Goal: Task Accomplishment & Management: Complete application form

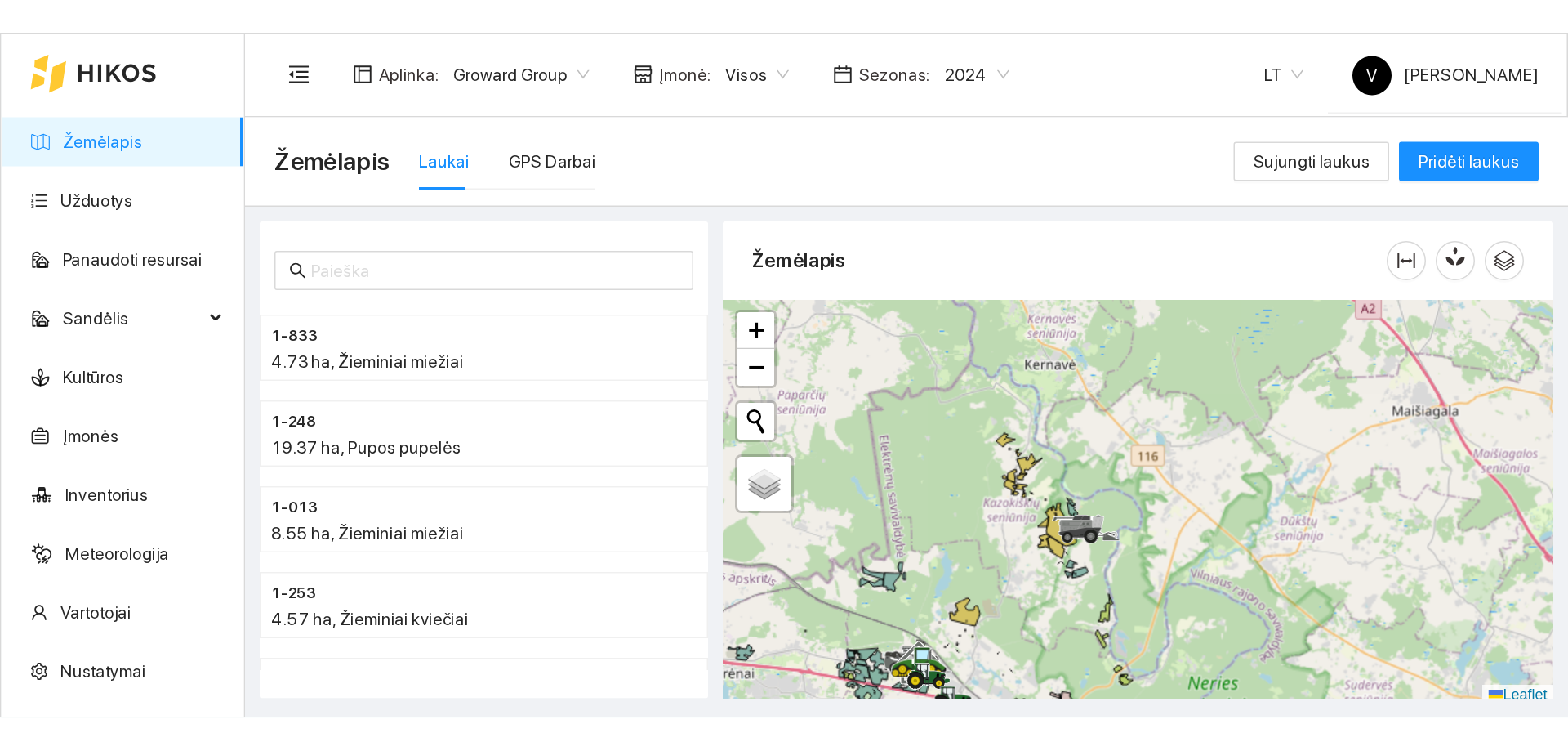
scroll to position [5, 0]
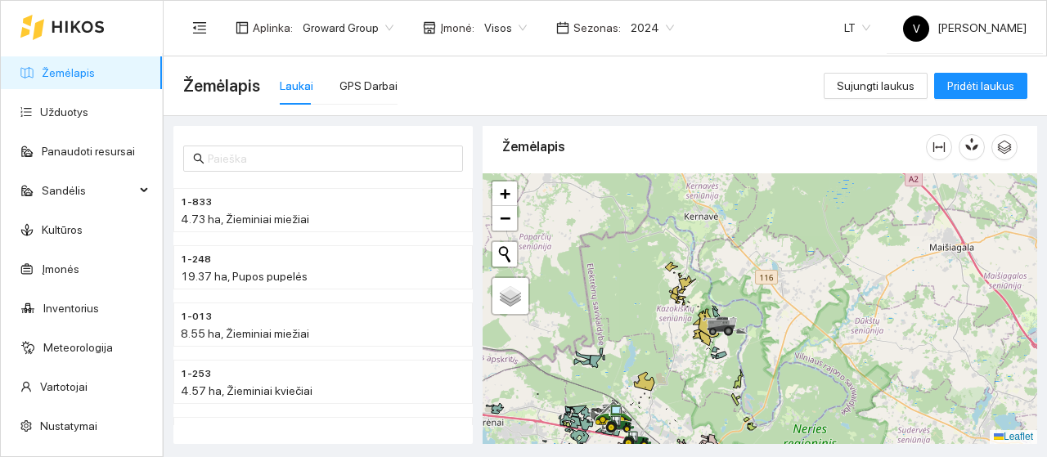
drag, startPoint x: 654, startPoint y: 298, endPoint x: 738, endPoint y: 426, distance: 153.6
click at [738, 426] on div at bounding box center [760, 308] width 555 height 271
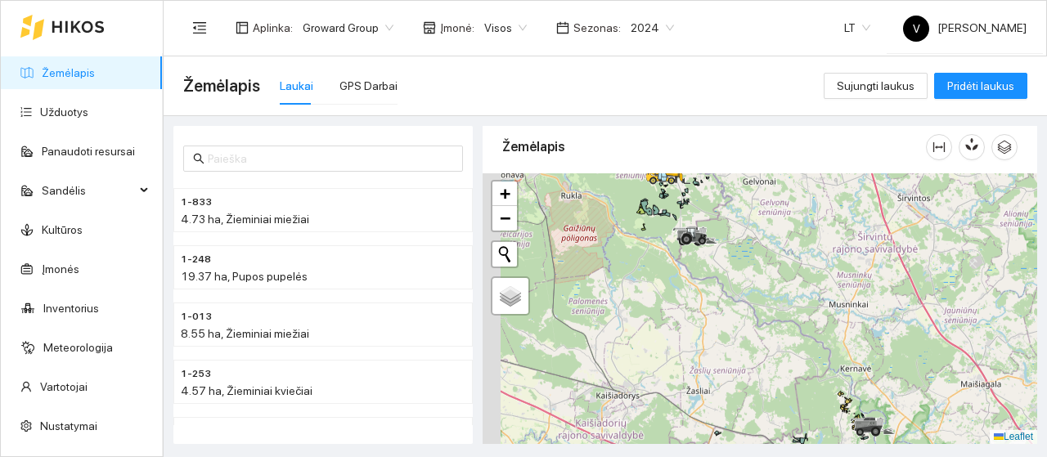
drag, startPoint x: 680, startPoint y: 330, endPoint x: 818, endPoint y: 333, distance: 138.3
click at [819, 333] on div at bounding box center [760, 308] width 555 height 271
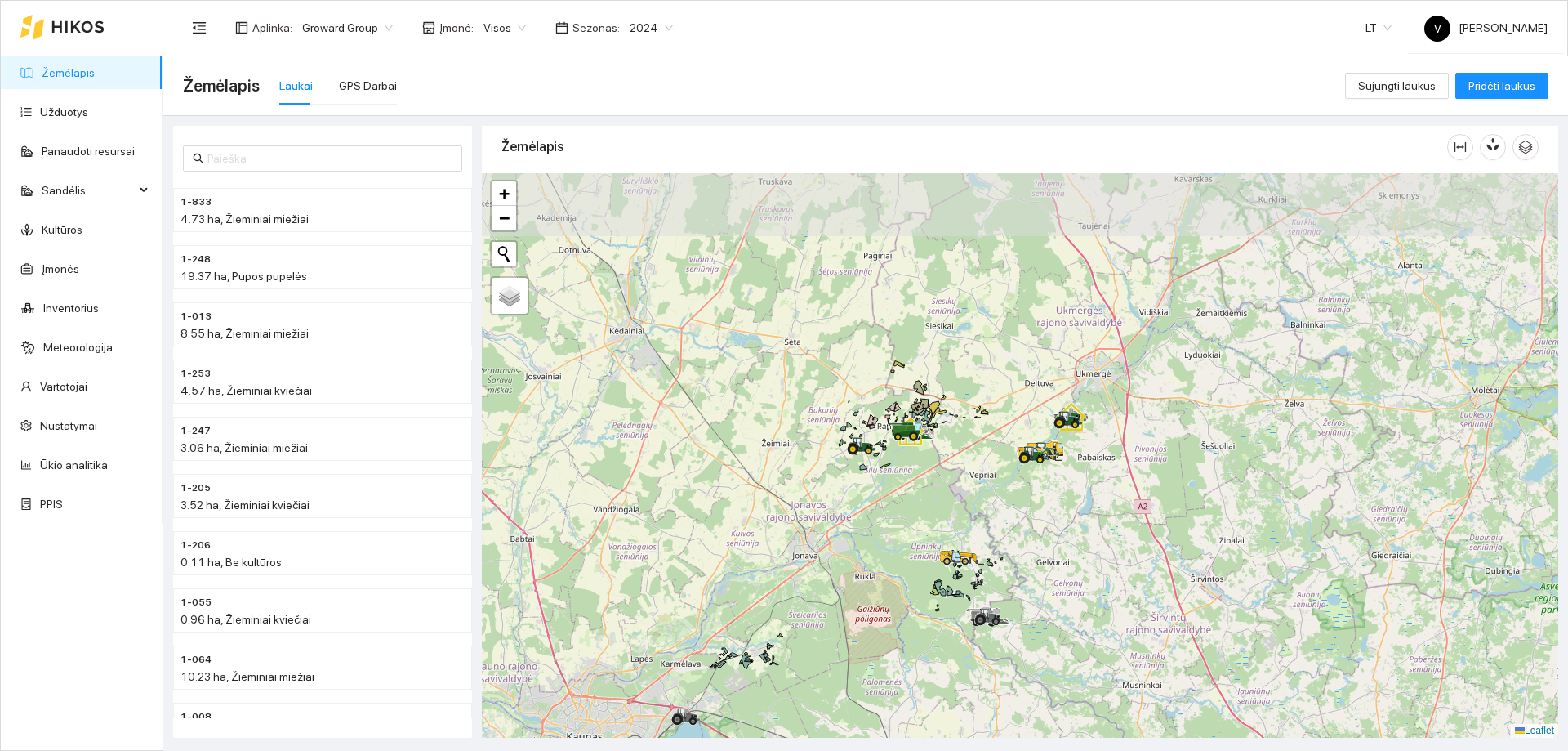
drag, startPoint x: 1000, startPoint y: 408, endPoint x: 991, endPoint y: 560, distance: 152.3
click at [991, 455] on div at bounding box center [1020, 454] width 1076 height 564
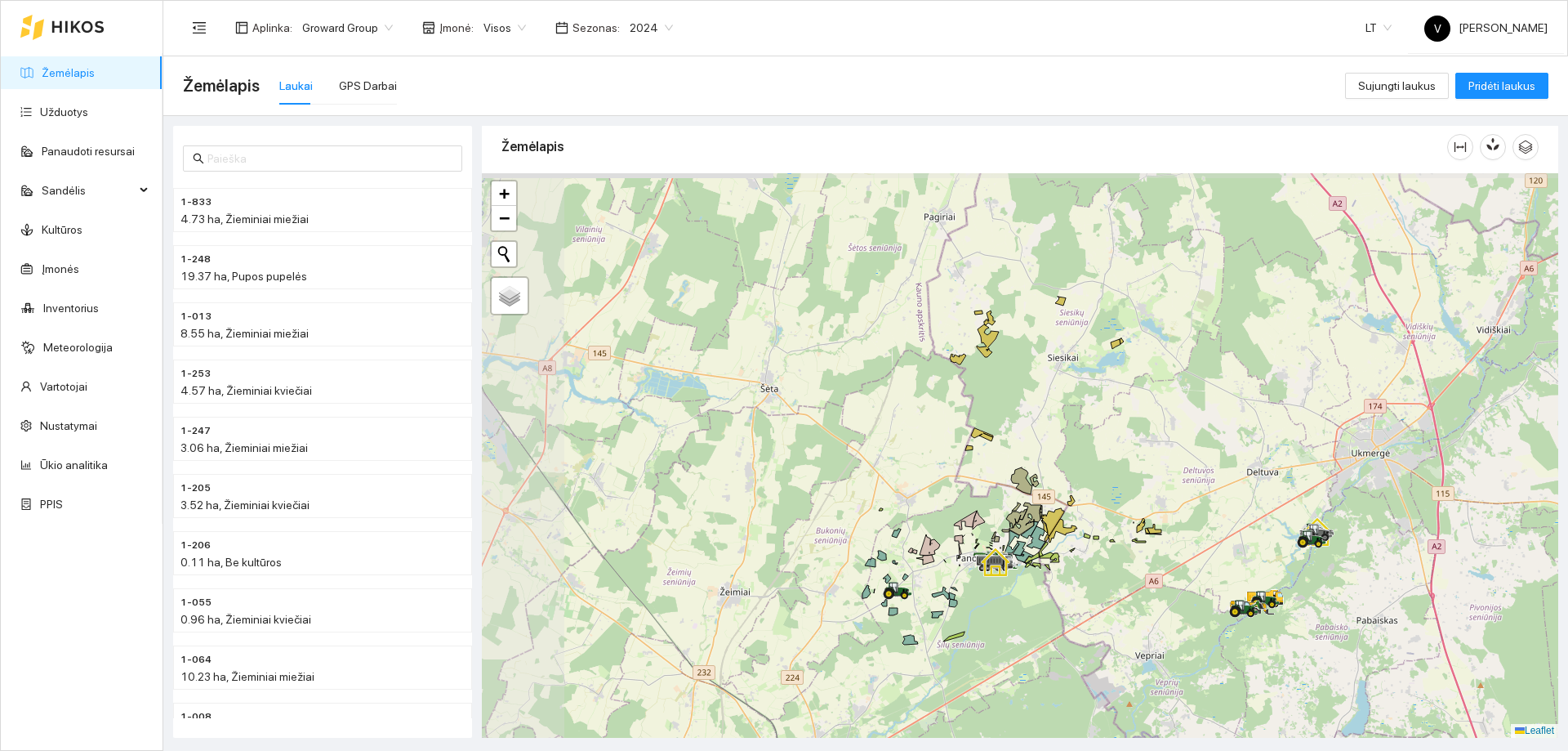
drag, startPoint x: 906, startPoint y: 475, endPoint x: 1040, endPoint y: 559, distance: 158.2
click at [1040, 455] on div at bounding box center [1020, 454] width 1076 height 564
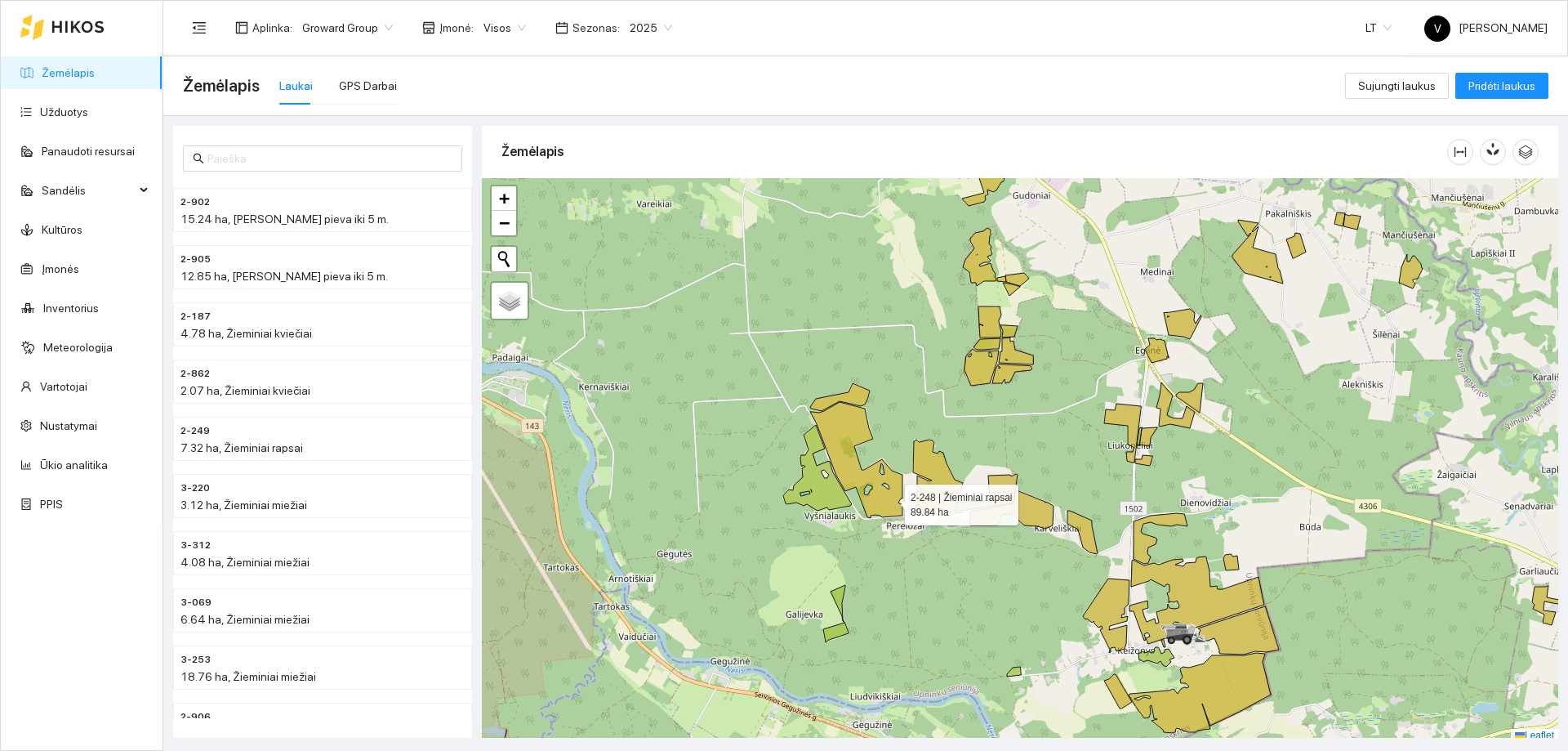
scroll to position [5, 0]
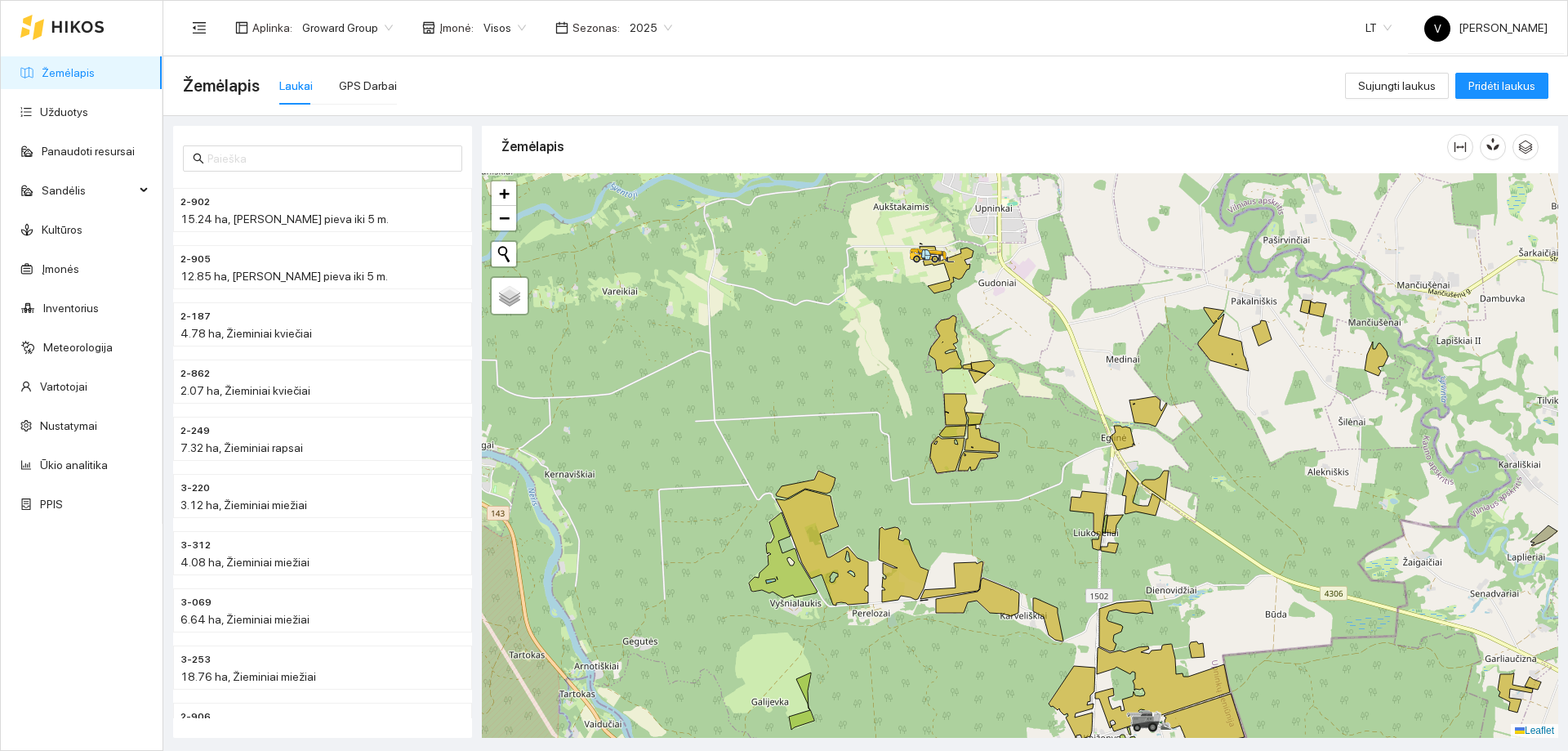
drag, startPoint x: 1002, startPoint y: 386, endPoint x: 970, endPoint y: 470, distance: 89.9
click at [970, 470] on div at bounding box center [1020, 454] width 1076 height 564
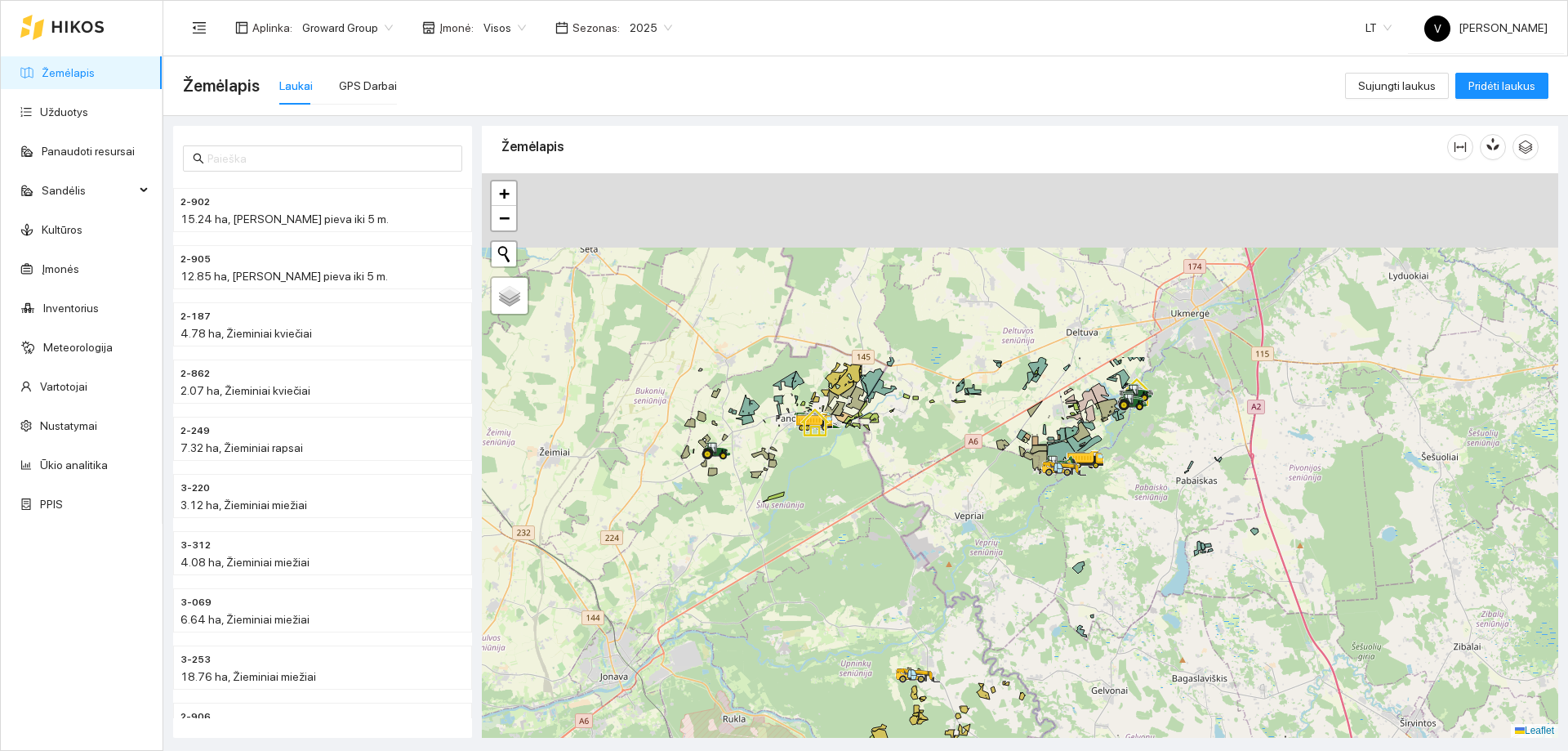
drag, startPoint x: 880, startPoint y: 626, endPoint x: 883, endPoint y: 652, distance: 26.2
click at [885, 654] on div at bounding box center [1020, 454] width 1076 height 564
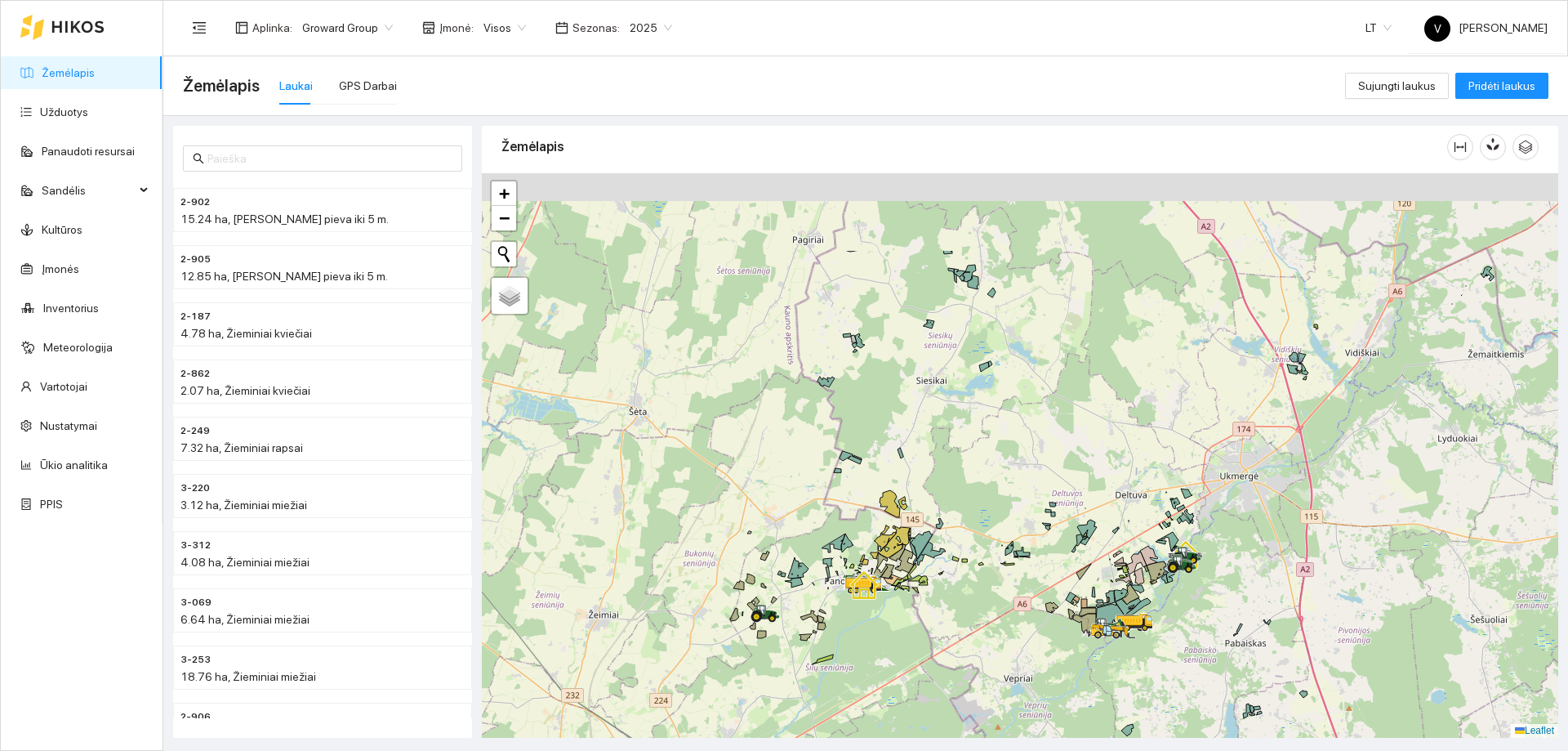
drag, startPoint x: 879, startPoint y: 566, endPoint x: 883, endPoint y: 582, distance: 16.5
click at [883, 582] on icon at bounding box center [867, 583] width 46 height 20
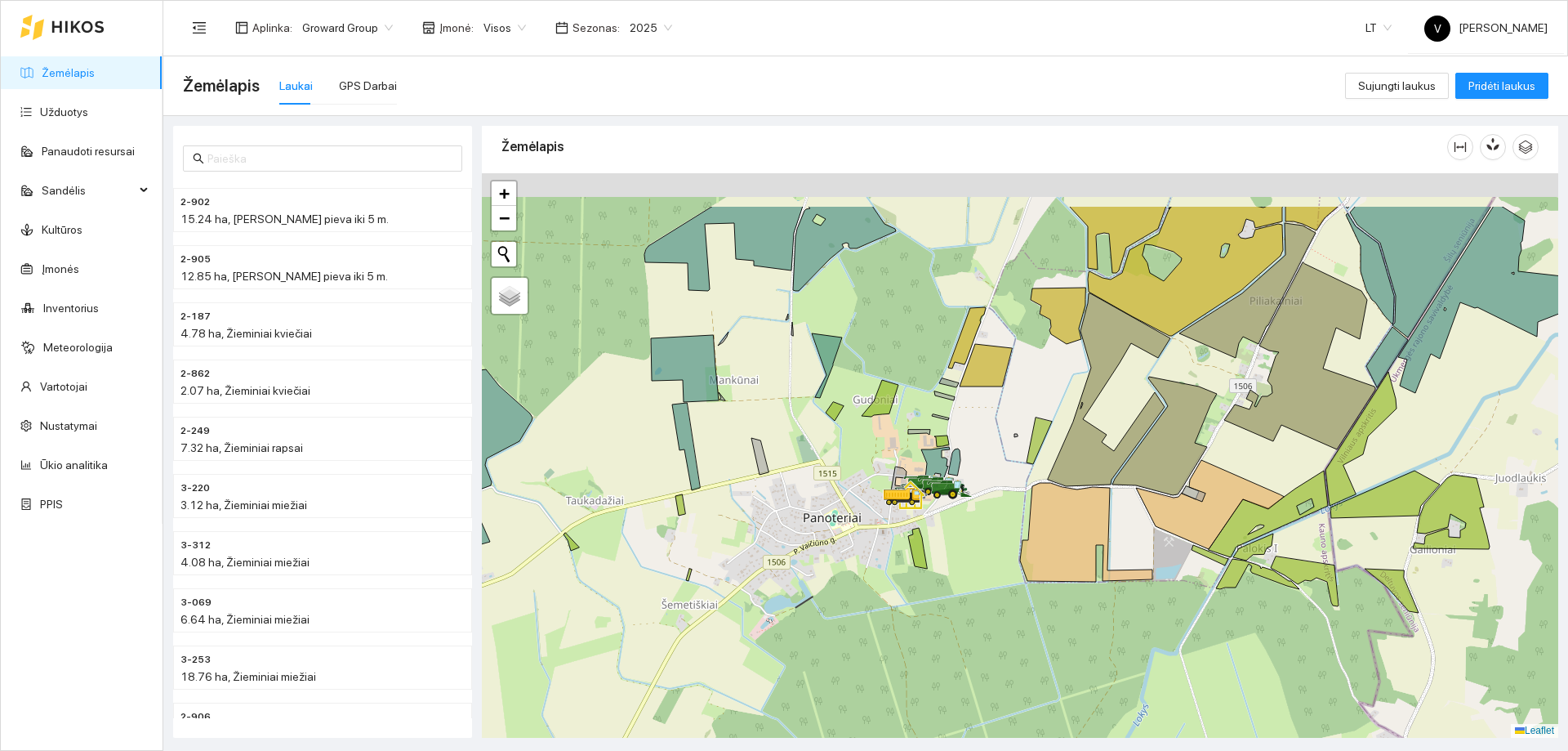
drag, startPoint x: 934, startPoint y: 491, endPoint x: 891, endPoint y: 556, distance: 77.9
click at [908, 554] on icon at bounding box center [917, 547] width 19 height 41
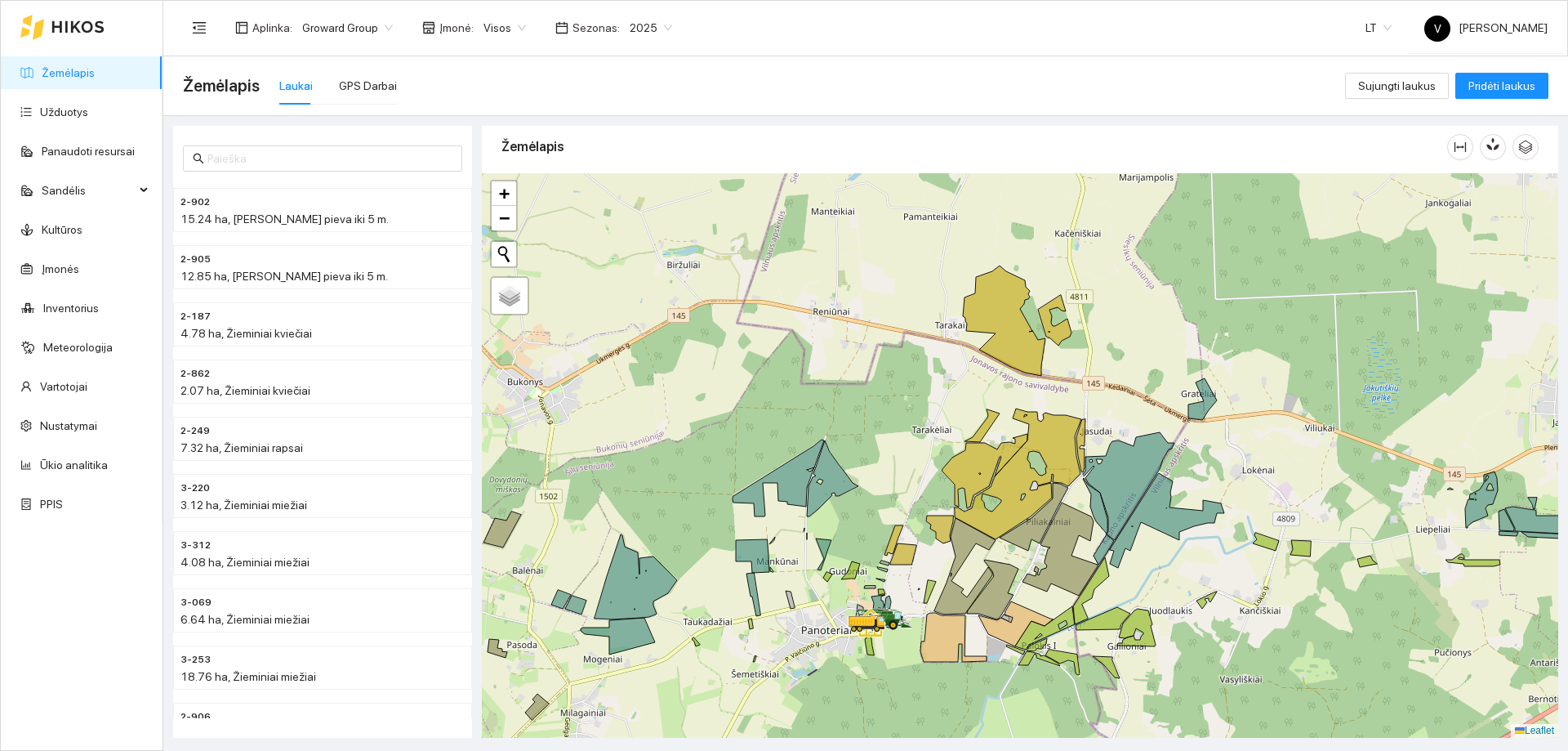
drag, startPoint x: 865, startPoint y: 652, endPoint x: 860, endPoint y: 664, distance: 13.0
click at [860, 664] on div at bounding box center [1020, 454] width 1076 height 564
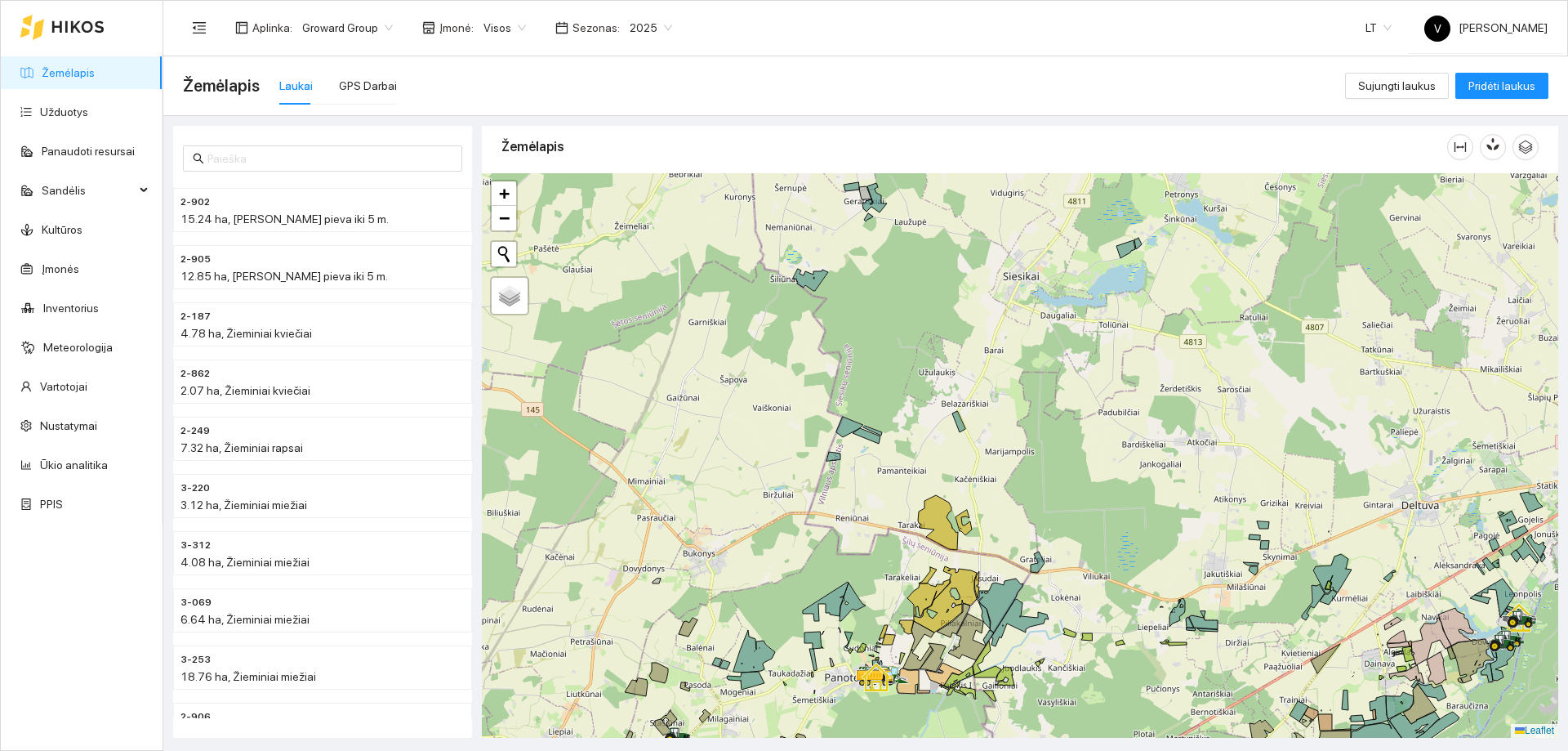
drag, startPoint x: 880, startPoint y: 335, endPoint x: 904, endPoint y: 456, distance: 123.4
click at [904, 456] on div at bounding box center [1020, 454] width 1076 height 564
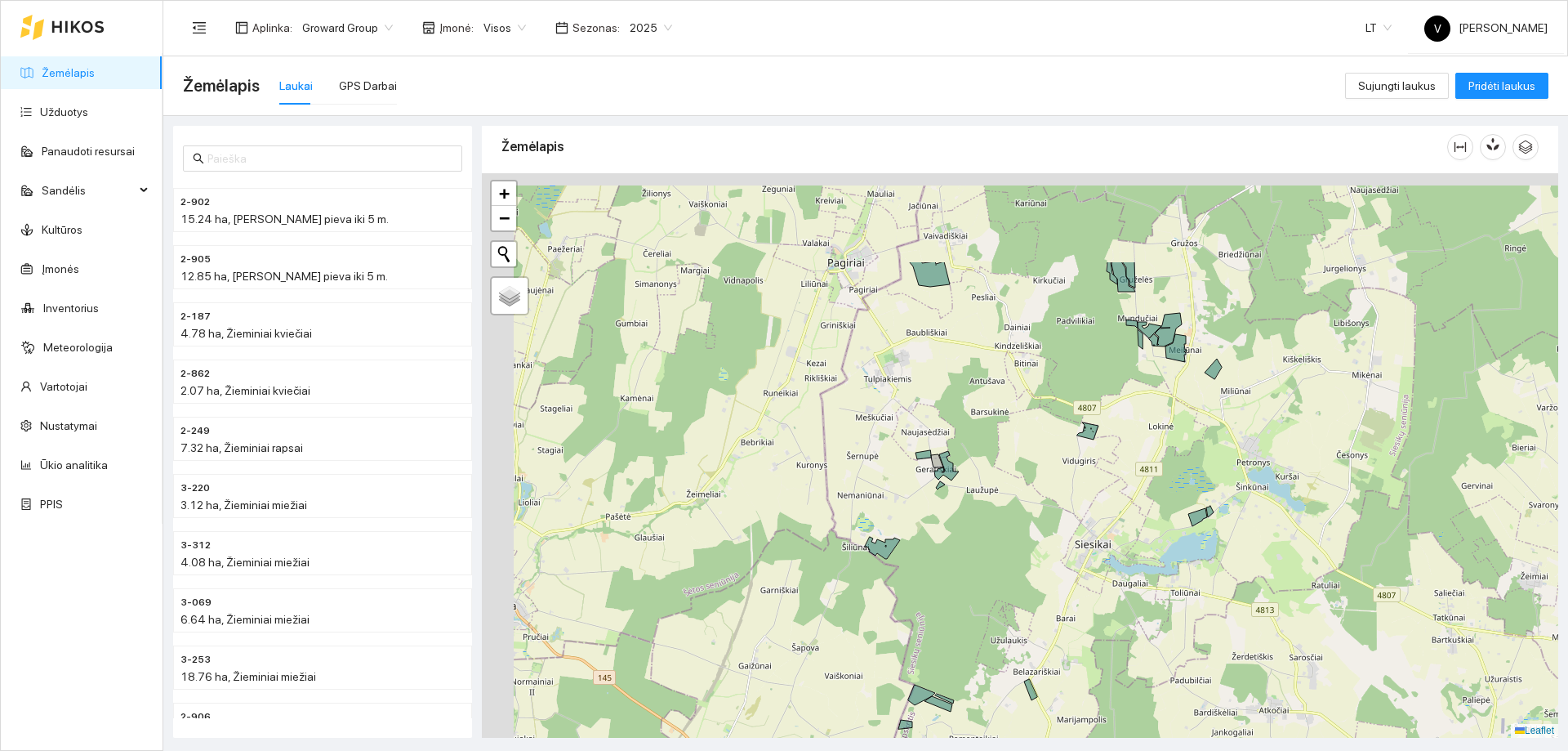
drag, startPoint x: 1082, startPoint y: 510, endPoint x: 1146, endPoint y: 662, distance: 164.9
click at [1146, 662] on div at bounding box center [1020, 454] width 1076 height 564
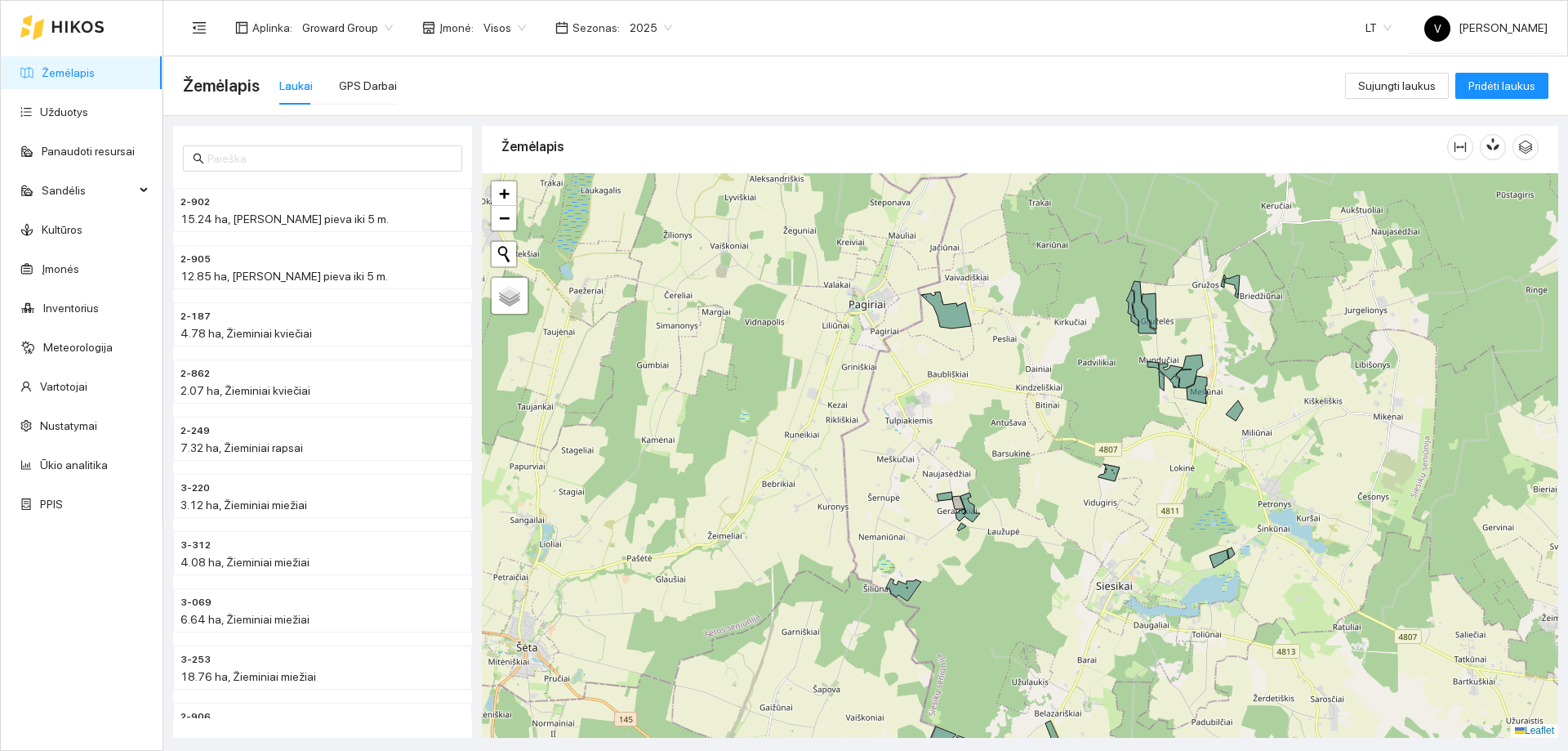
drag, startPoint x: 1052, startPoint y: 599, endPoint x: 1034, endPoint y: 459, distance: 141.2
click at [1034, 459] on div at bounding box center [1020, 454] width 1076 height 564
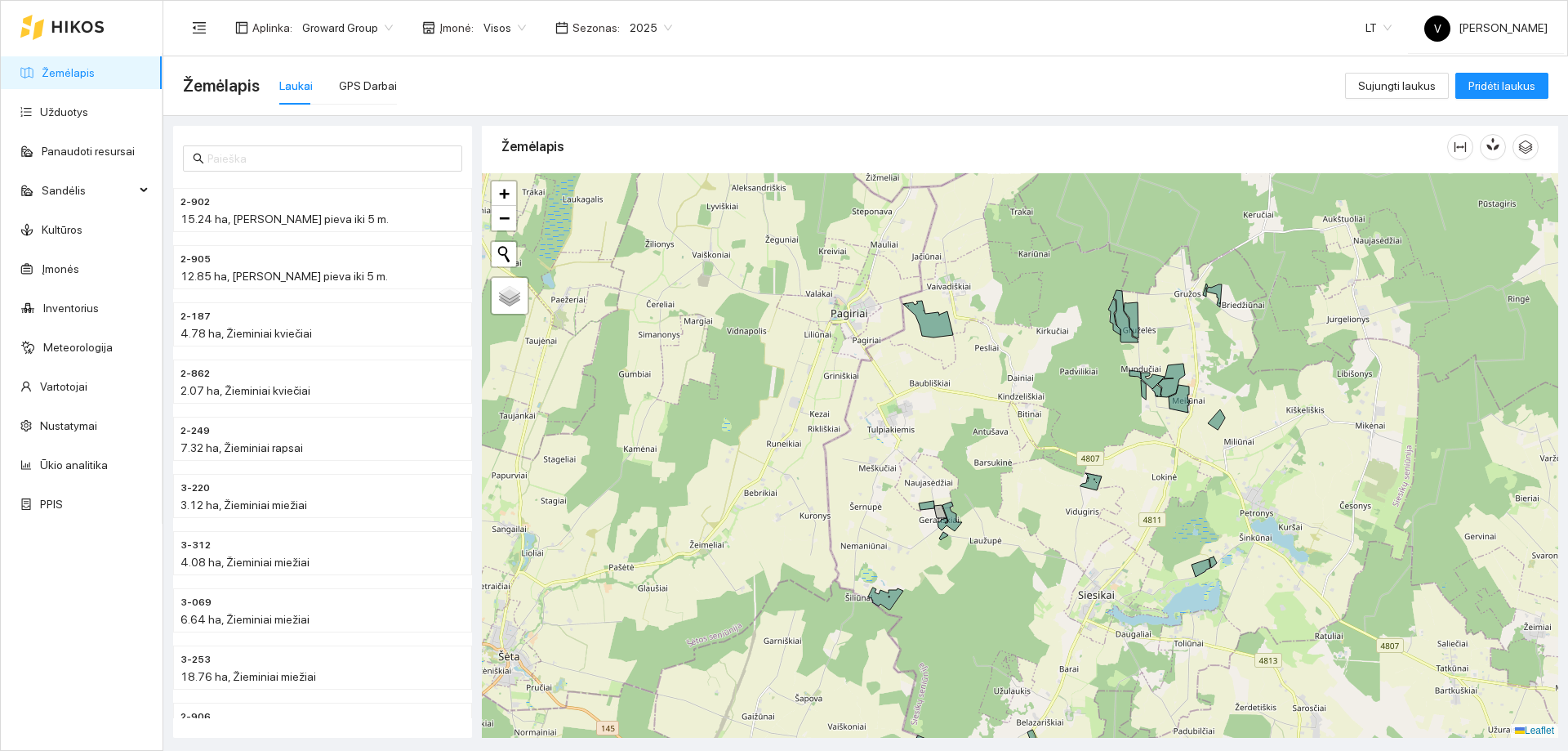
drag, startPoint x: 931, startPoint y: 516, endPoint x: 931, endPoint y: 554, distance: 38.0
click at [931, 554] on div at bounding box center [1020, 454] width 1076 height 564
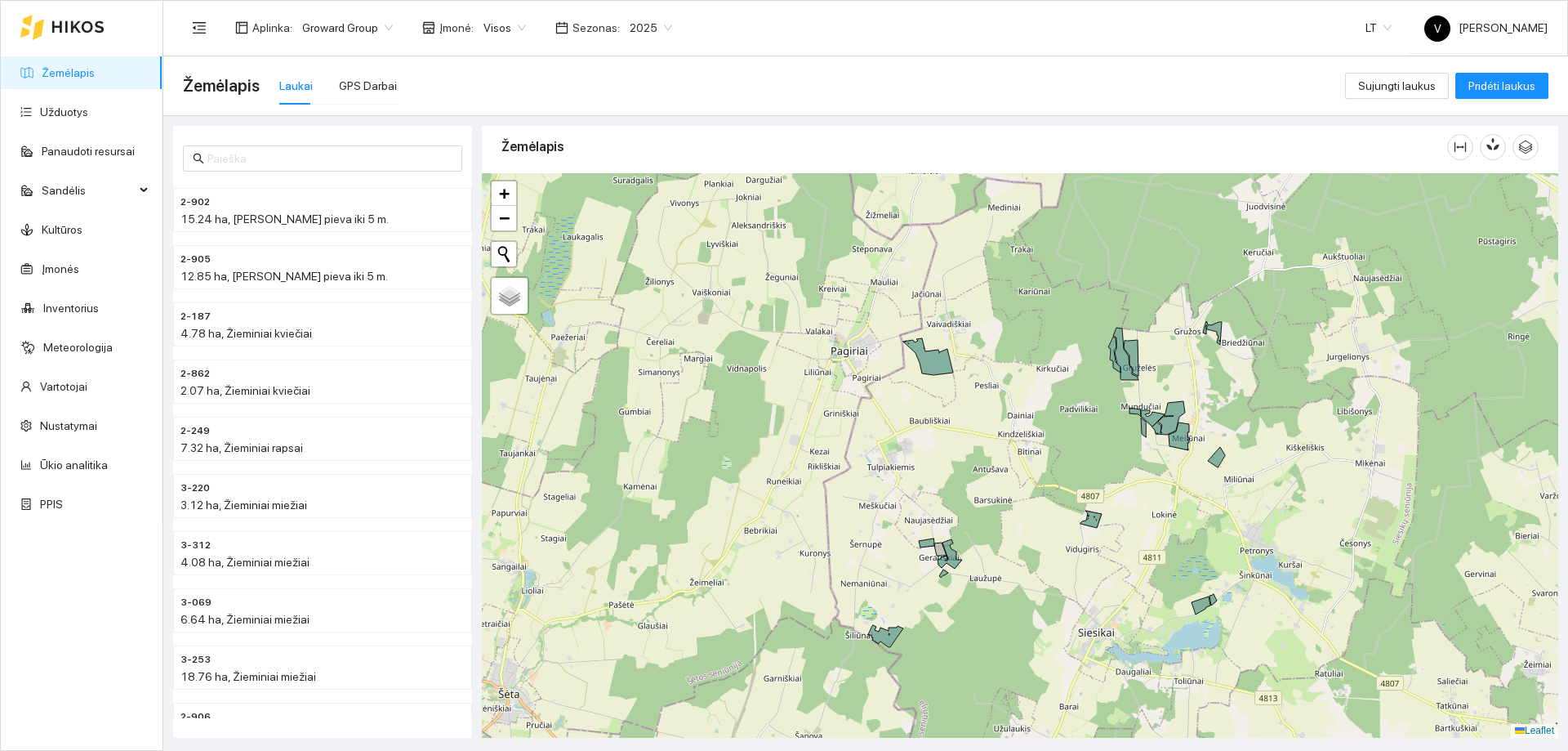
drag, startPoint x: 1052, startPoint y: 322, endPoint x: 1042, endPoint y: 299, distance: 25.1
click at [1044, 304] on div at bounding box center [1020, 454] width 1076 height 564
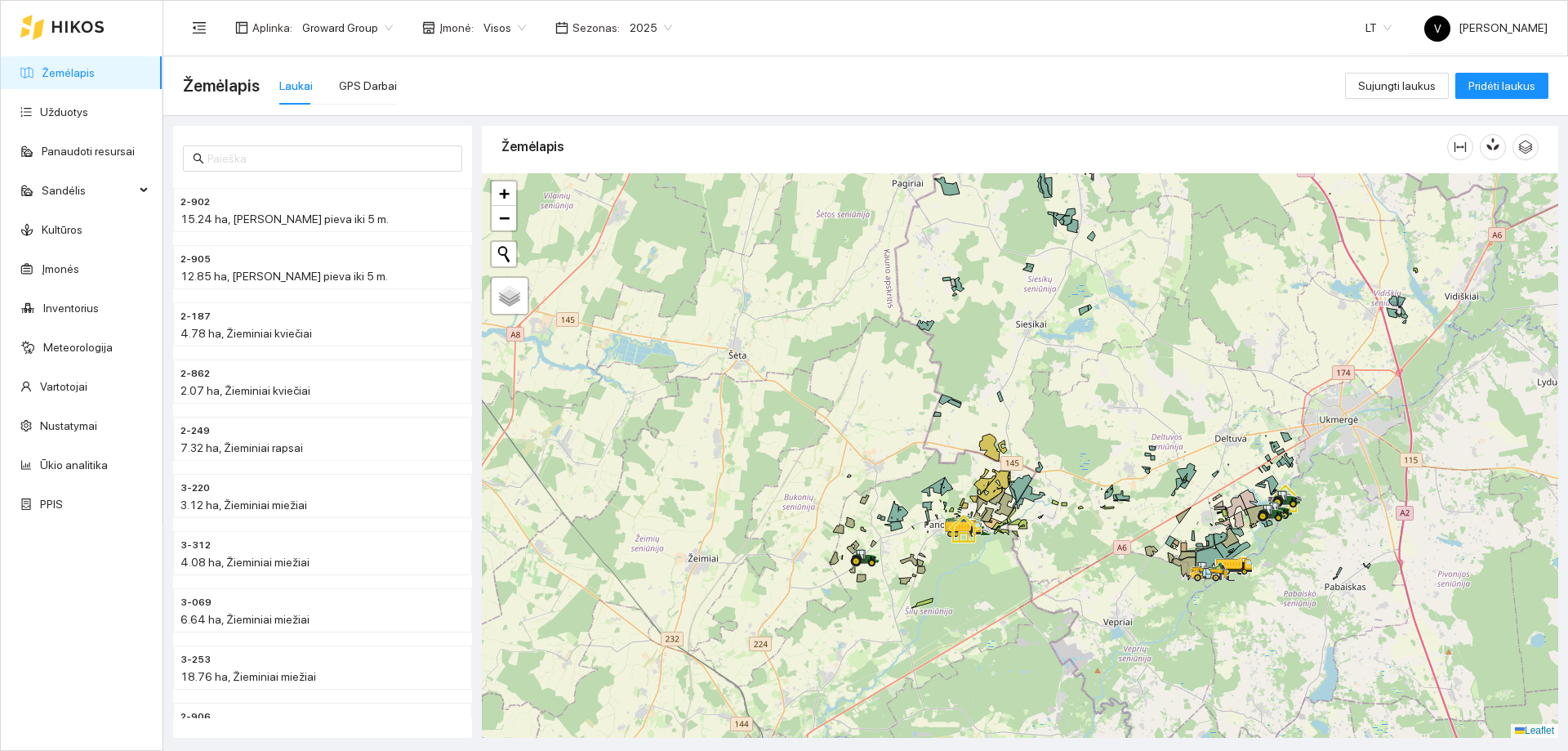
drag, startPoint x: 1072, startPoint y: 491, endPoint x: 1047, endPoint y: 406, distance: 88.6
click at [1047, 406] on div at bounding box center [1020, 454] width 1076 height 564
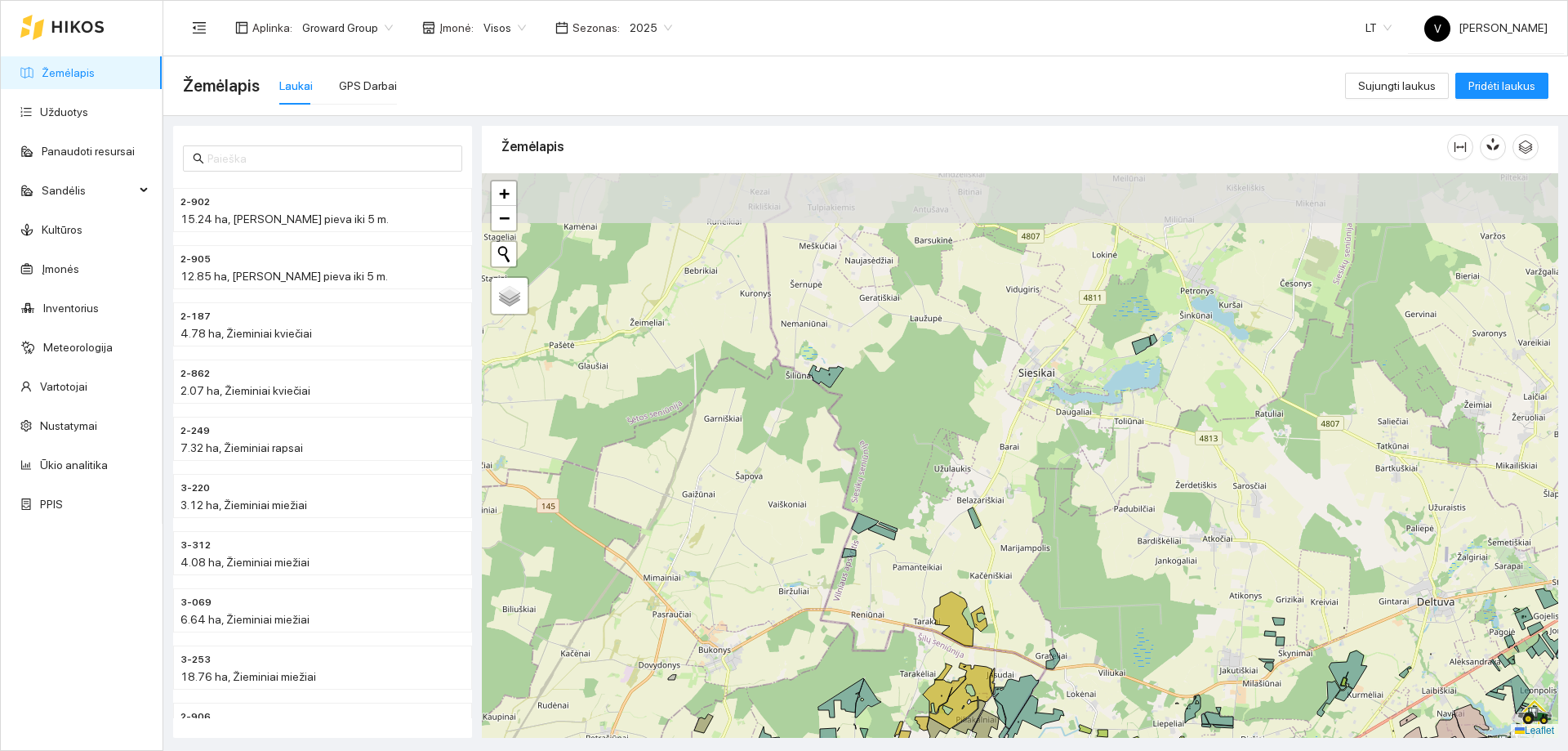
drag, startPoint x: 997, startPoint y: 388, endPoint x: 1009, endPoint y: 567, distance: 179.4
click at [1009, 567] on div at bounding box center [1020, 454] width 1076 height 564
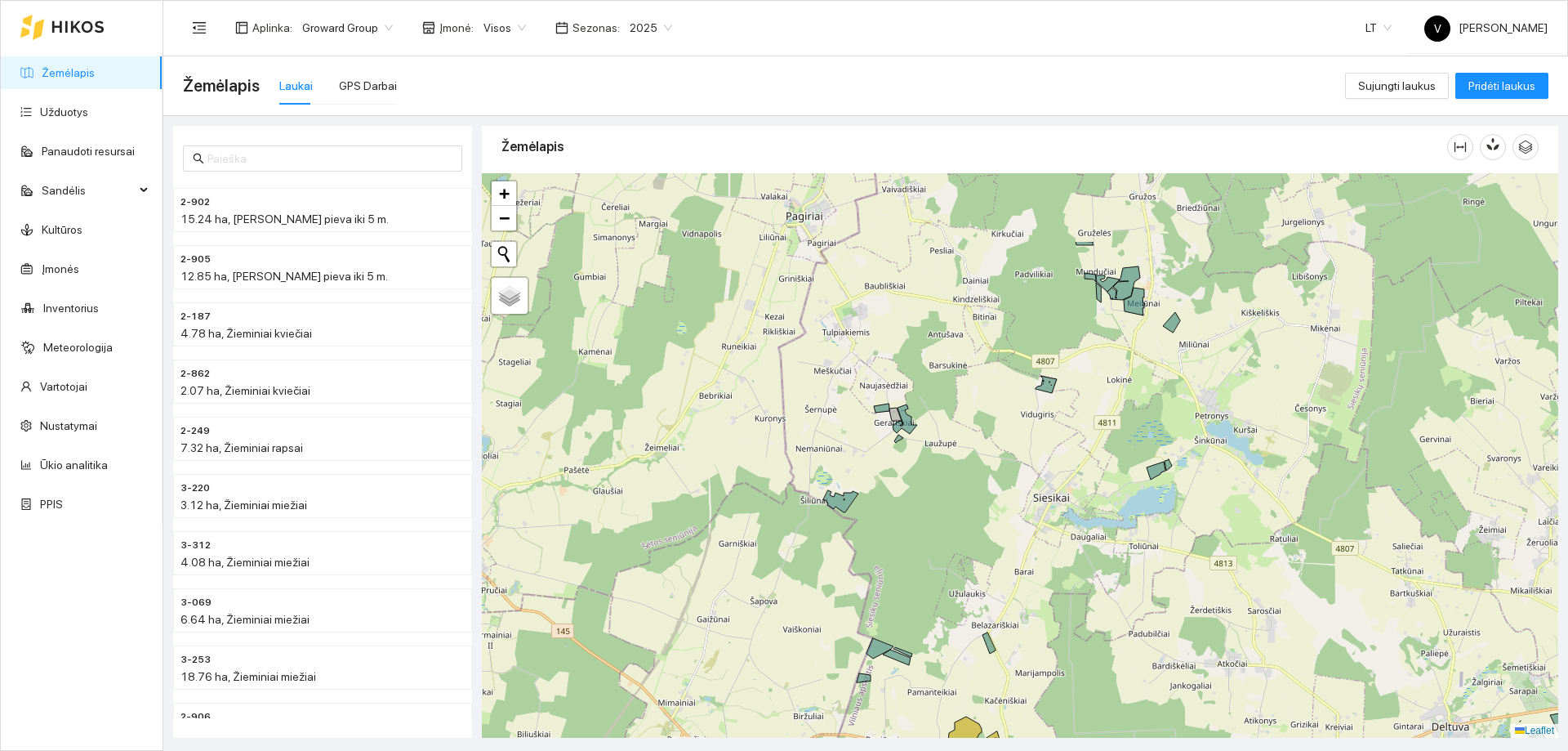
drag, startPoint x: 957, startPoint y: 505, endPoint x: 958, endPoint y: 523, distance: 18.0
click at [958, 523] on div at bounding box center [1020, 454] width 1076 height 564
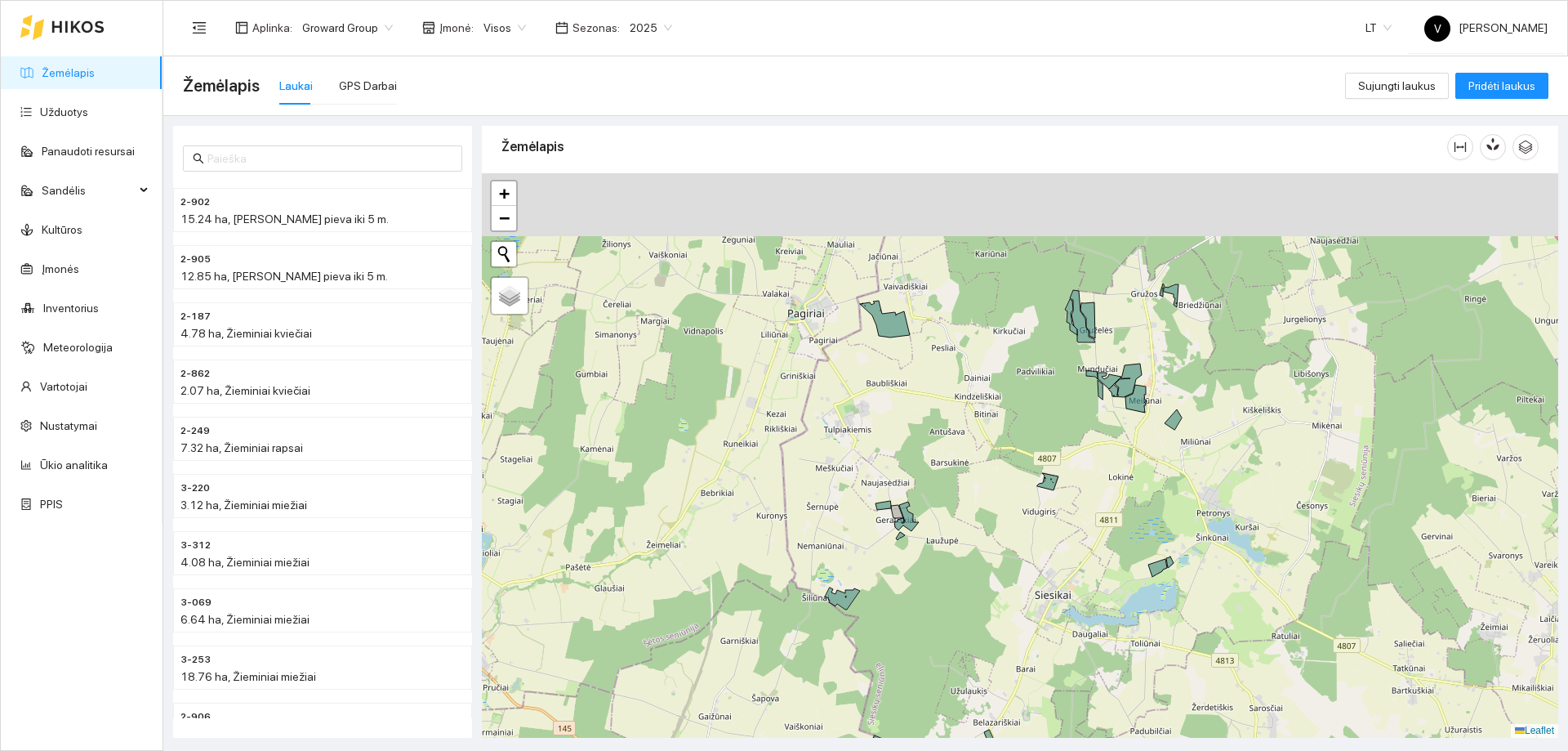
drag, startPoint x: 917, startPoint y: 437, endPoint x: 922, endPoint y: 523, distance: 86.1
click at [922, 529] on div at bounding box center [1020, 454] width 1076 height 564
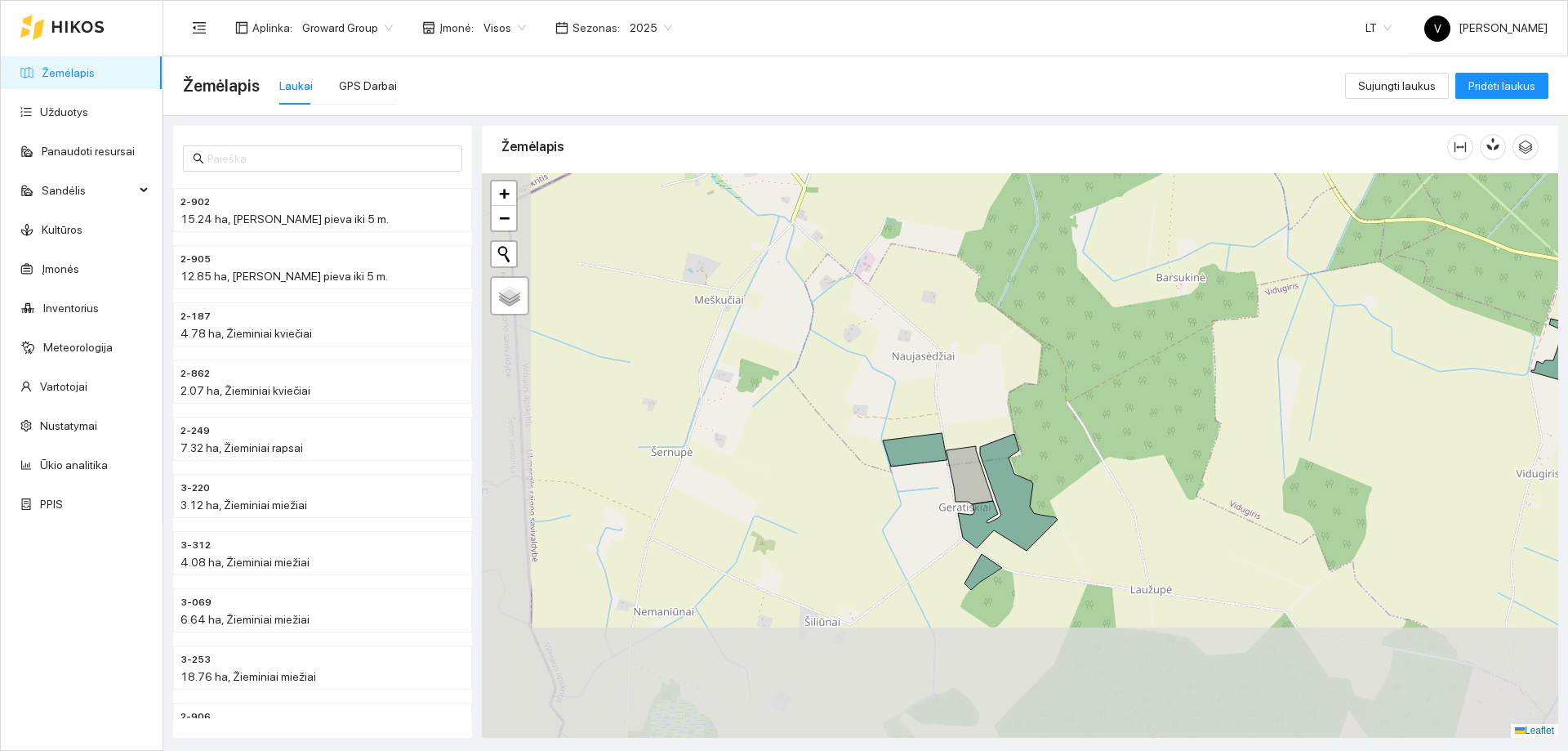
drag, startPoint x: 963, startPoint y: 554, endPoint x: 1025, endPoint y: 429, distance: 139.5
click at [1025, 433] on icon at bounding box center [1008, 491] width 100 height 117
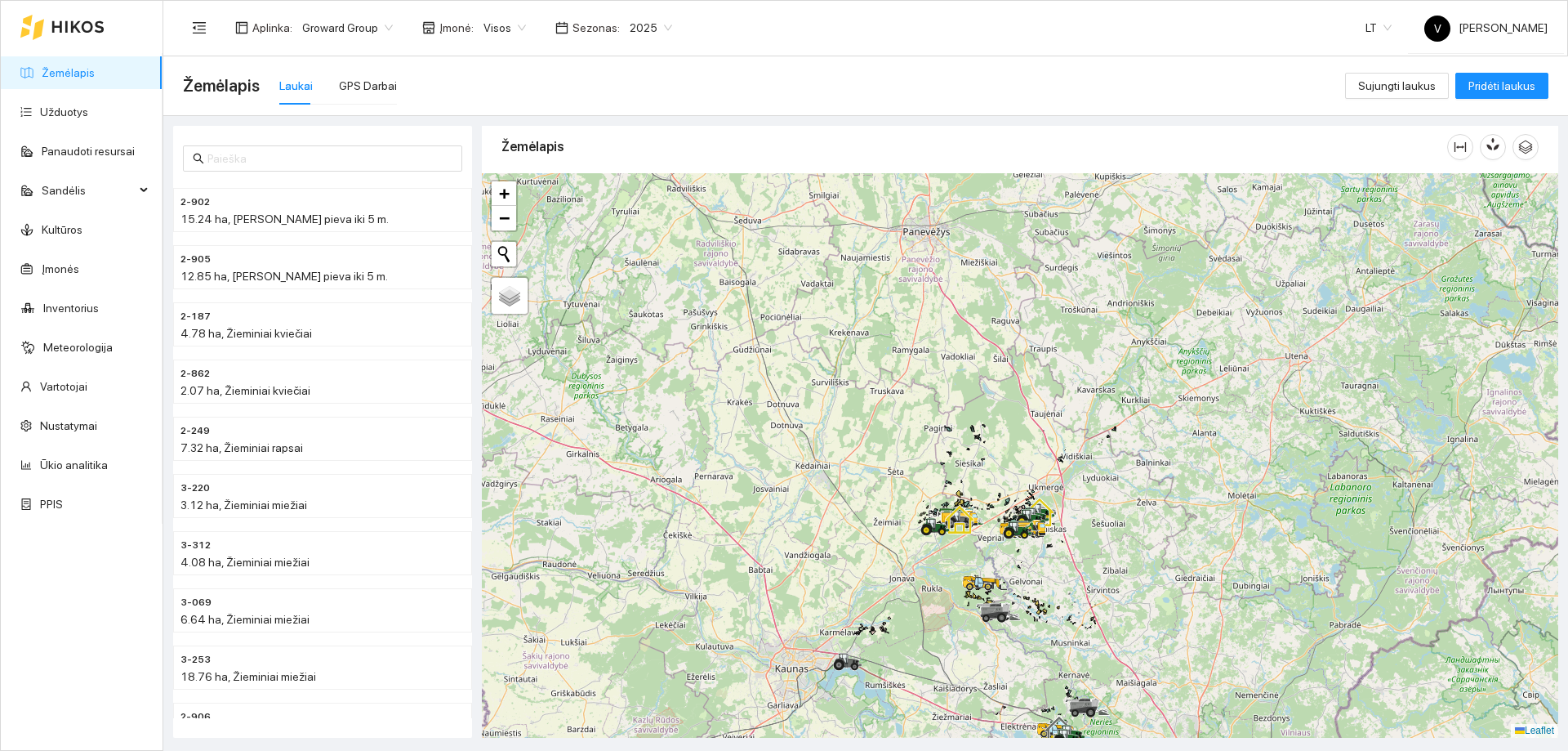
drag, startPoint x: 943, startPoint y: 525, endPoint x: 940, endPoint y: 424, distance: 101.0
click at [940, 518] on icon at bounding box center [936, 524] width 28 height 13
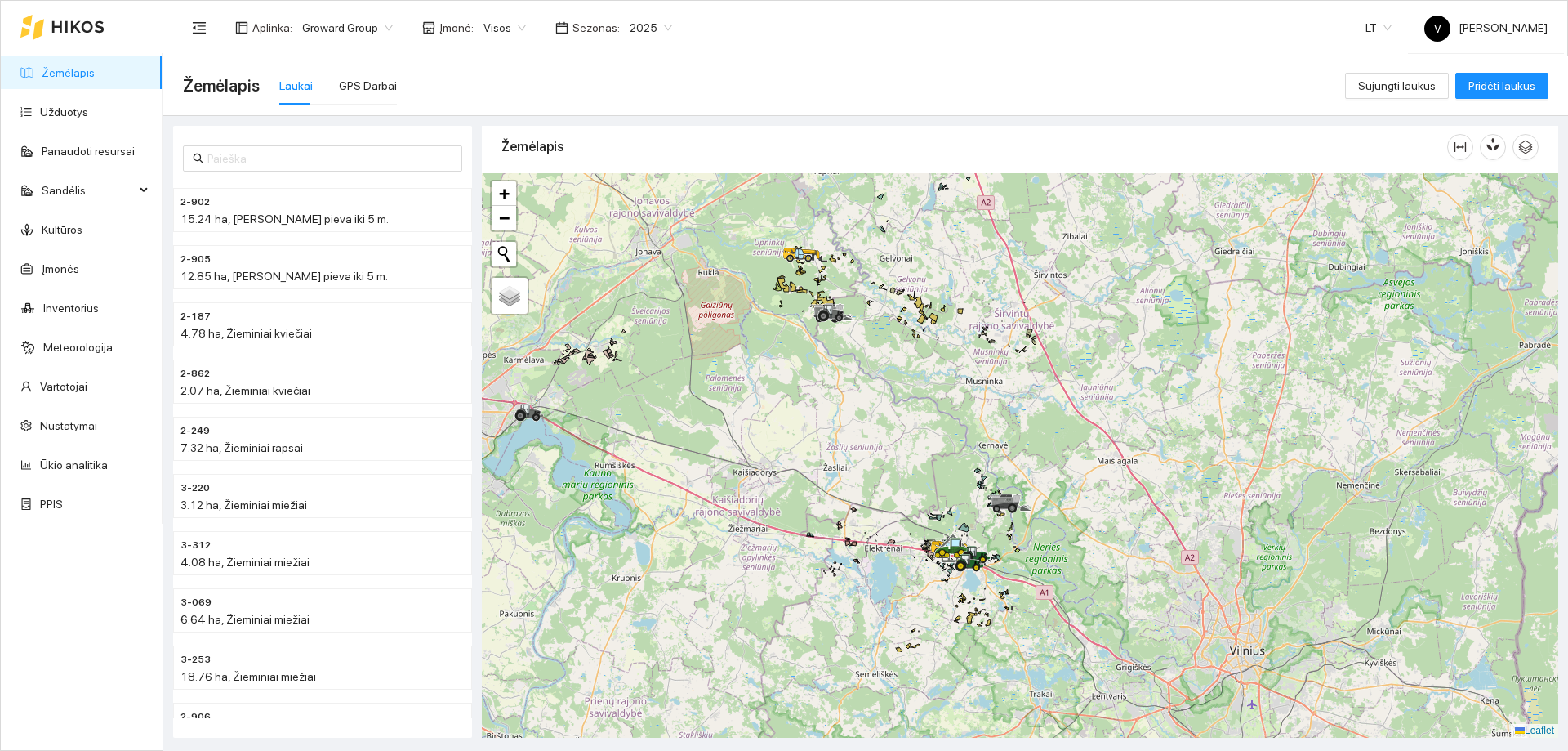
drag, startPoint x: 903, startPoint y: 440, endPoint x: 884, endPoint y: 377, distance: 65.8
click at [884, 377] on div at bounding box center [1020, 454] width 1076 height 564
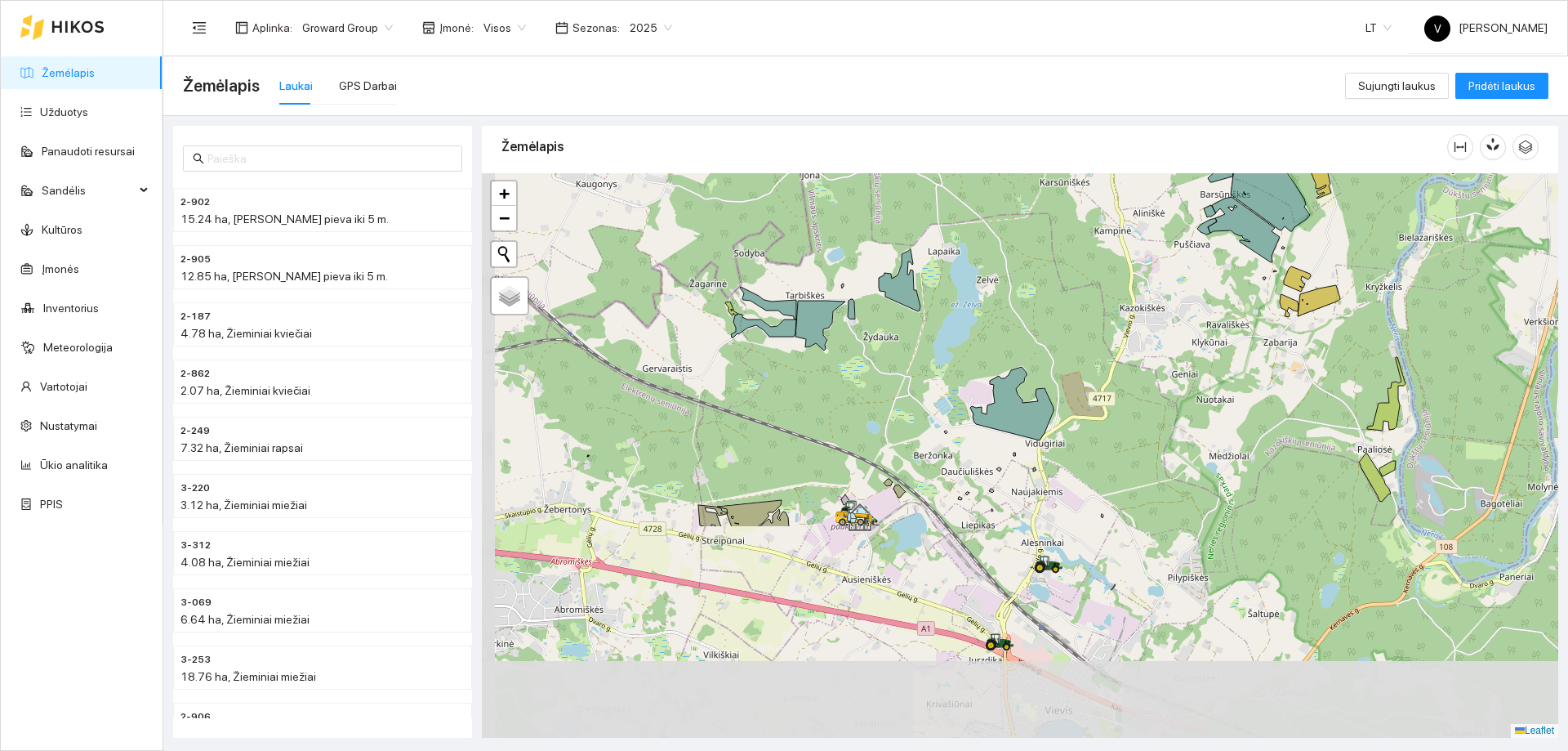
drag, startPoint x: 1083, startPoint y: 437, endPoint x: 1161, endPoint y: 268, distance: 186.1
click at [1161, 268] on div at bounding box center [1020, 454] width 1076 height 564
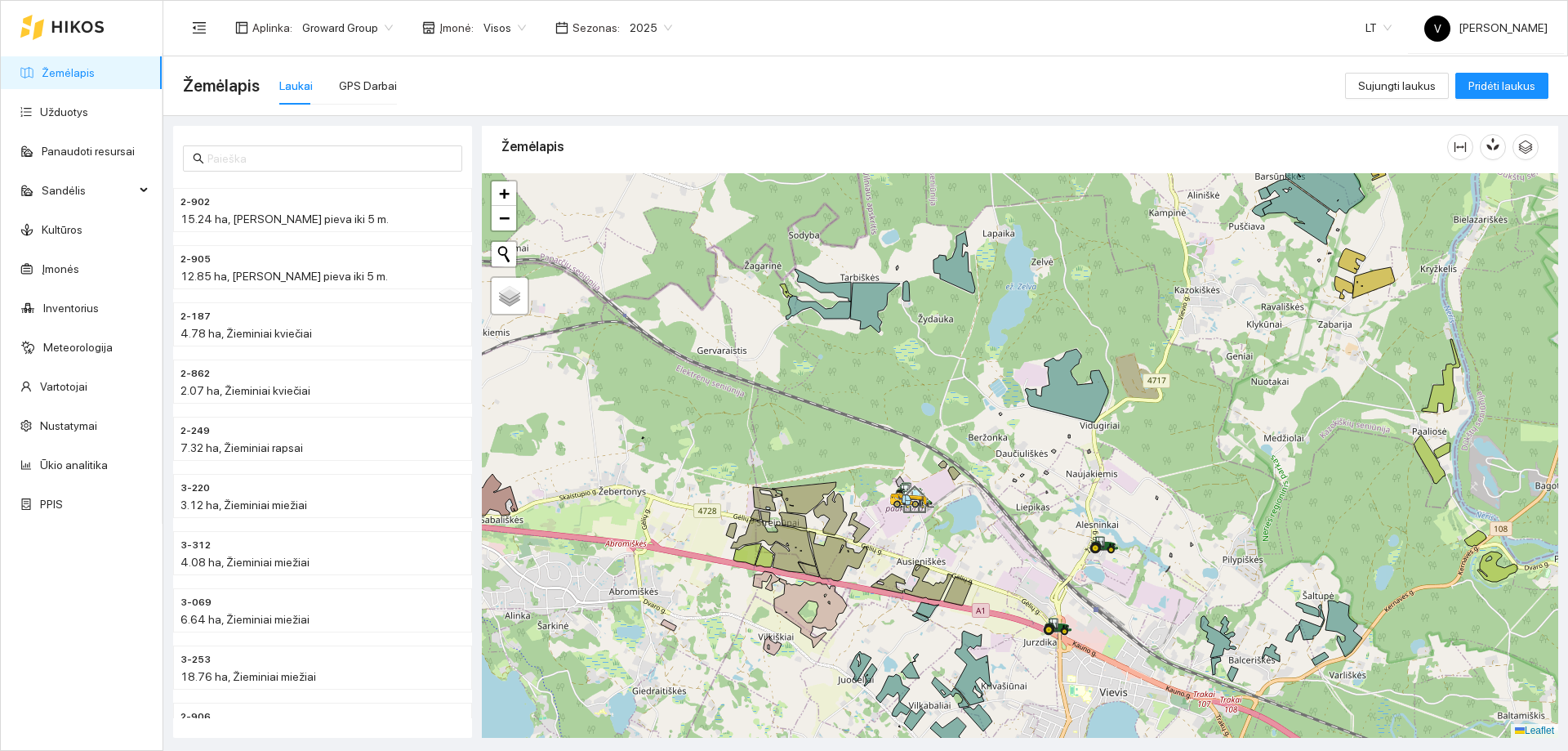
drag, startPoint x: 1054, startPoint y: 633, endPoint x: 1108, endPoint y: 613, distance: 57.6
click at [1108, 613] on div at bounding box center [1020, 454] width 1076 height 564
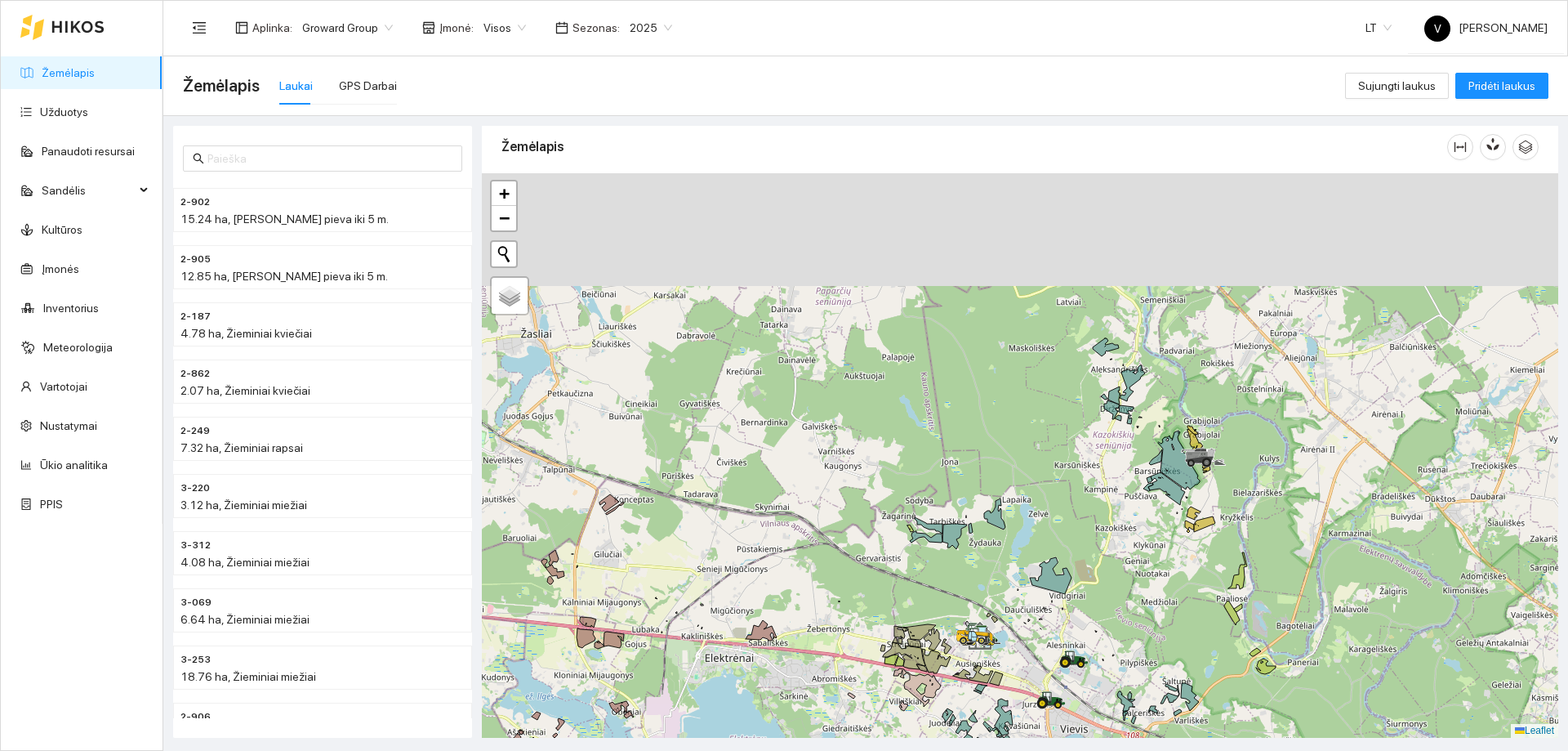
drag, startPoint x: 1191, startPoint y: 498, endPoint x: 1161, endPoint y: 589, distance: 95.8
click at [1161, 589] on div at bounding box center [1020, 454] width 1076 height 564
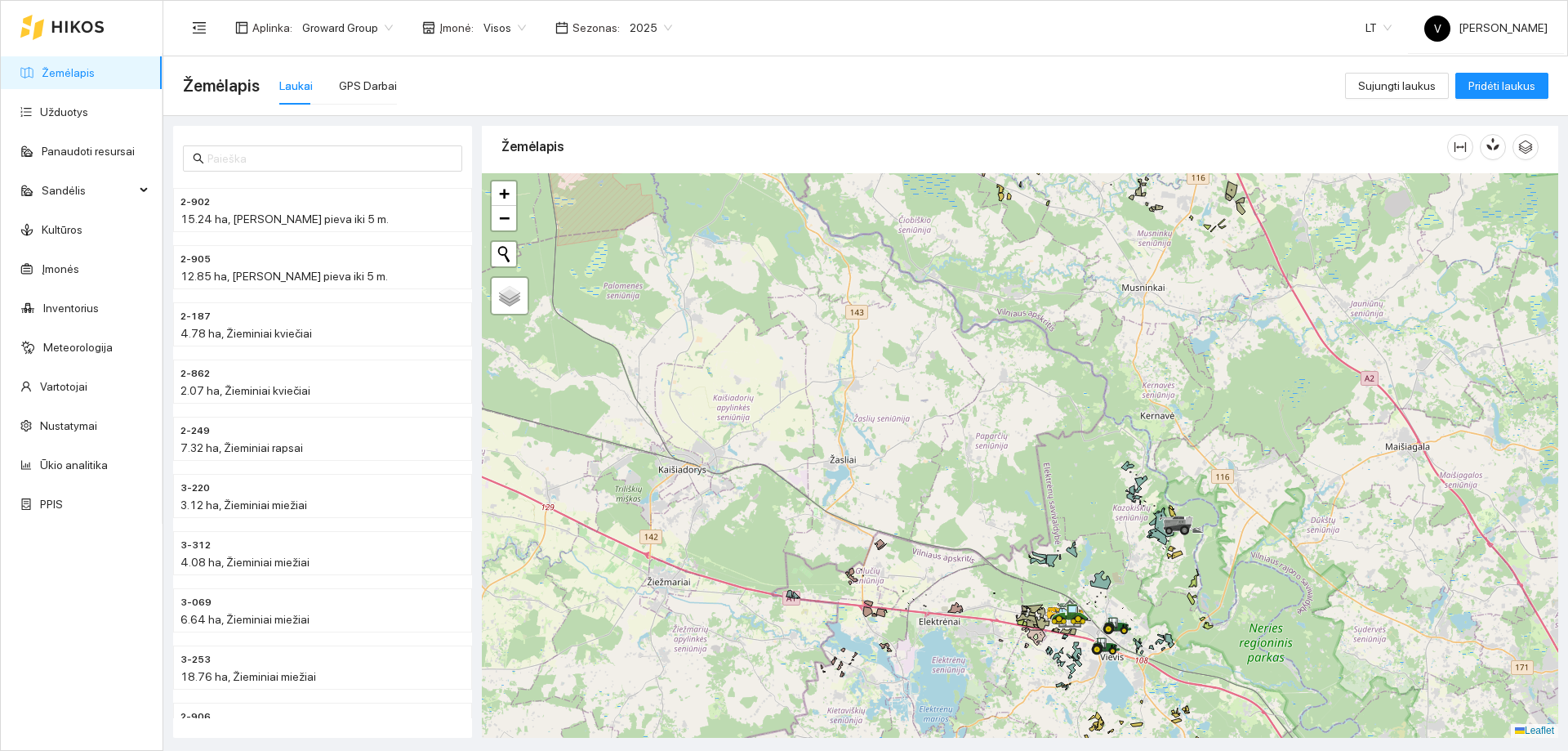
click at [662, 25] on div "2025" at bounding box center [651, 28] width 62 height 26
click at [631, 213] on div "2026" at bounding box center [638, 217] width 43 height 18
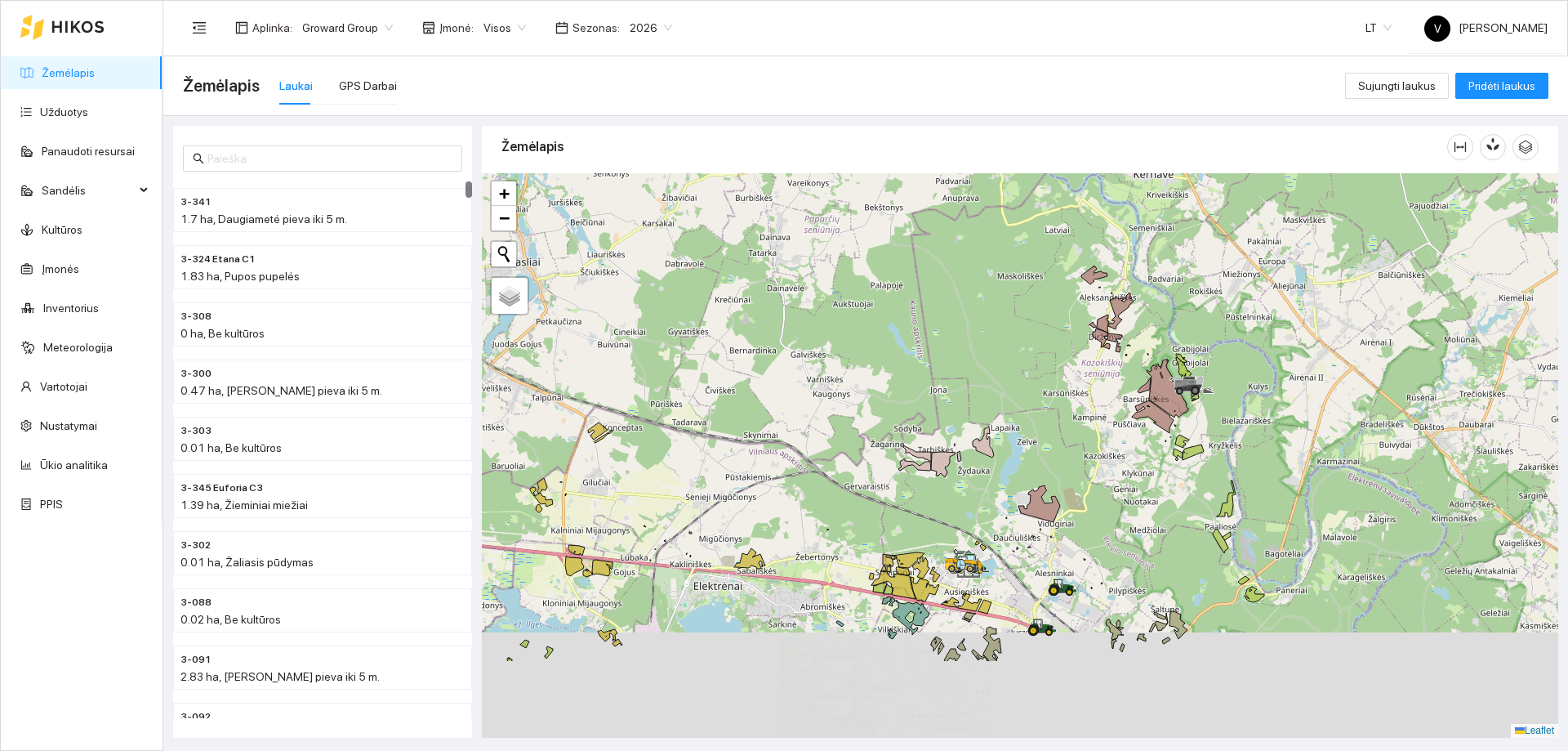
drag, startPoint x: 1169, startPoint y: 439, endPoint x: 1183, endPoint y: 346, distance: 94.0
click at [1182, 344] on div at bounding box center [1020, 454] width 1076 height 564
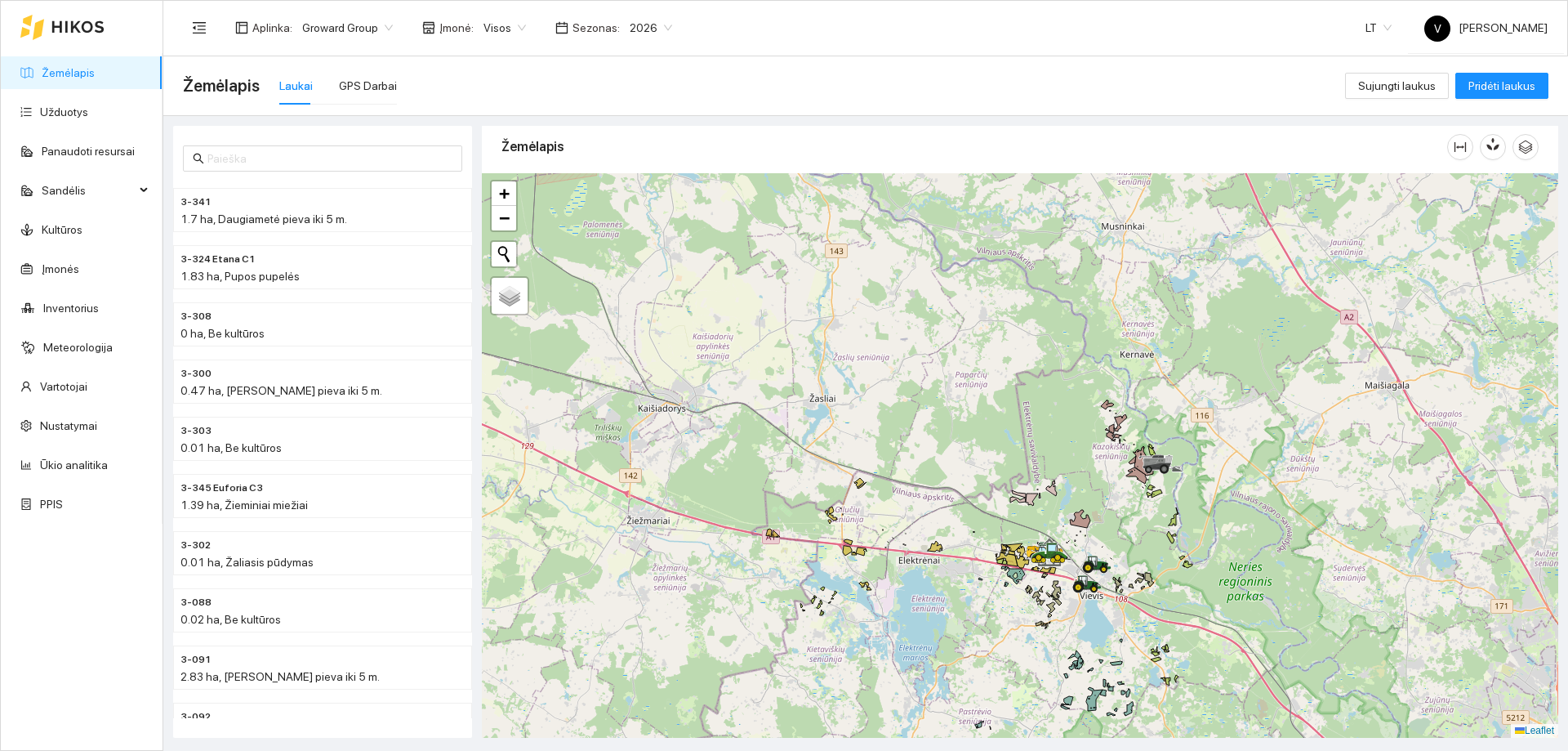
drag, startPoint x: 910, startPoint y: 558, endPoint x: 1002, endPoint y: 584, distance: 95.6
click at [995, 586] on div at bounding box center [1020, 454] width 1076 height 564
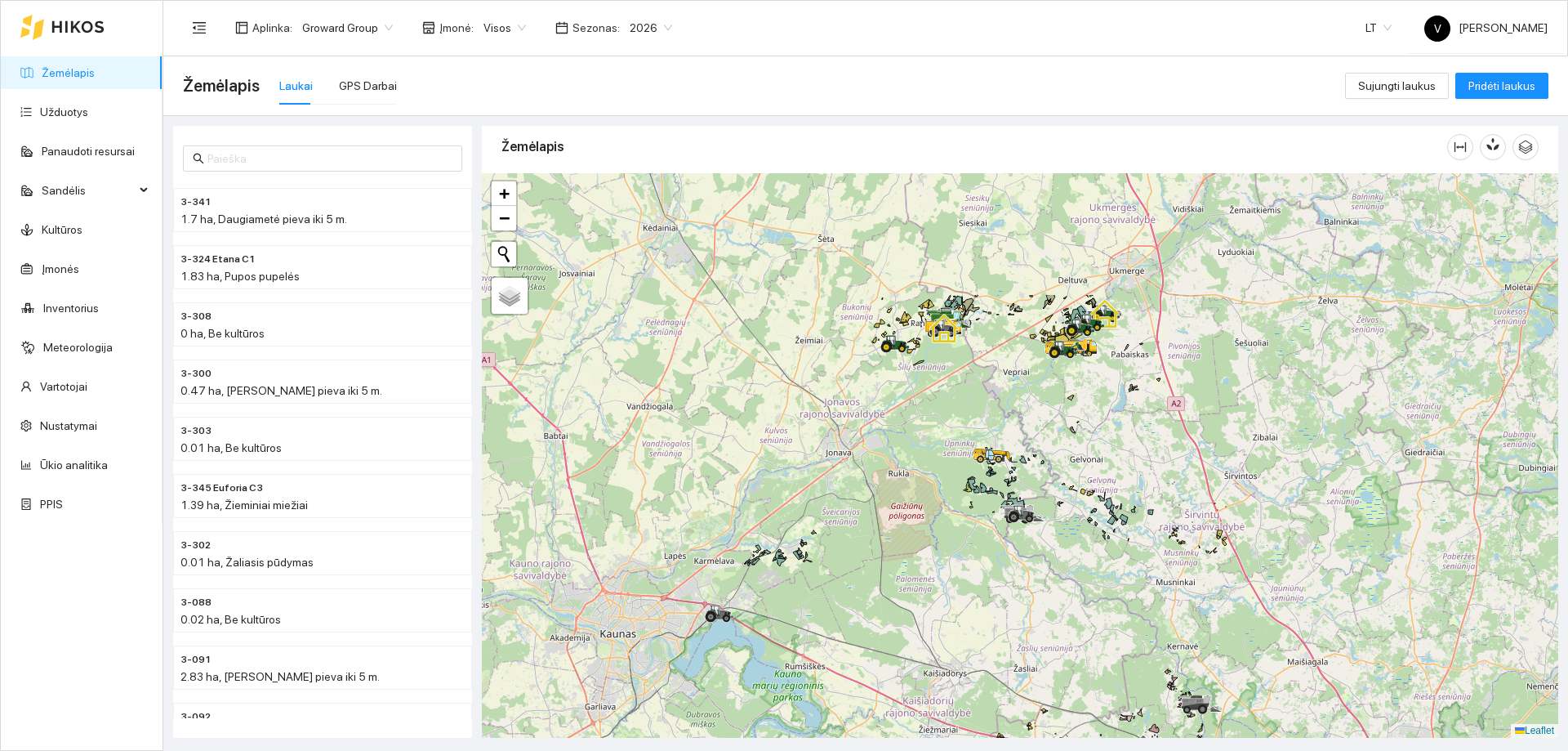
drag, startPoint x: 994, startPoint y: 460, endPoint x: 1073, endPoint y: 604, distance: 164.2
click at [1073, 604] on div at bounding box center [1020, 454] width 1076 height 564
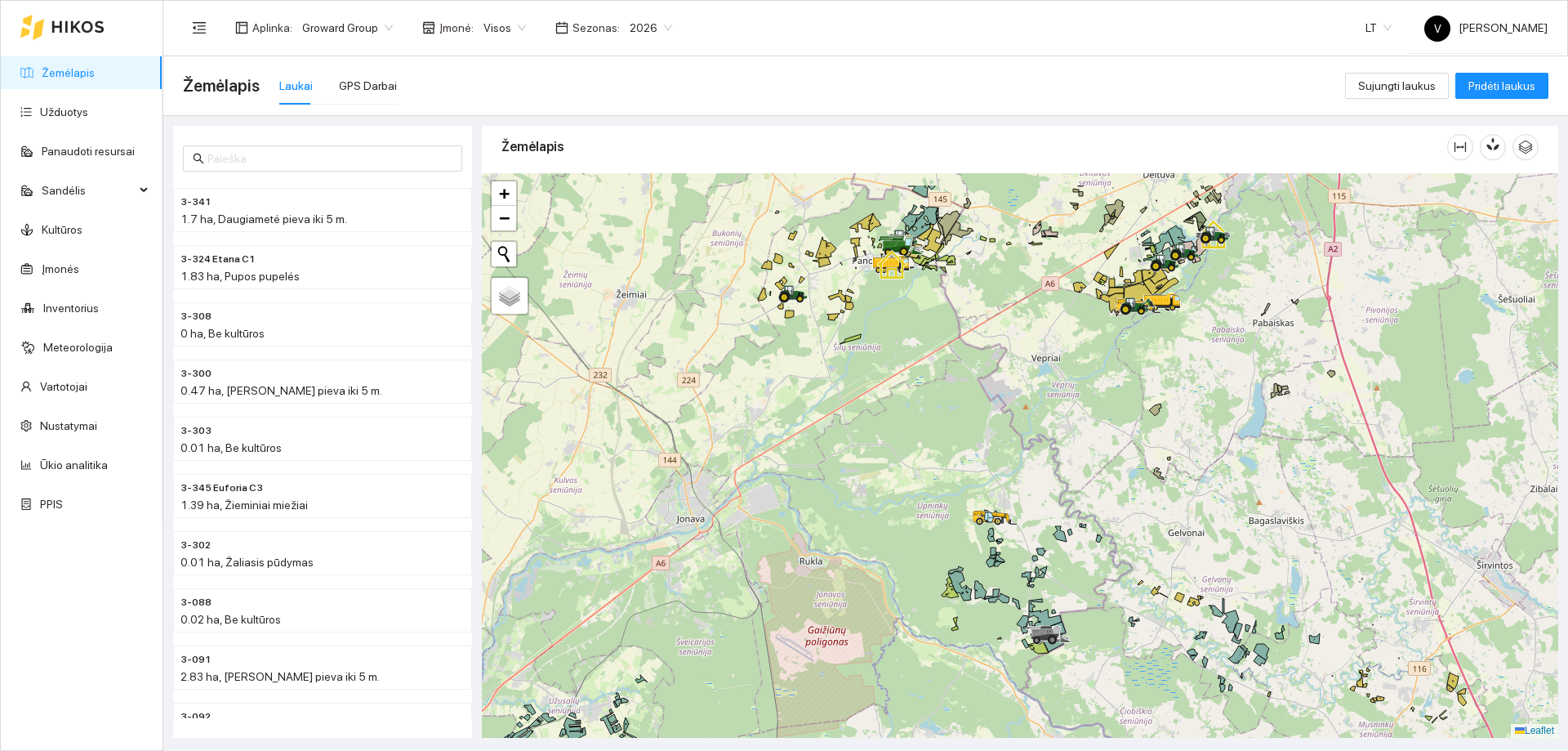
drag, startPoint x: 936, startPoint y: 519, endPoint x: 930, endPoint y: 548, distance: 29.6
click at [930, 548] on div at bounding box center [1020, 454] width 1076 height 564
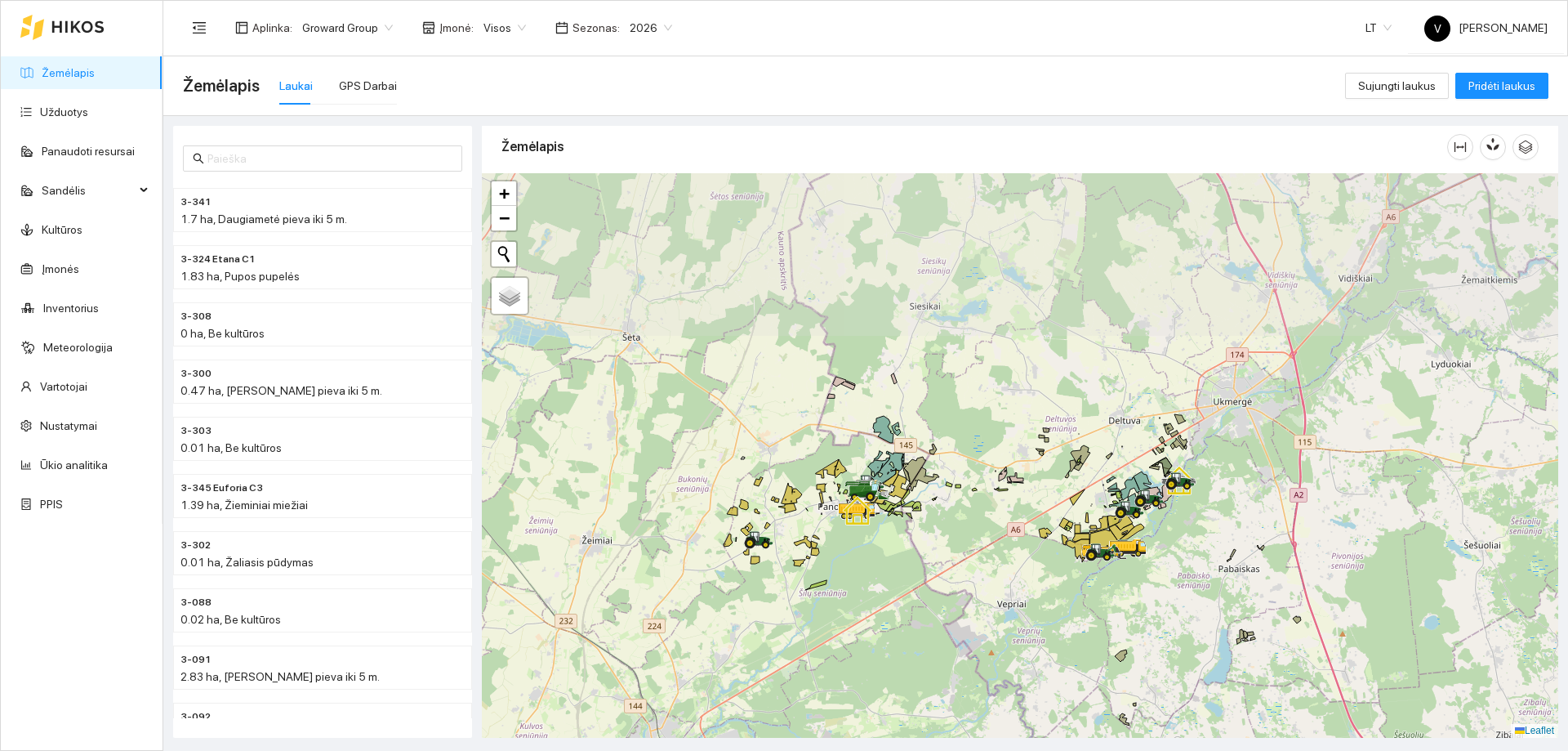
drag, startPoint x: 1021, startPoint y: 547, endPoint x: 984, endPoint y: 613, distance: 75.7
click at [1003, 640] on div at bounding box center [1020, 454] width 1076 height 564
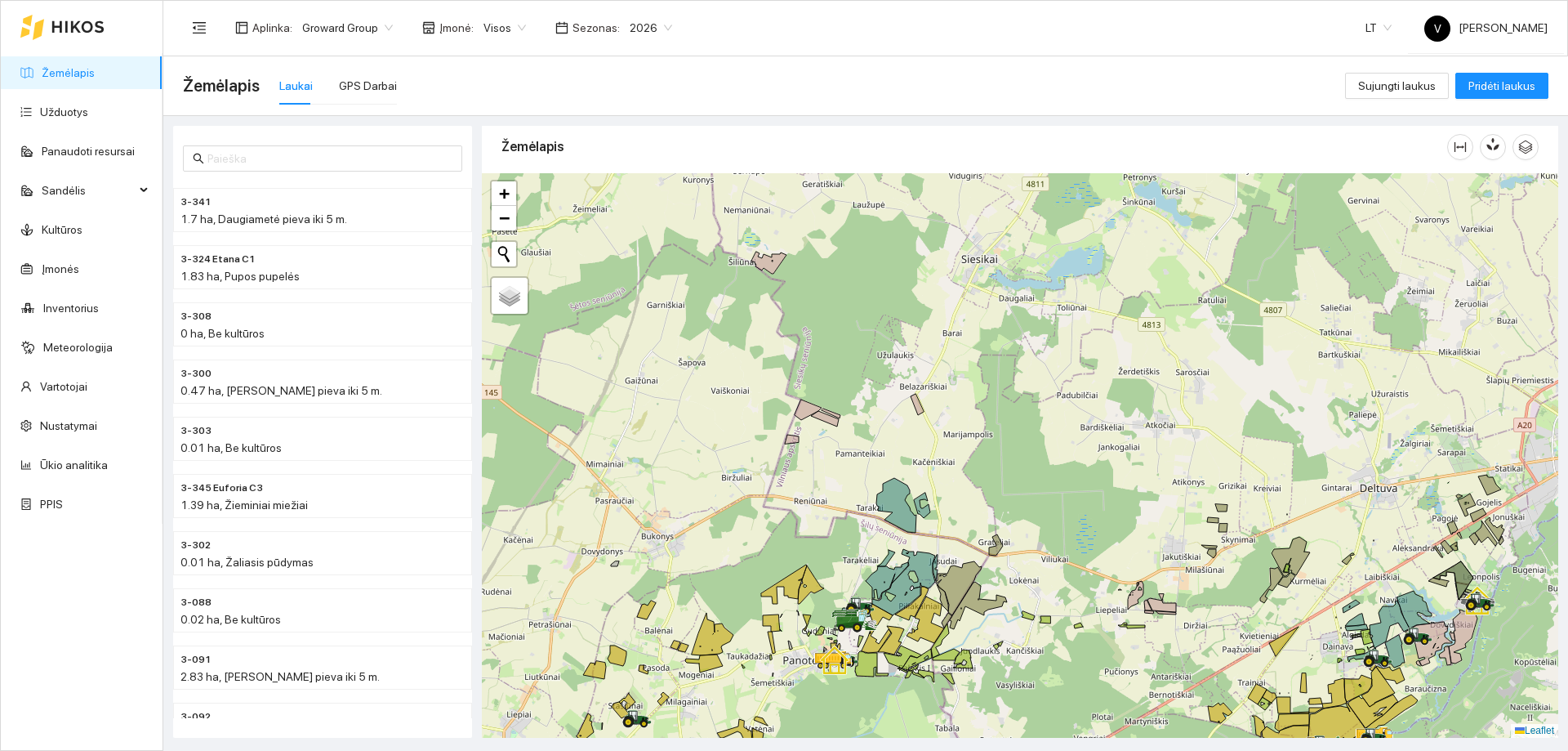
drag, startPoint x: 895, startPoint y: 447, endPoint x: 900, endPoint y: 514, distance: 67.2
click at [900, 514] on icon at bounding box center [896, 505] width 40 height 55
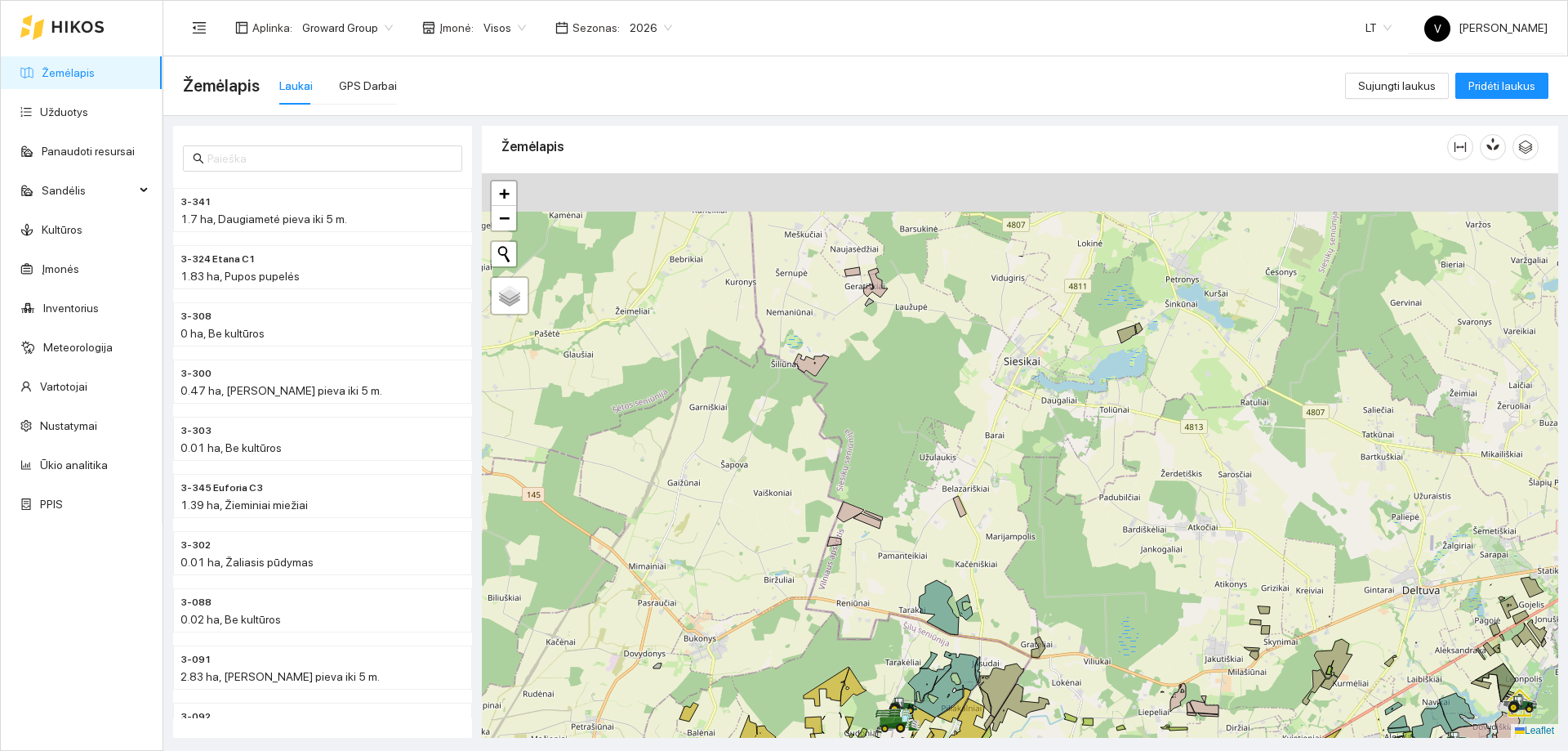
drag, startPoint x: 959, startPoint y: 439, endPoint x: 984, endPoint y: 617, distance: 179.7
click at [988, 621] on div at bounding box center [1020, 454] width 1076 height 564
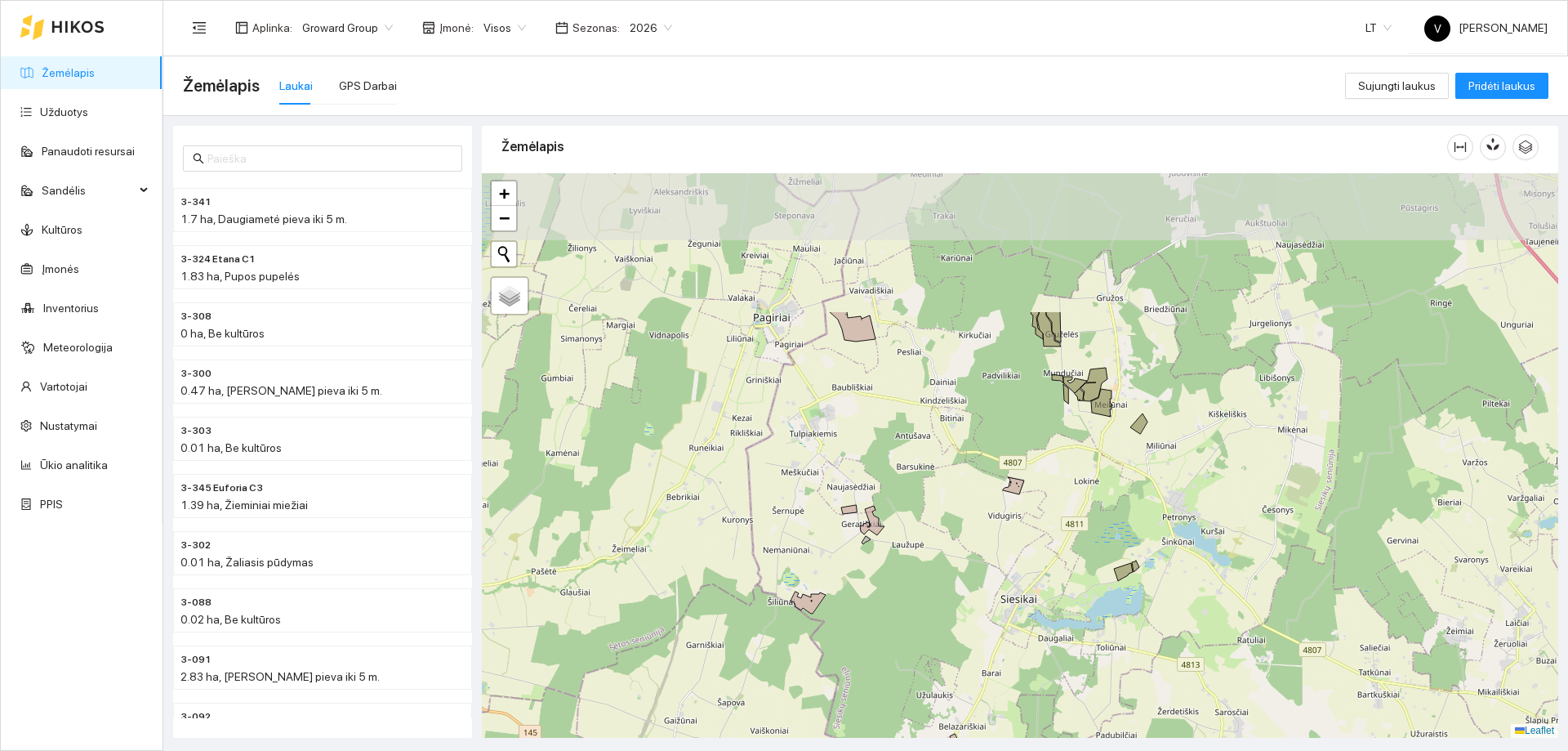
drag, startPoint x: 930, startPoint y: 505, endPoint x: 921, endPoint y: 623, distance: 118.3
click at [918, 649] on div at bounding box center [1020, 454] width 1076 height 564
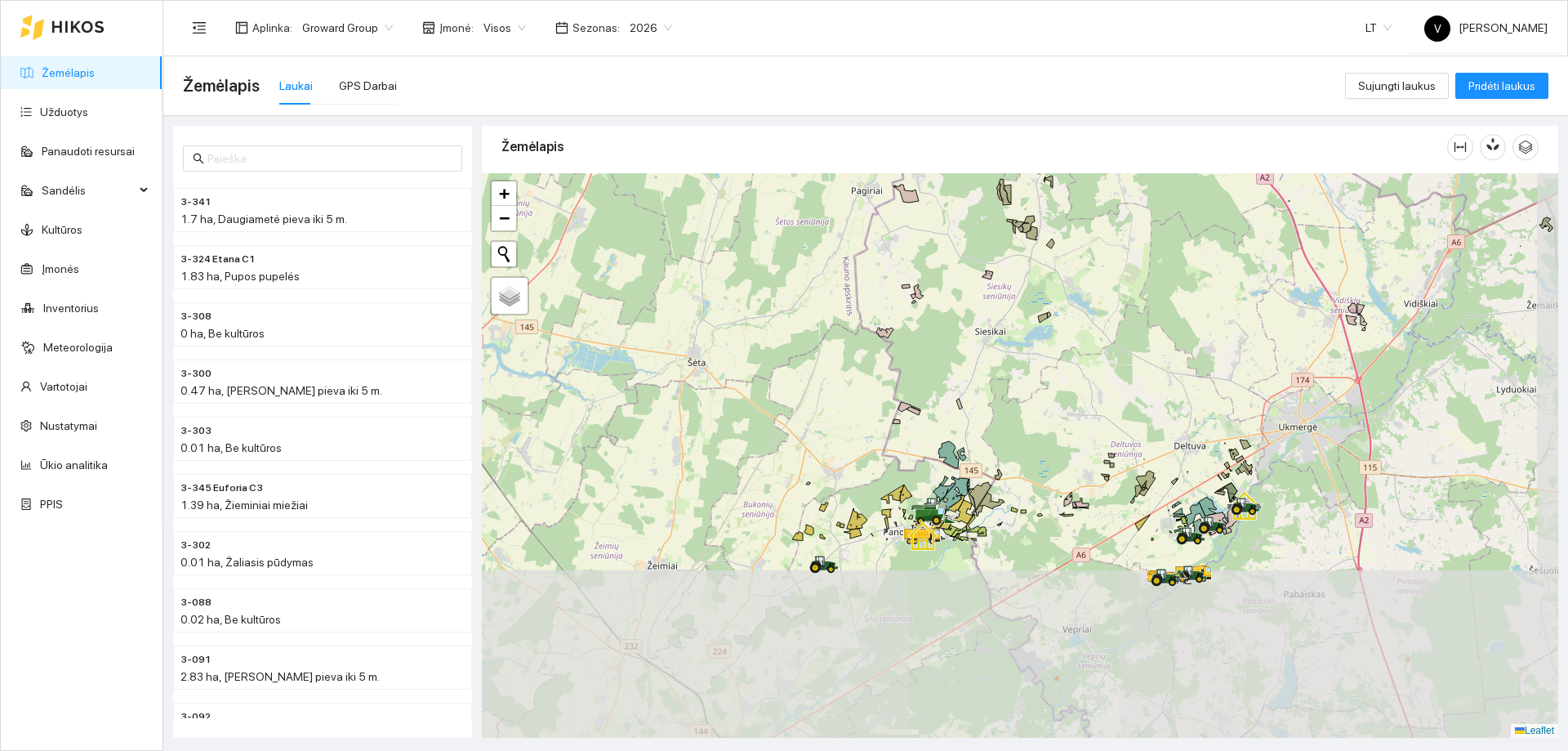
drag, startPoint x: 1002, startPoint y: 406, endPoint x: 1001, endPoint y: 346, distance: 60.0
click at [1001, 346] on div at bounding box center [1020, 454] width 1076 height 564
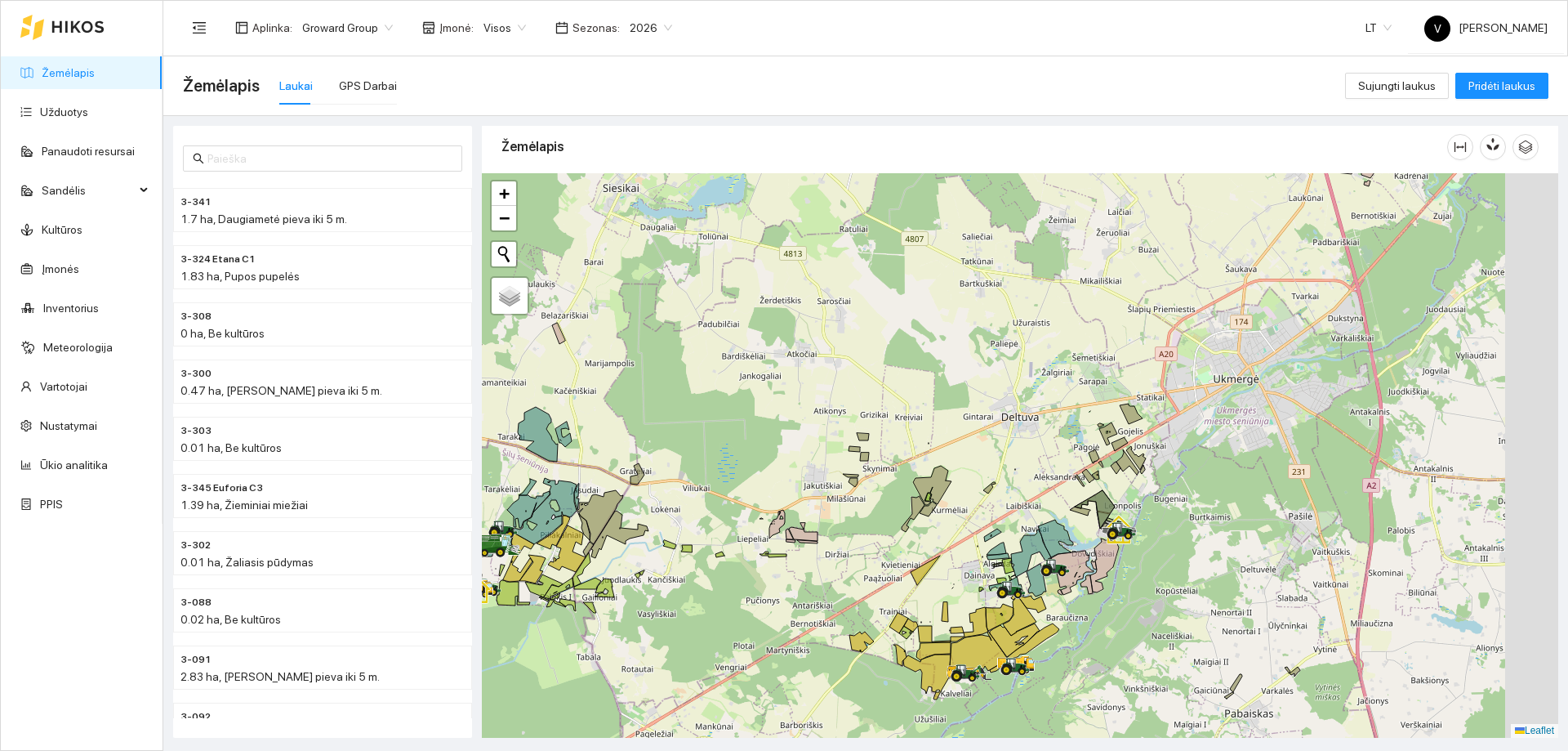
drag, startPoint x: 1206, startPoint y: 445, endPoint x: 1006, endPoint y: 477, distance: 202.5
click at [1006, 474] on div at bounding box center [1020, 454] width 1076 height 564
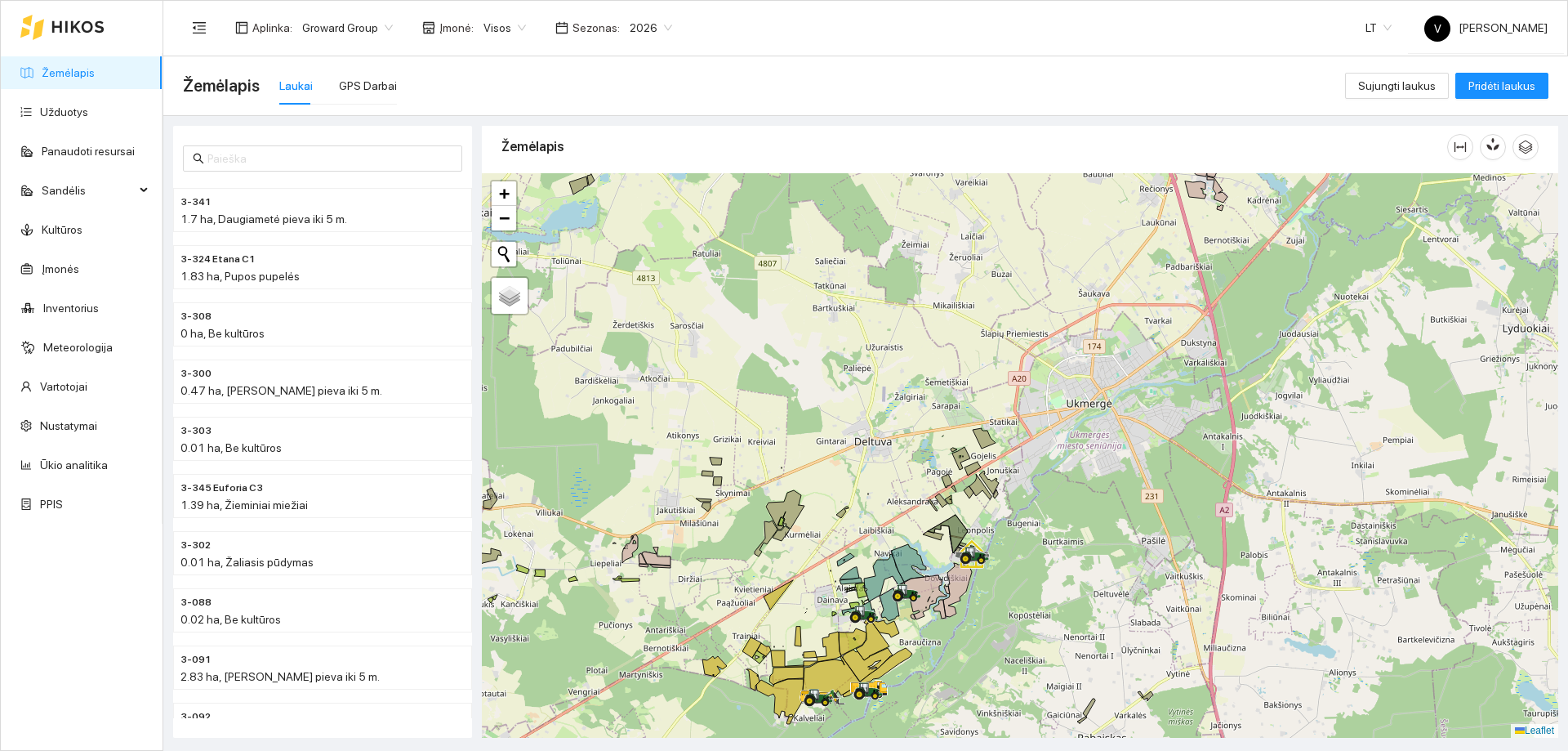
drag, startPoint x: 1062, startPoint y: 438, endPoint x: 873, endPoint y: 587, distance: 240.7
click at [873, 587] on div at bounding box center [1020, 454] width 1076 height 564
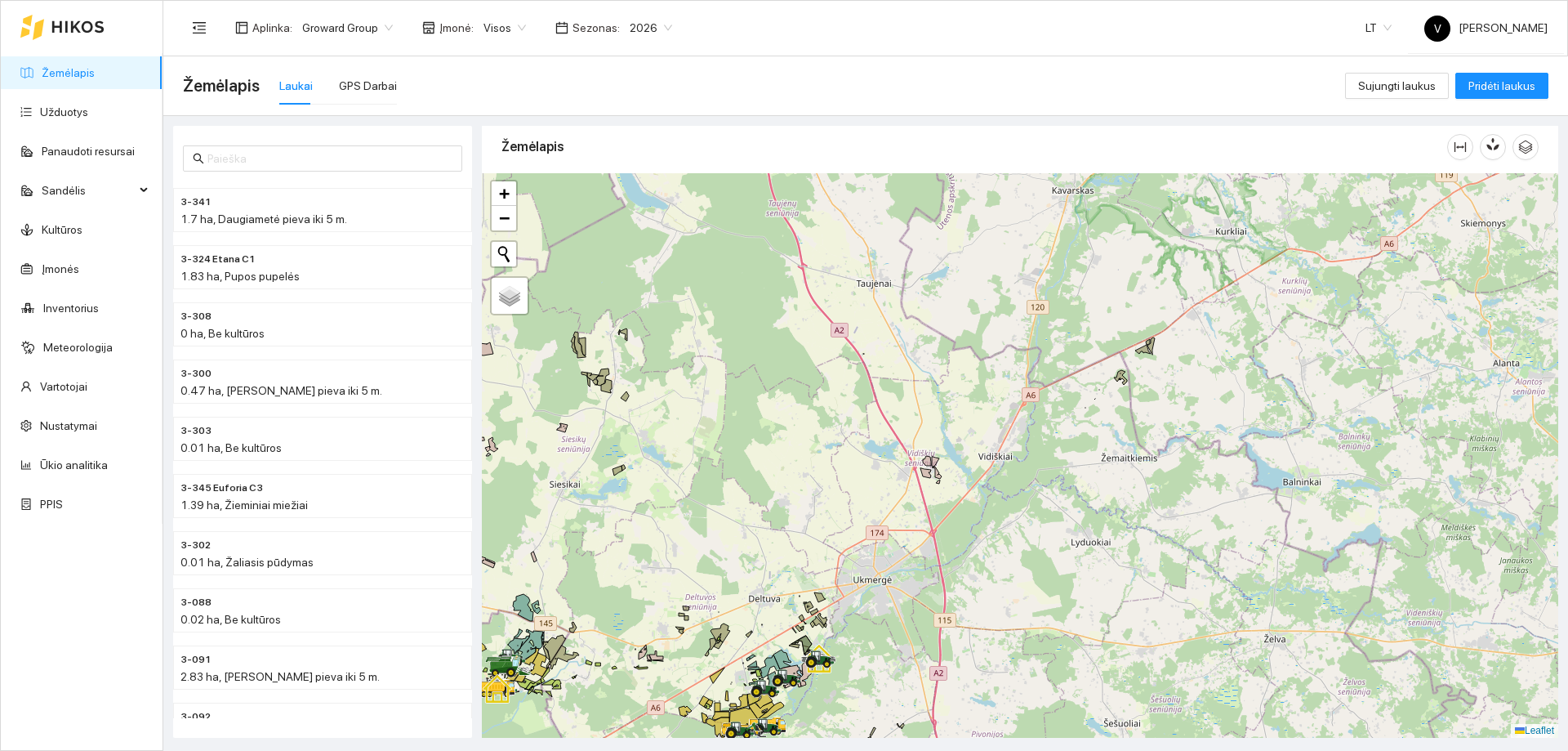
drag, startPoint x: 1096, startPoint y: 417, endPoint x: 995, endPoint y: 511, distance: 138.0
click at [995, 511] on div at bounding box center [1020, 454] width 1076 height 564
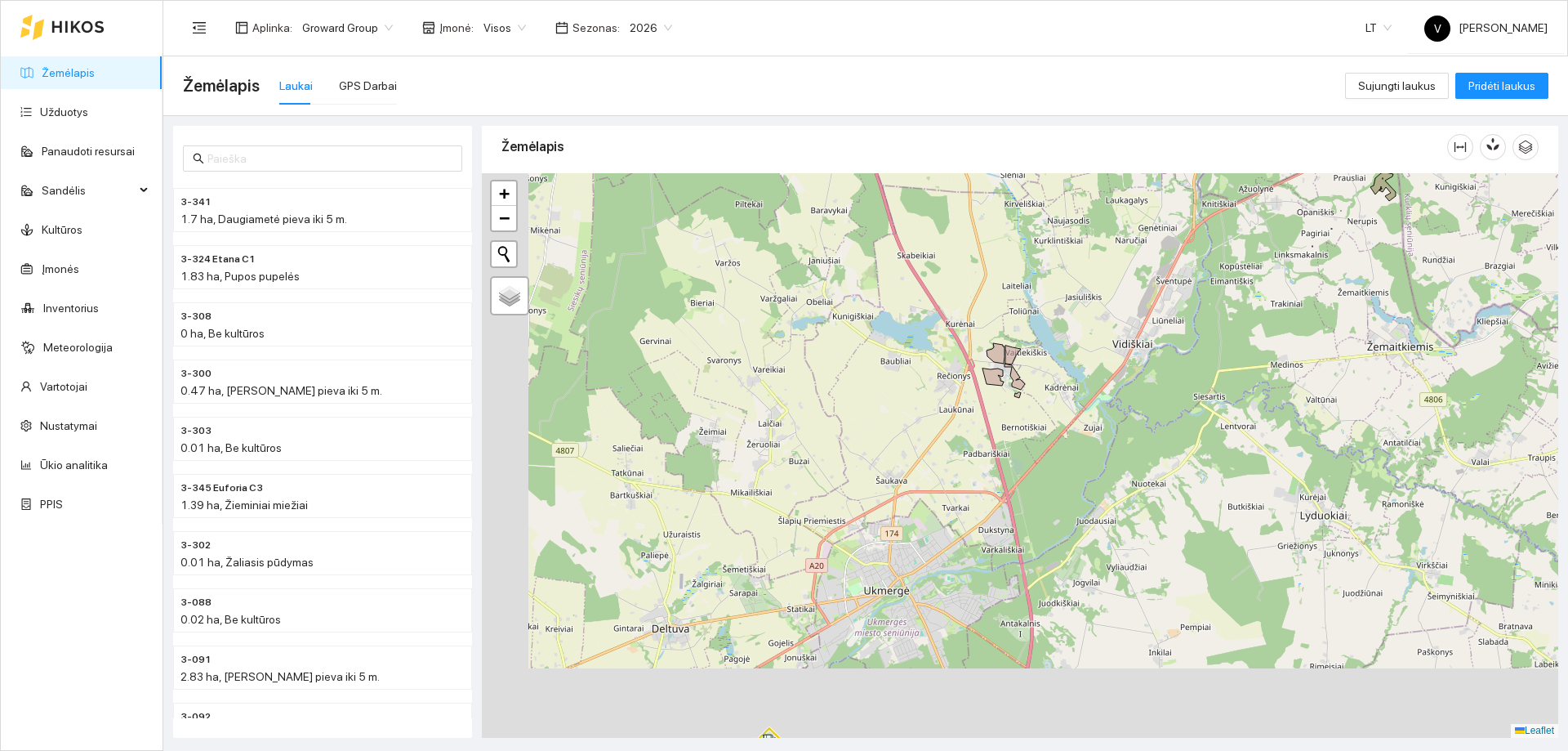
drag, startPoint x: 850, startPoint y: 581, endPoint x: 1098, endPoint y: 344, distance: 343.0
click at [1108, 339] on div at bounding box center [1020, 454] width 1076 height 564
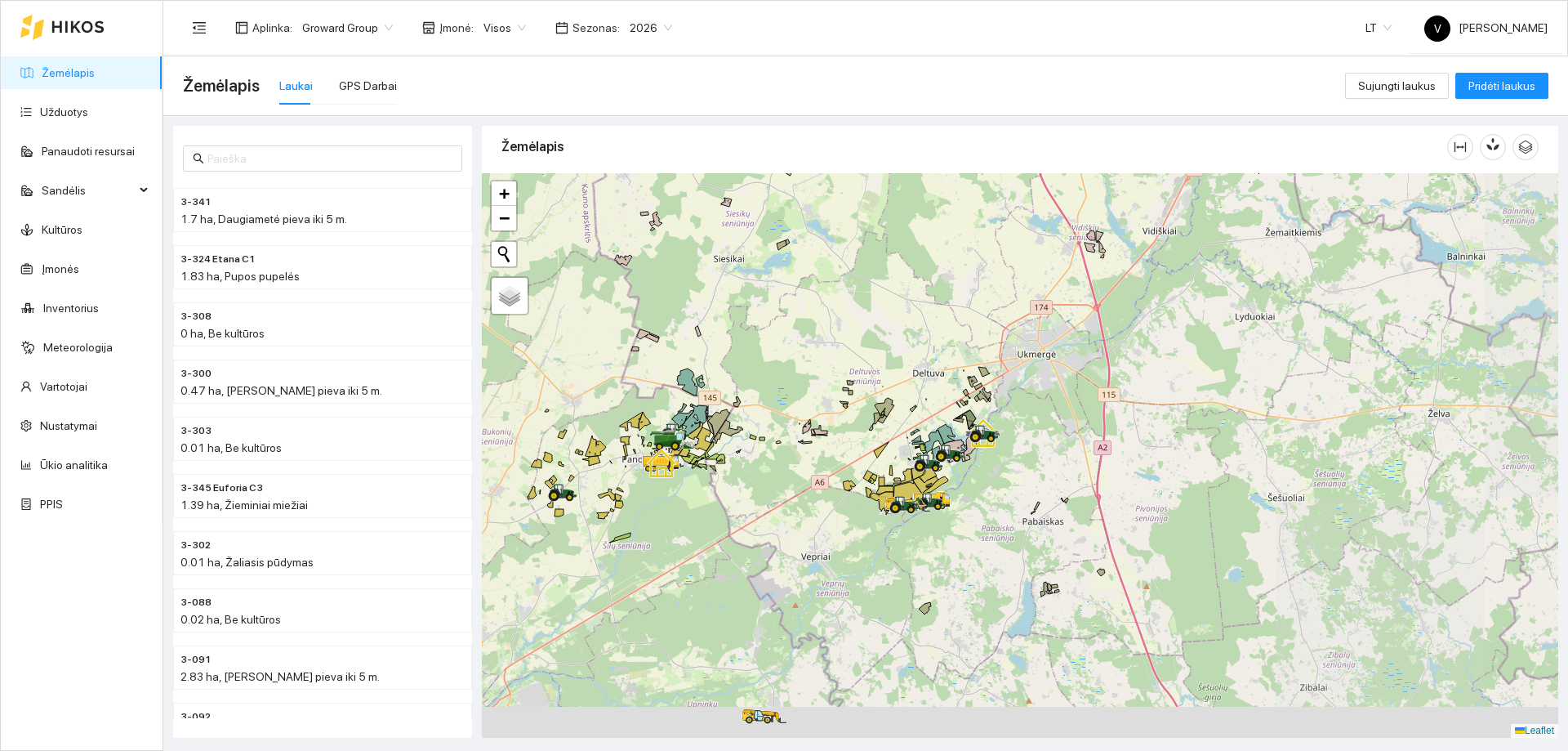
drag, startPoint x: 999, startPoint y: 423, endPoint x: 1032, endPoint y: 378, distance: 55.8
click at [1032, 379] on div at bounding box center [1020, 454] width 1076 height 564
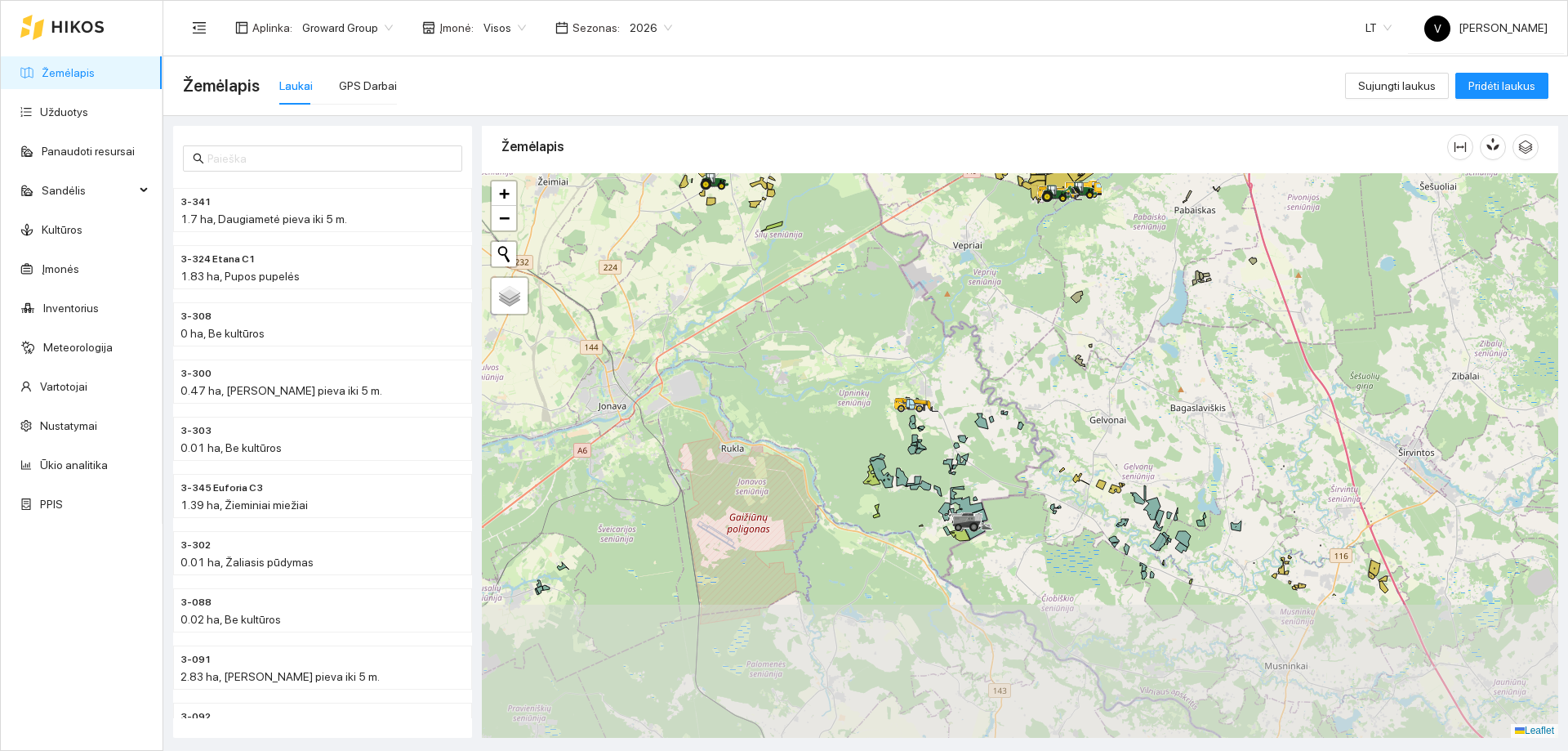
drag, startPoint x: 961, startPoint y: 518, endPoint x: 950, endPoint y: 481, distance: 38.6
click at [981, 437] on div at bounding box center [1020, 454] width 1076 height 564
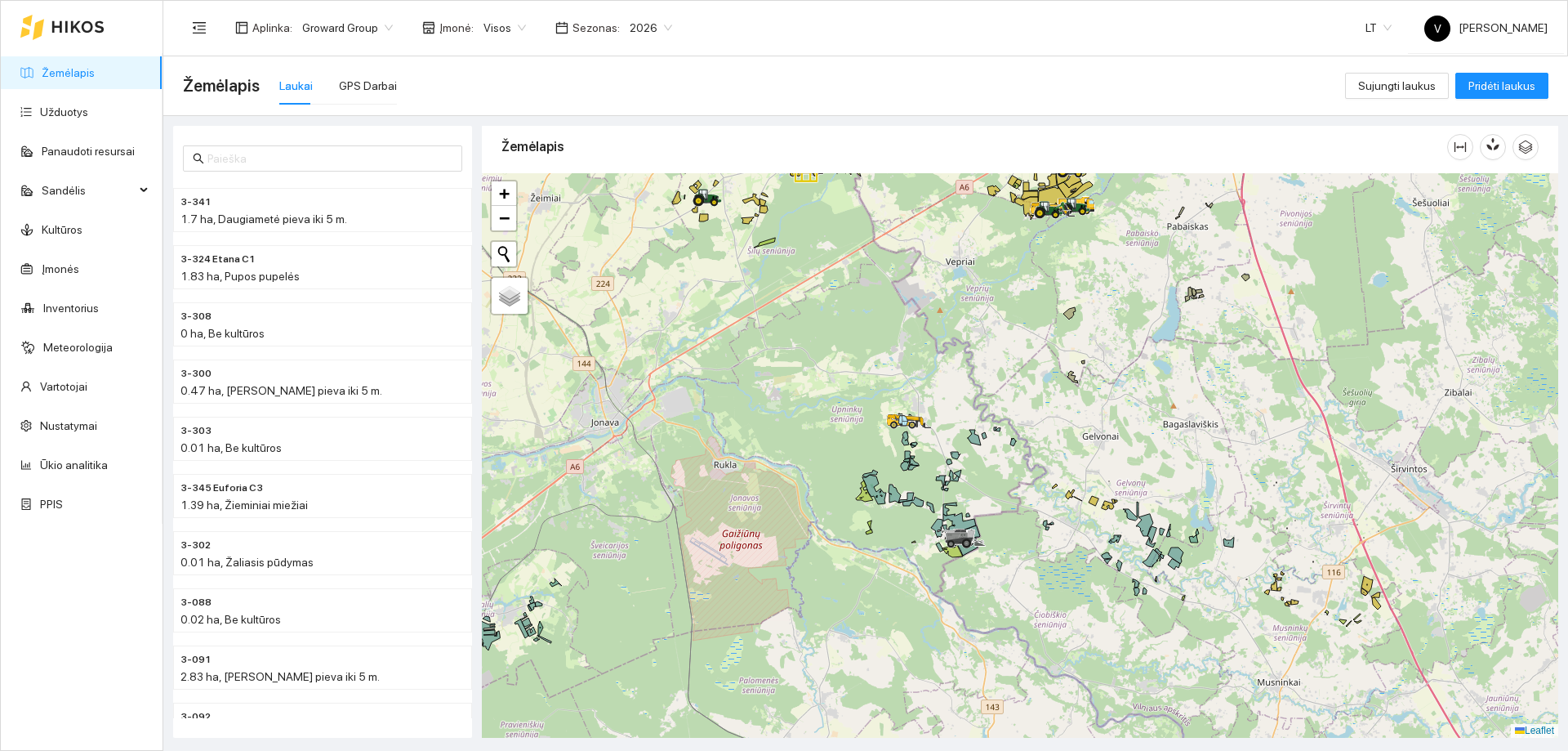
drag, startPoint x: 1100, startPoint y: 458, endPoint x: 1019, endPoint y: 538, distance: 113.8
click at [1019, 538] on div at bounding box center [1020, 454] width 1076 height 564
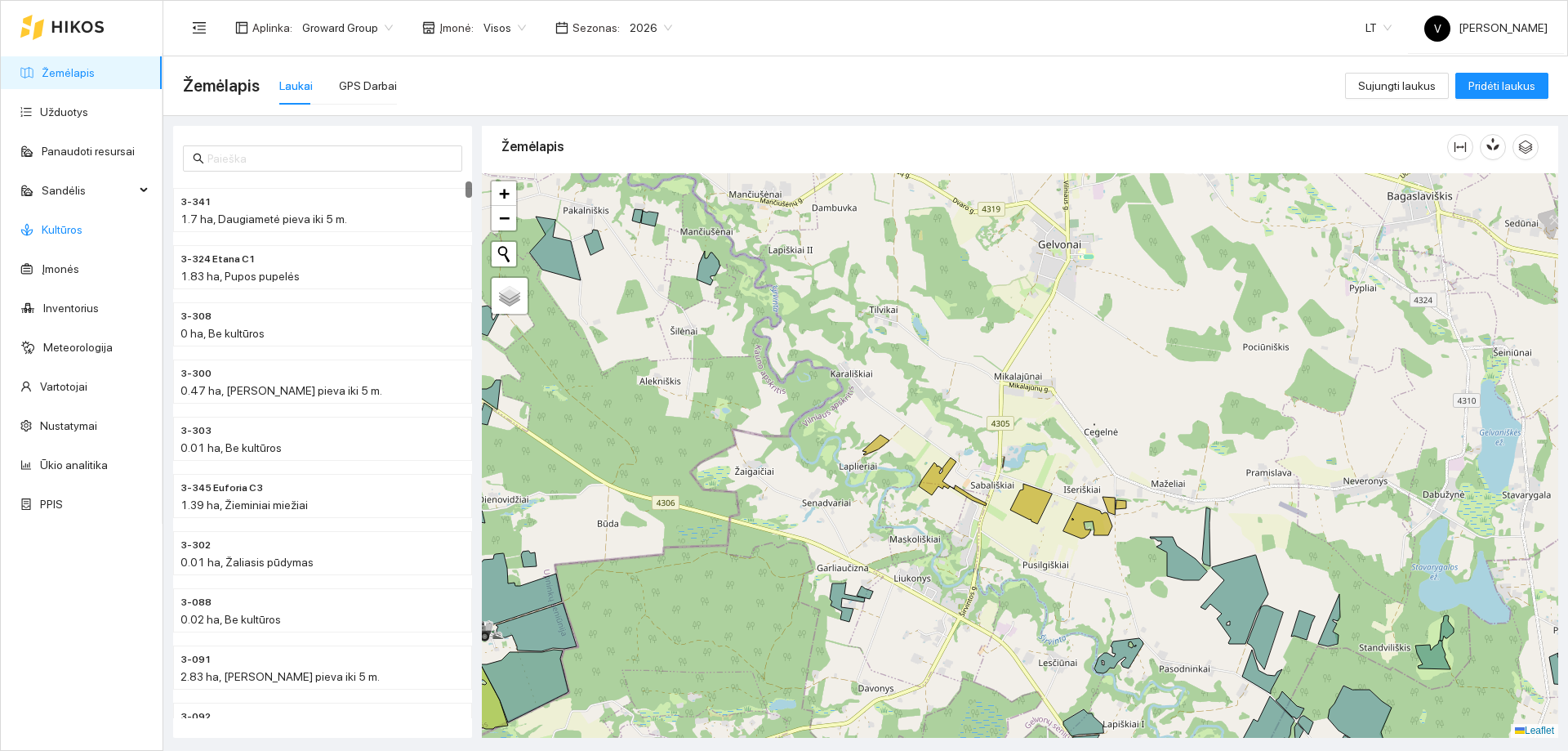
click at [56, 230] on link "Kultūros" at bounding box center [62, 229] width 41 height 13
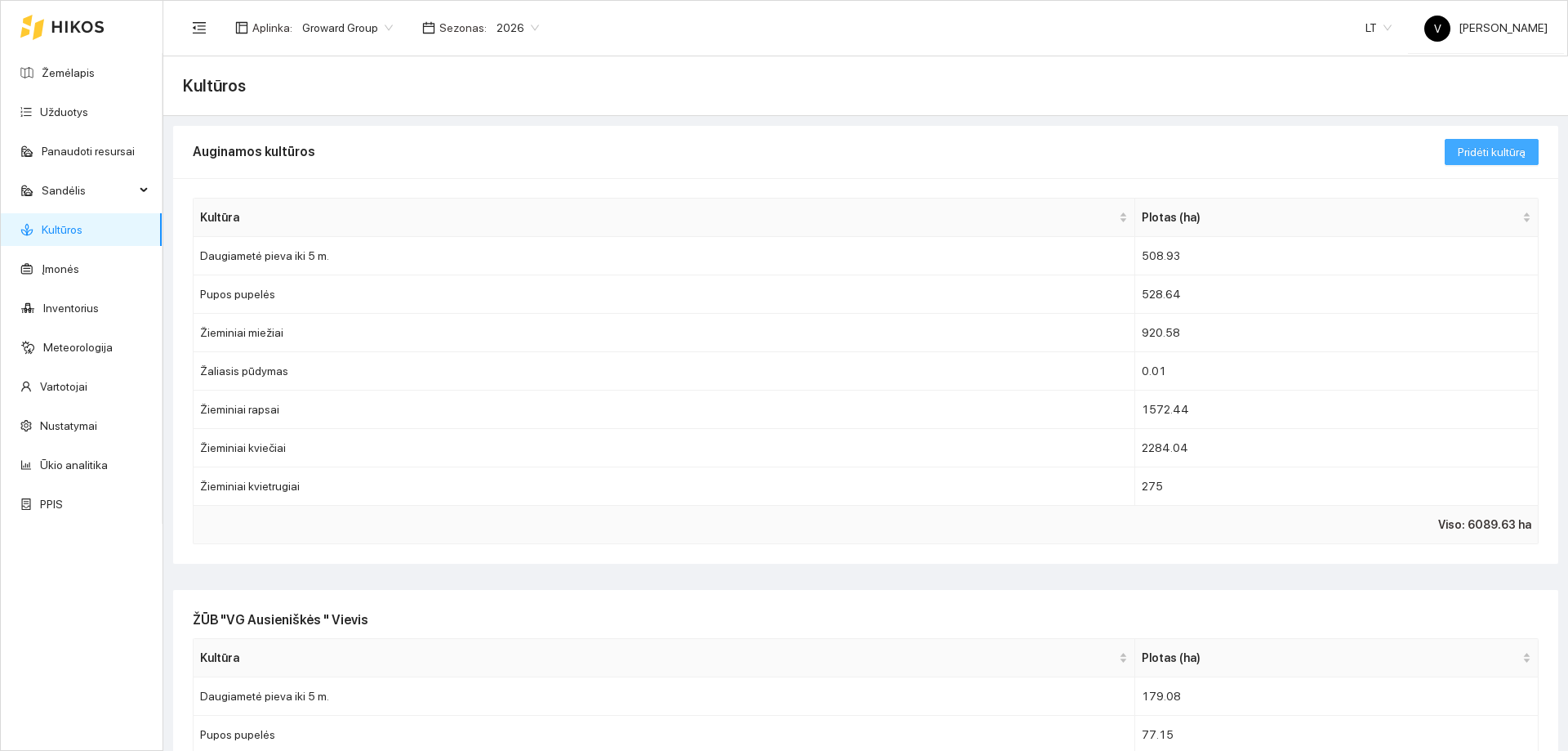
click at [1483, 146] on span "Pridėti kultūrą" at bounding box center [1491, 152] width 68 height 18
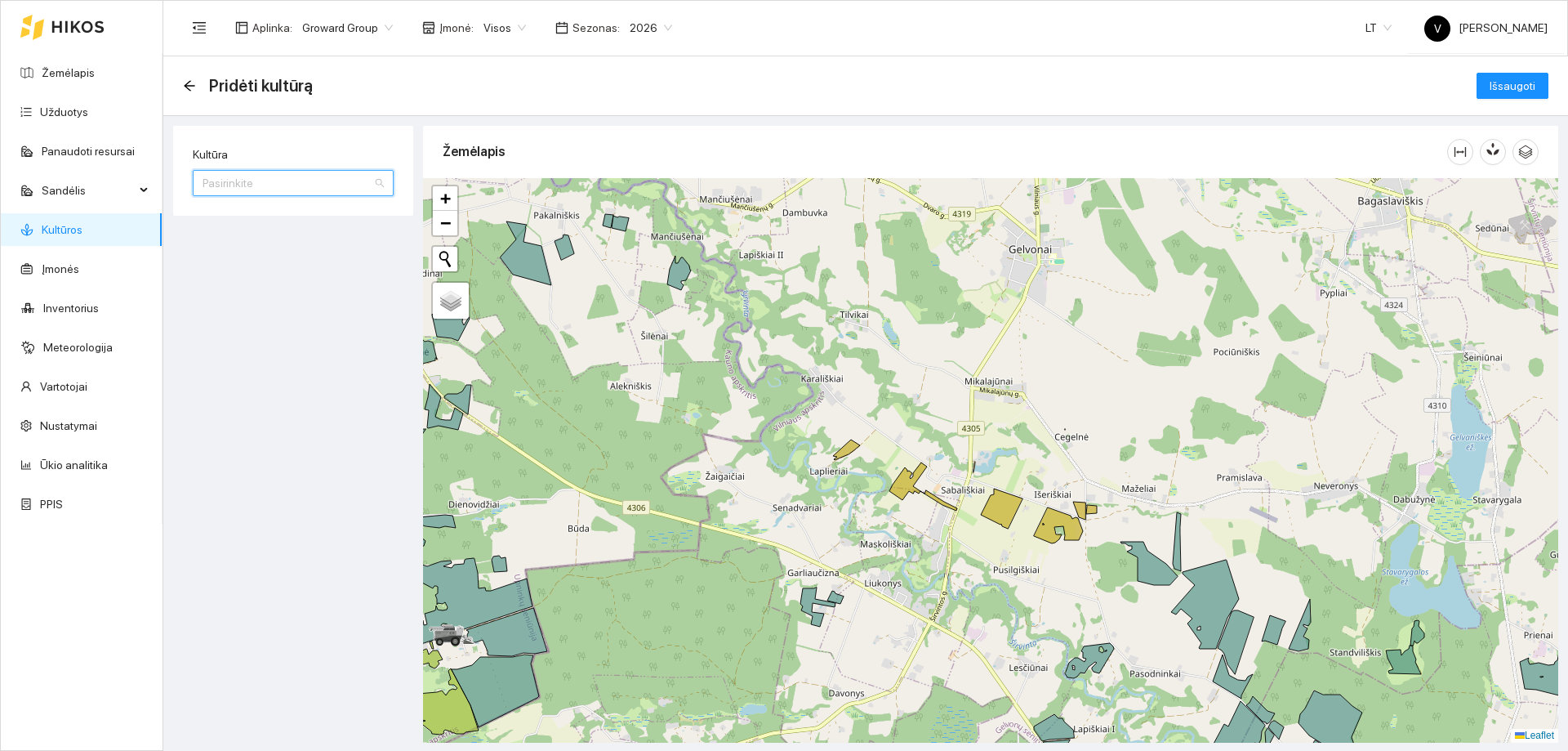
click at [294, 184] on input "Kultūra" at bounding box center [287, 183] width 170 height 25
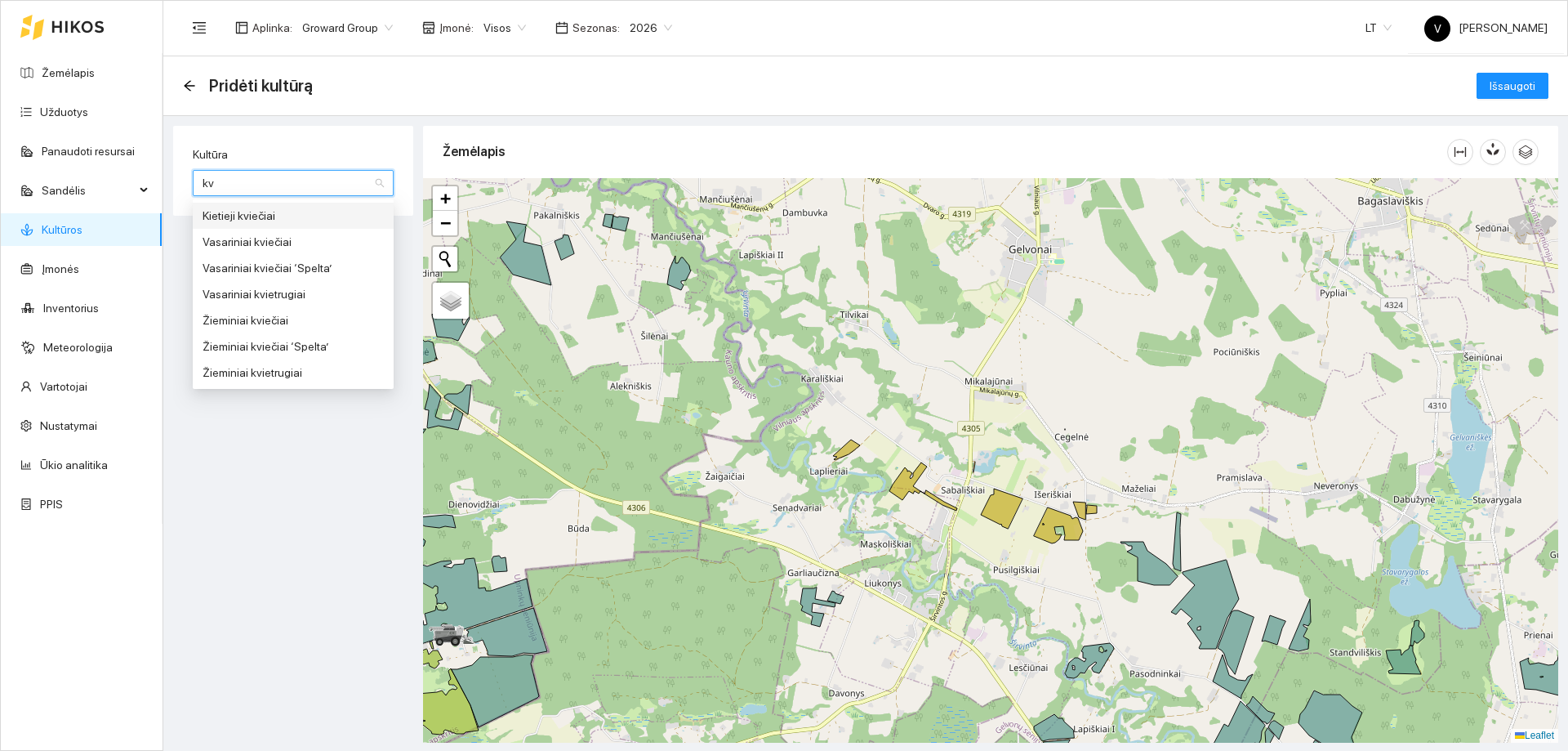
type input "kvi"
click at [298, 377] on div "Žieminiai kvietrugiai" at bounding box center [293, 373] width 182 height 18
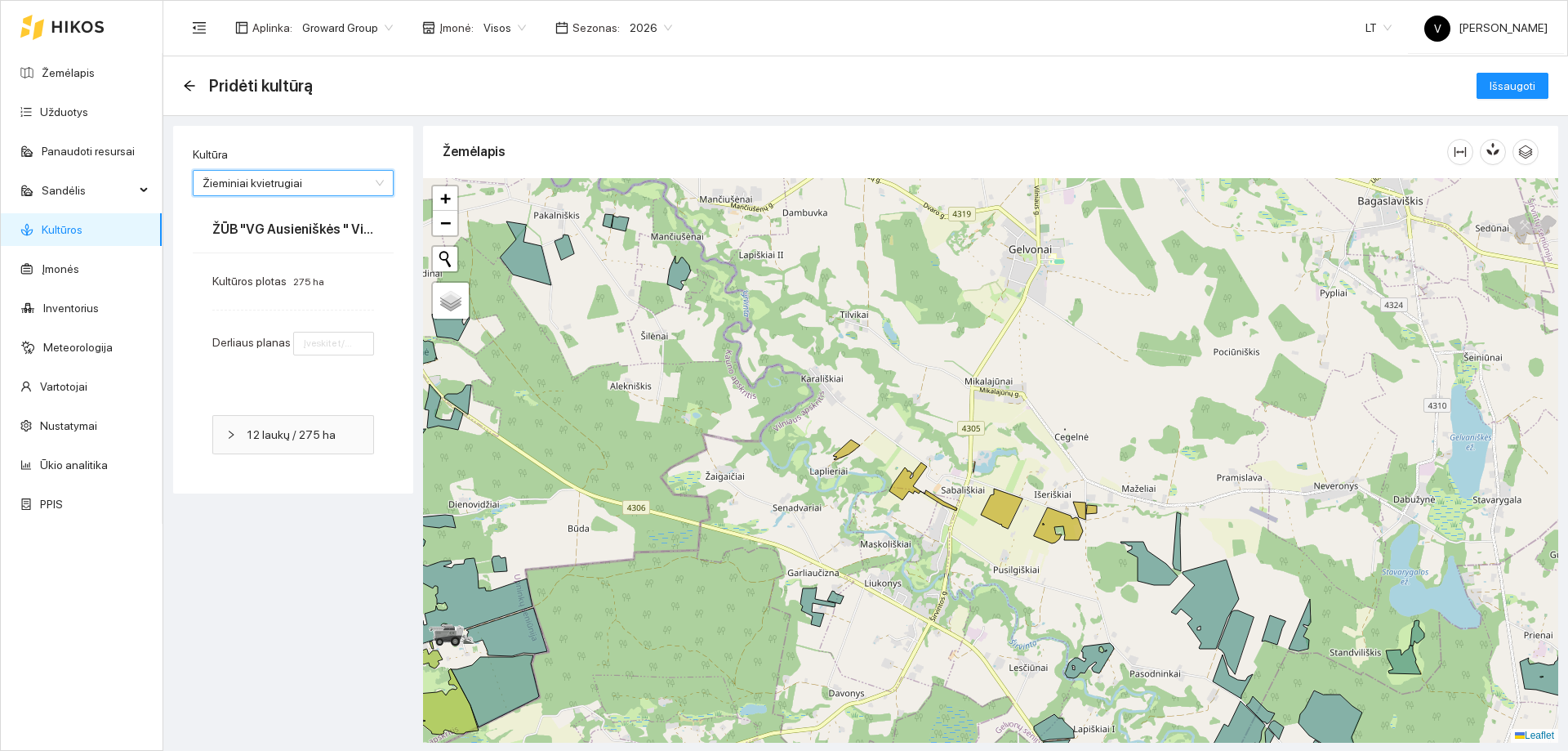
type input "7"
click at [847, 451] on icon at bounding box center [845, 449] width 27 height 20
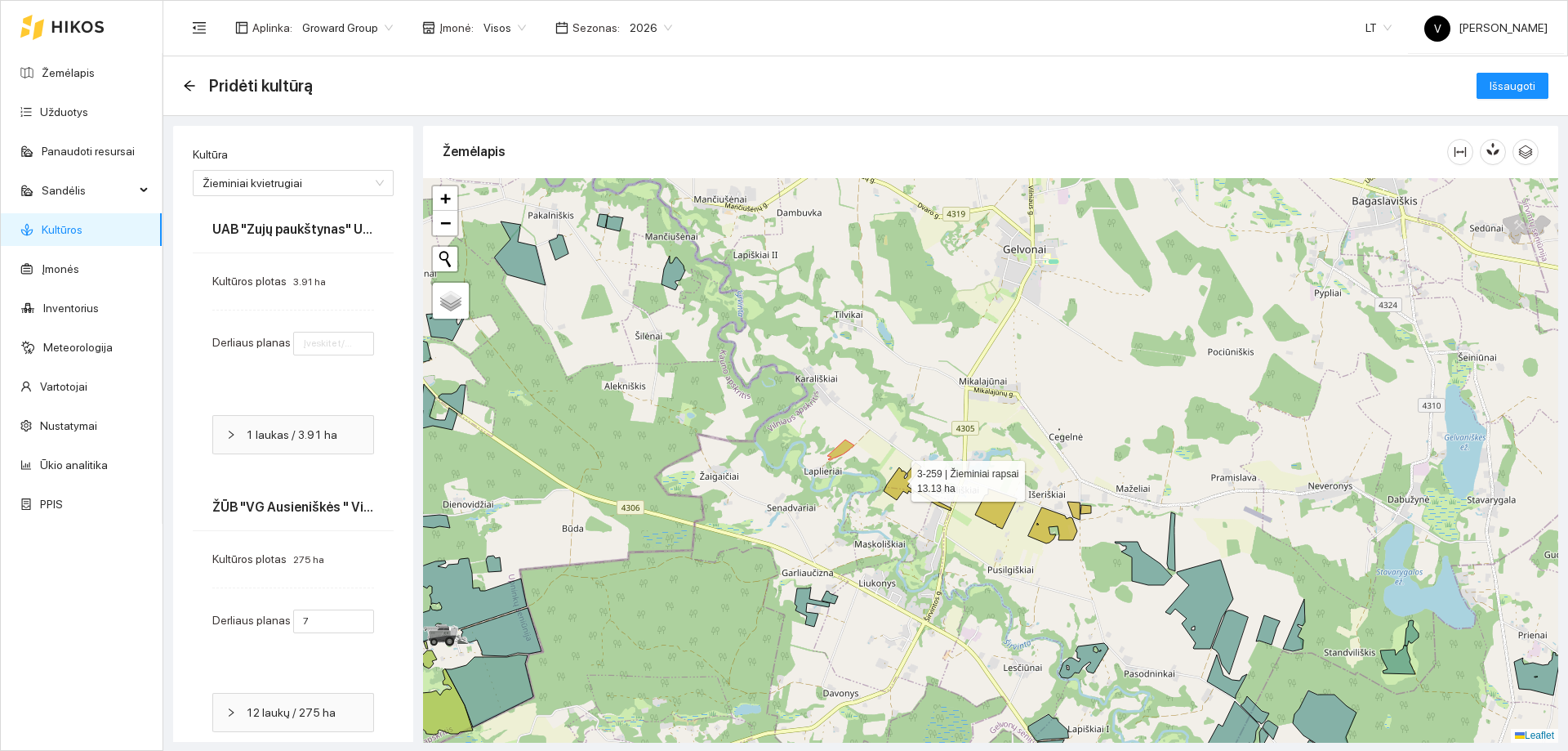
click at [896, 477] on icon at bounding box center [917, 486] width 68 height 48
click at [993, 511] on icon at bounding box center [996, 508] width 42 height 40
click at [1052, 524] on icon at bounding box center [1052, 525] width 49 height 36
click at [1077, 507] on icon at bounding box center [1073, 510] width 12 height 18
click at [1087, 508] on icon at bounding box center [1085, 509] width 11 height 9
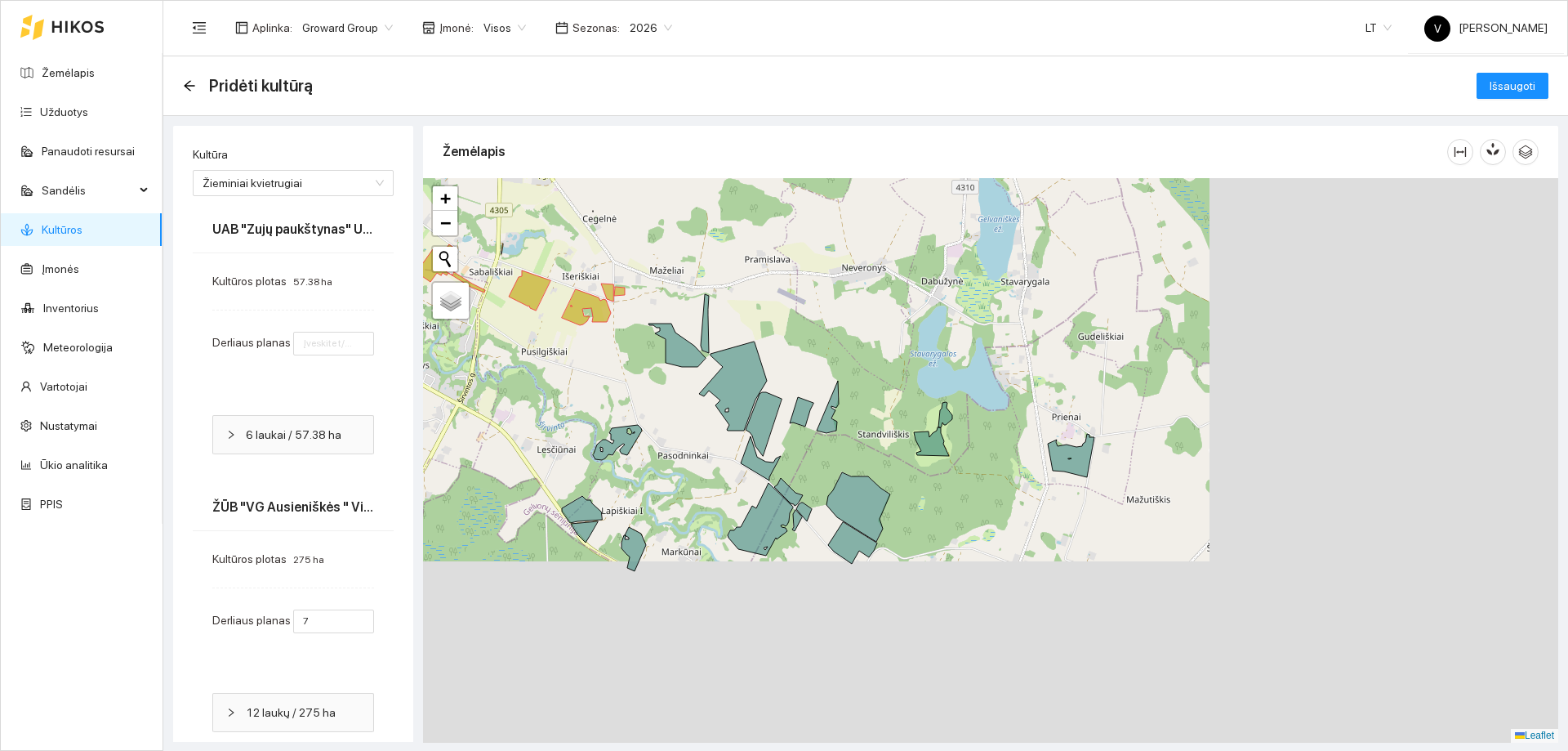
drag, startPoint x: 1140, startPoint y: 473, endPoint x: 827, endPoint y: 322, distance: 347.5
click at [827, 322] on div at bounding box center [990, 459] width 1135 height 564
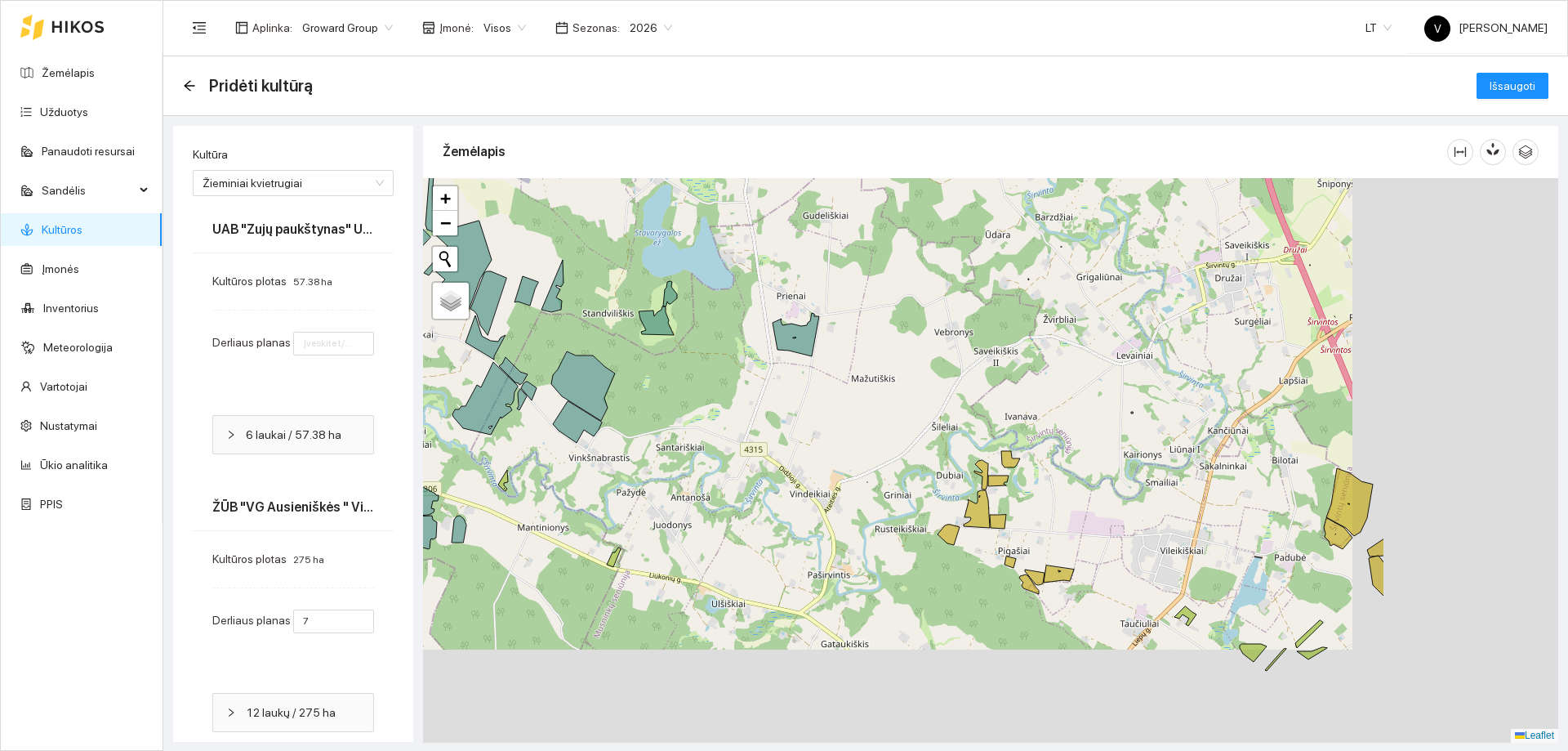
drag, startPoint x: 990, startPoint y: 425, endPoint x: 981, endPoint y: 407, distance: 20.1
click at [981, 407] on div at bounding box center [990, 459] width 1135 height 564
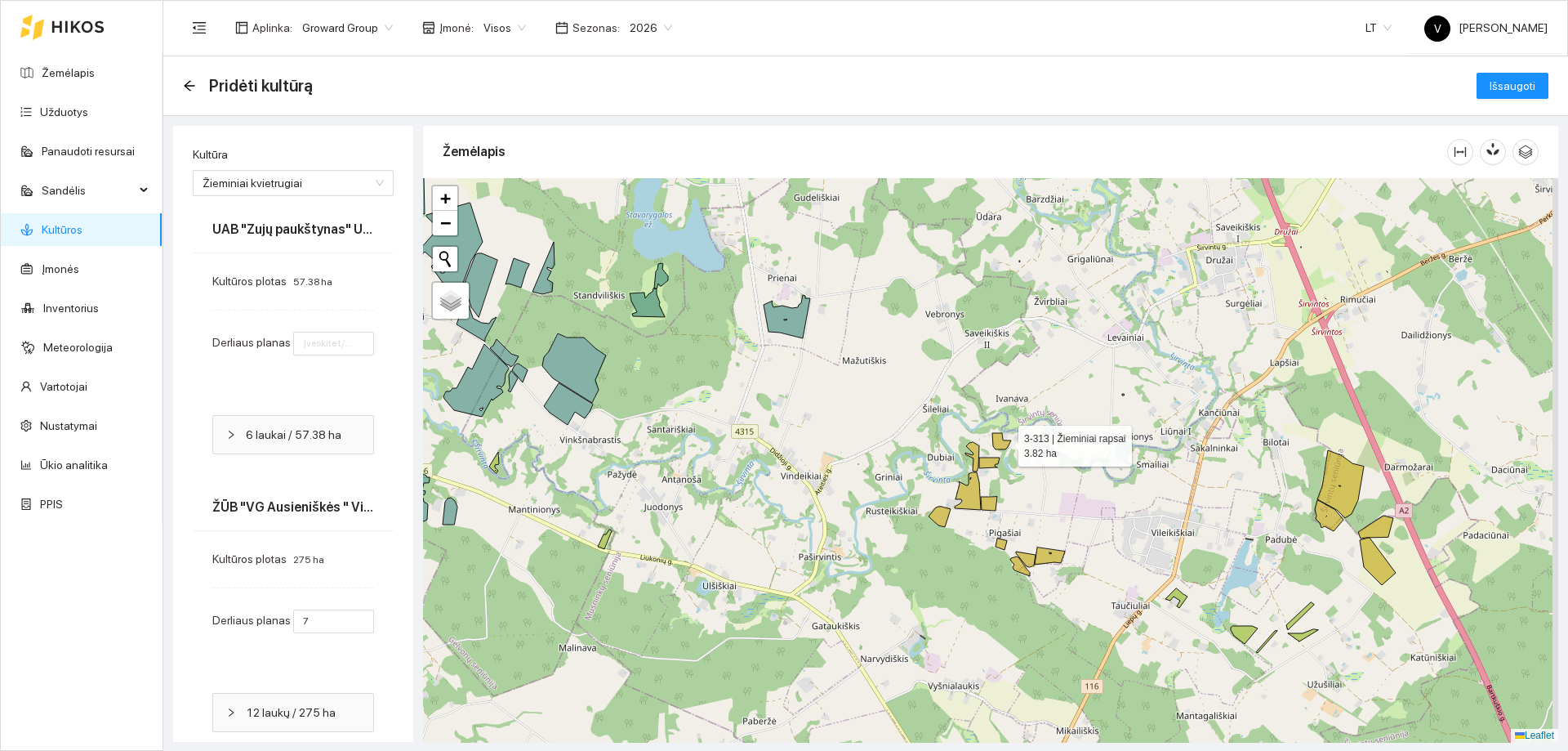
click at [1000, 441] on icon at bounding box center [1001, 441] width 19 height 16
click at [970, 456] on icon at bounding box center [972, 456] width 14 height 29
click at [983, 458] on icon at bounding box center [989, 462] width 20 height 11
click at [972, 491] on icon at bounding box center [967, 491] width 26 height 38
click at [985, 502] on icon at bounding box center [989, 503] width 16 height 14
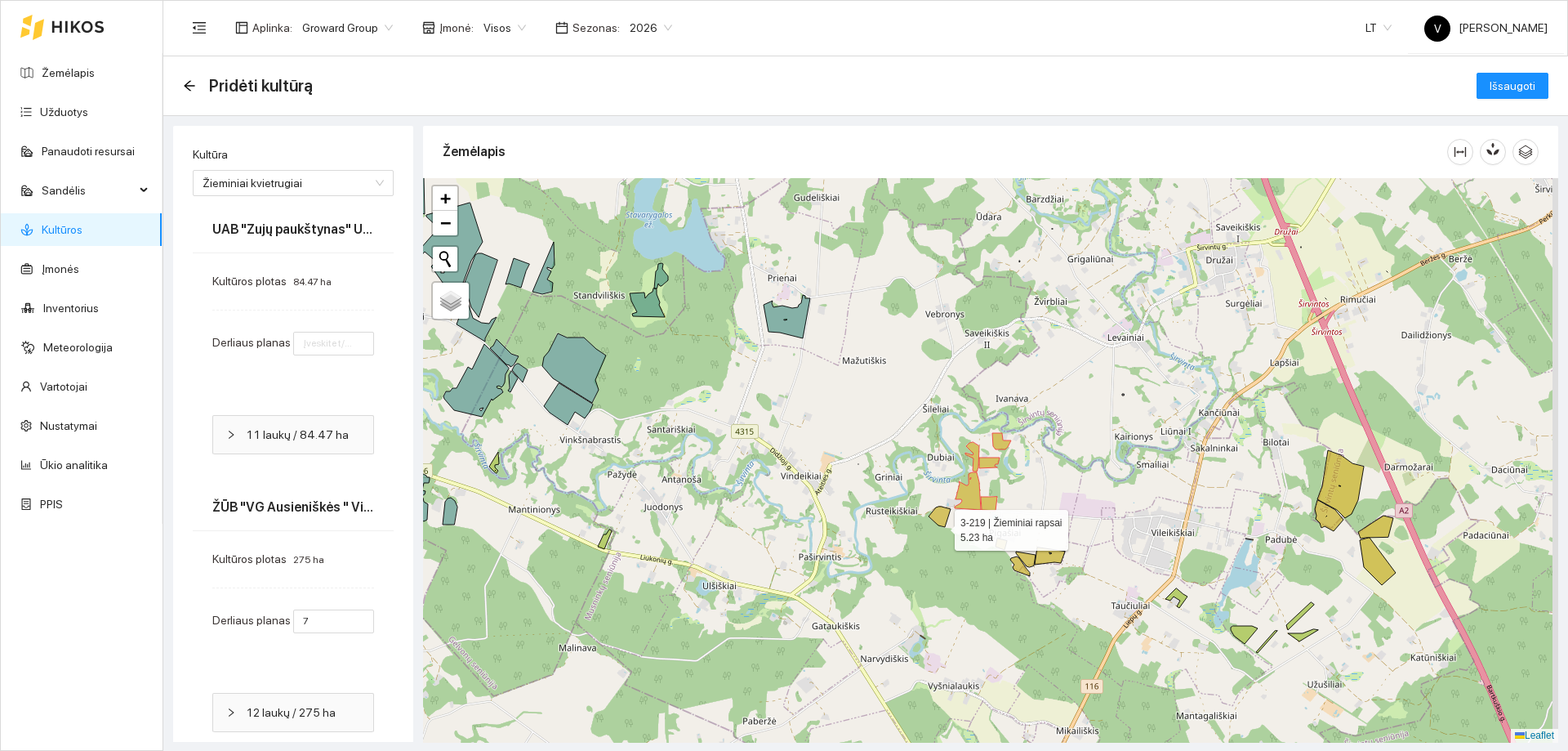
click at [940, 526] on icon at bounding box center [939, 516] width 22 height 20
click at [1003, 544] on icon at bounding box center [1000, 543] width 11 height 11
click at [1021, 566] on icon at bounding box center [1020, 566] width 20 height 20
click at [1019, 550] on div at bounding box center [990, 459] width 1135 height 564
click at [1024, 555] on icon at bounding box center [1026, 559] width 20 height 16
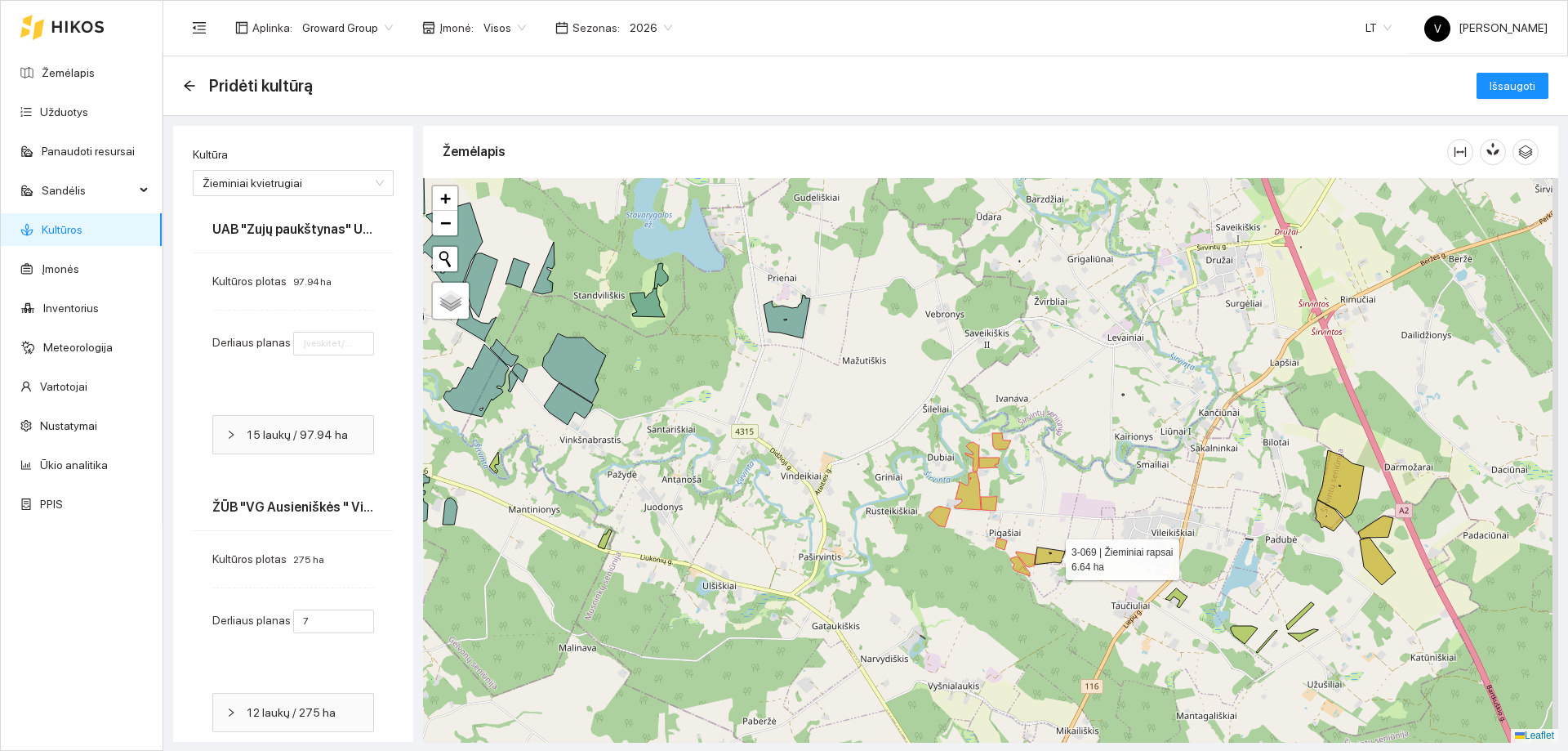
click at [1051, 555] on icon at bounding box center [1050, 555] width 30 height 17
click at [1333, 492] on icon at bounding box center [1340, 484] width 47 height 68
click at [1331, 519] on icon at bounding box center [1328, 515] width 29 height 31
click at [1380, 524] on icon at bounding box center [1374, 526] width 35 height 23
click at [1375, 558] on icon at bounding box center [1377, 560] width 36 height 47
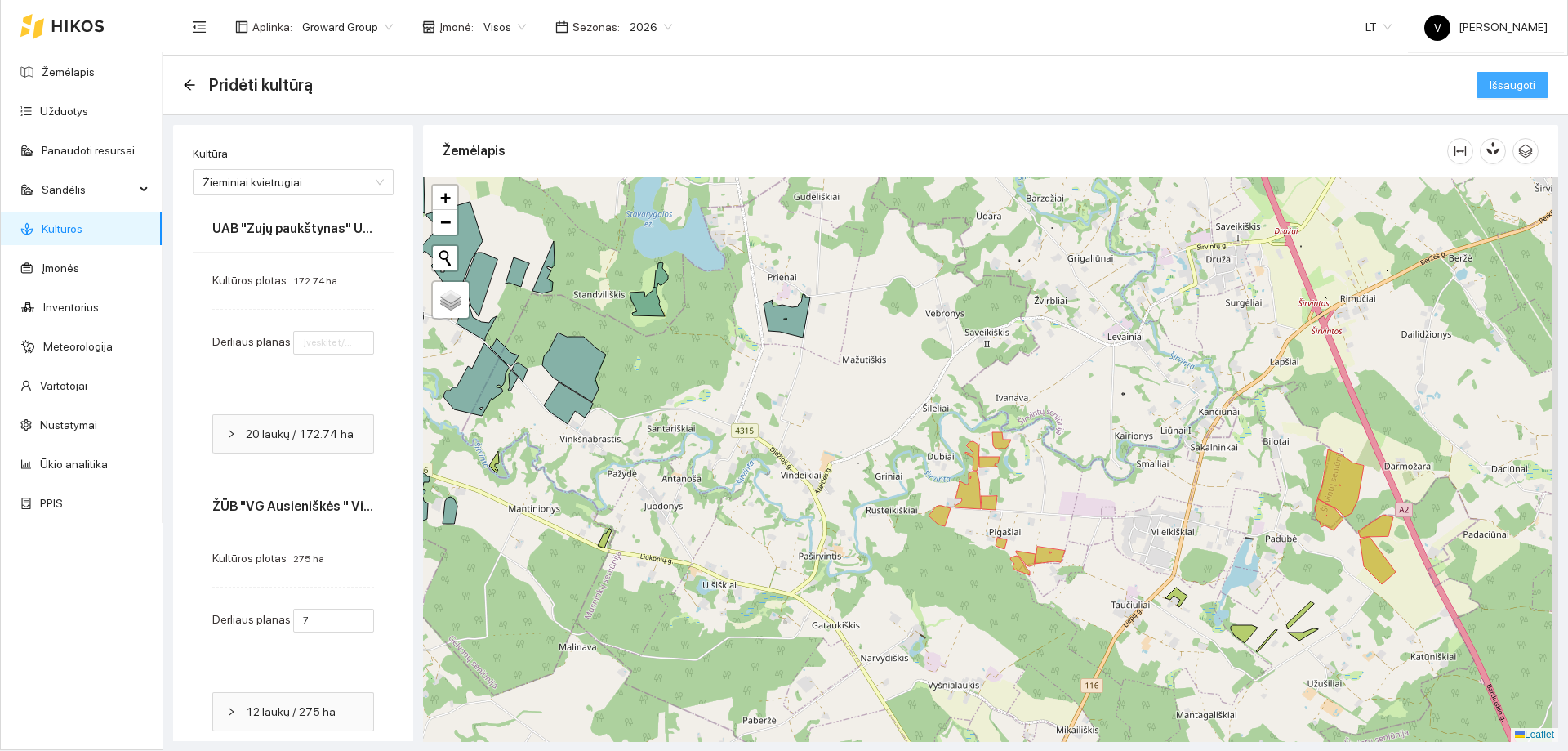
click at [1510, 93] on span "Išsaugoti" at bounding box center [1512, 85] width 46 height 18
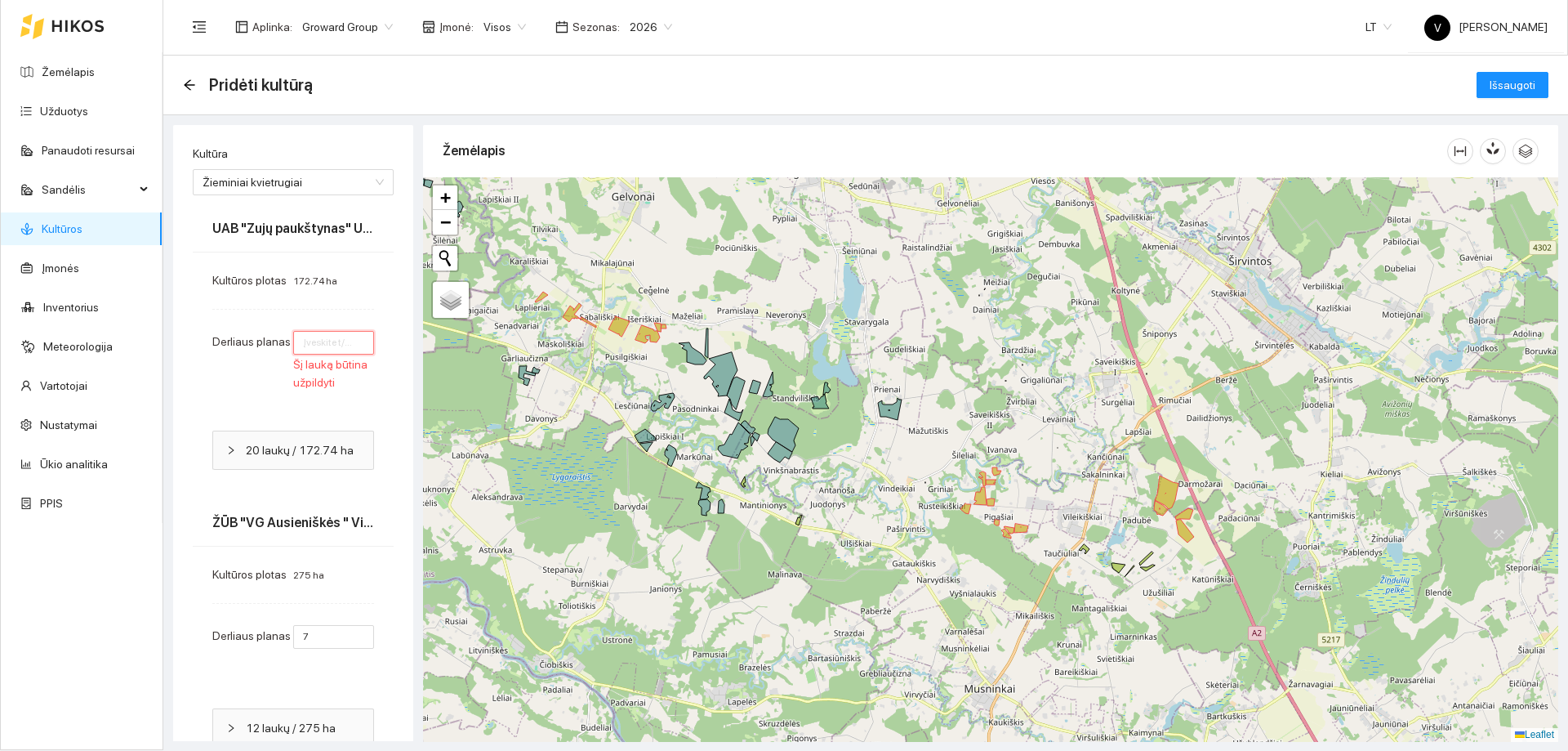
click at [330, 345] on input "number" at bounding box center [333, 343] width 81 height 24
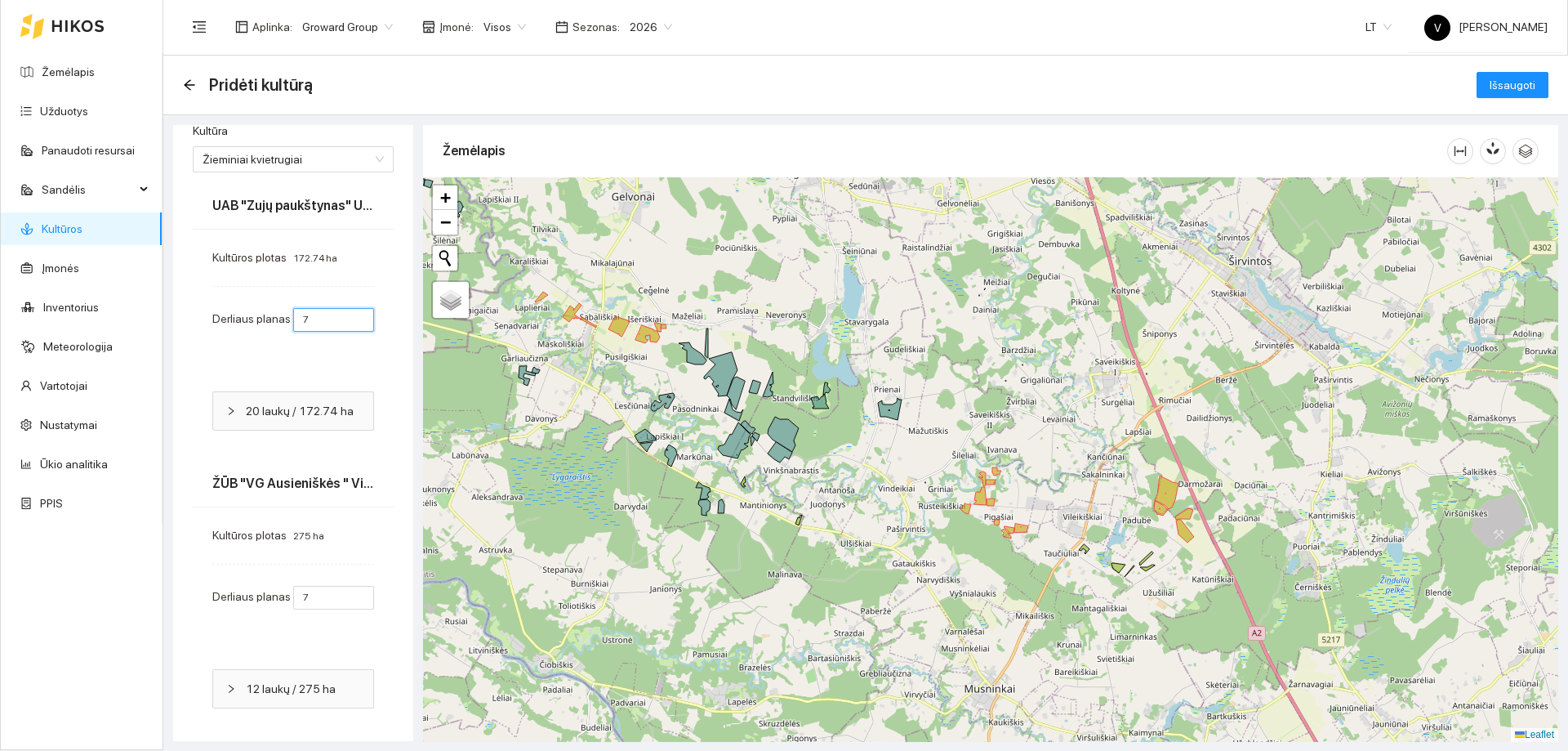
scroll to position [29, 0]
type input "7"
click at [1501, 92] on span "Išsaugoti" at bounding box center [1512, 85] width 46 height 18
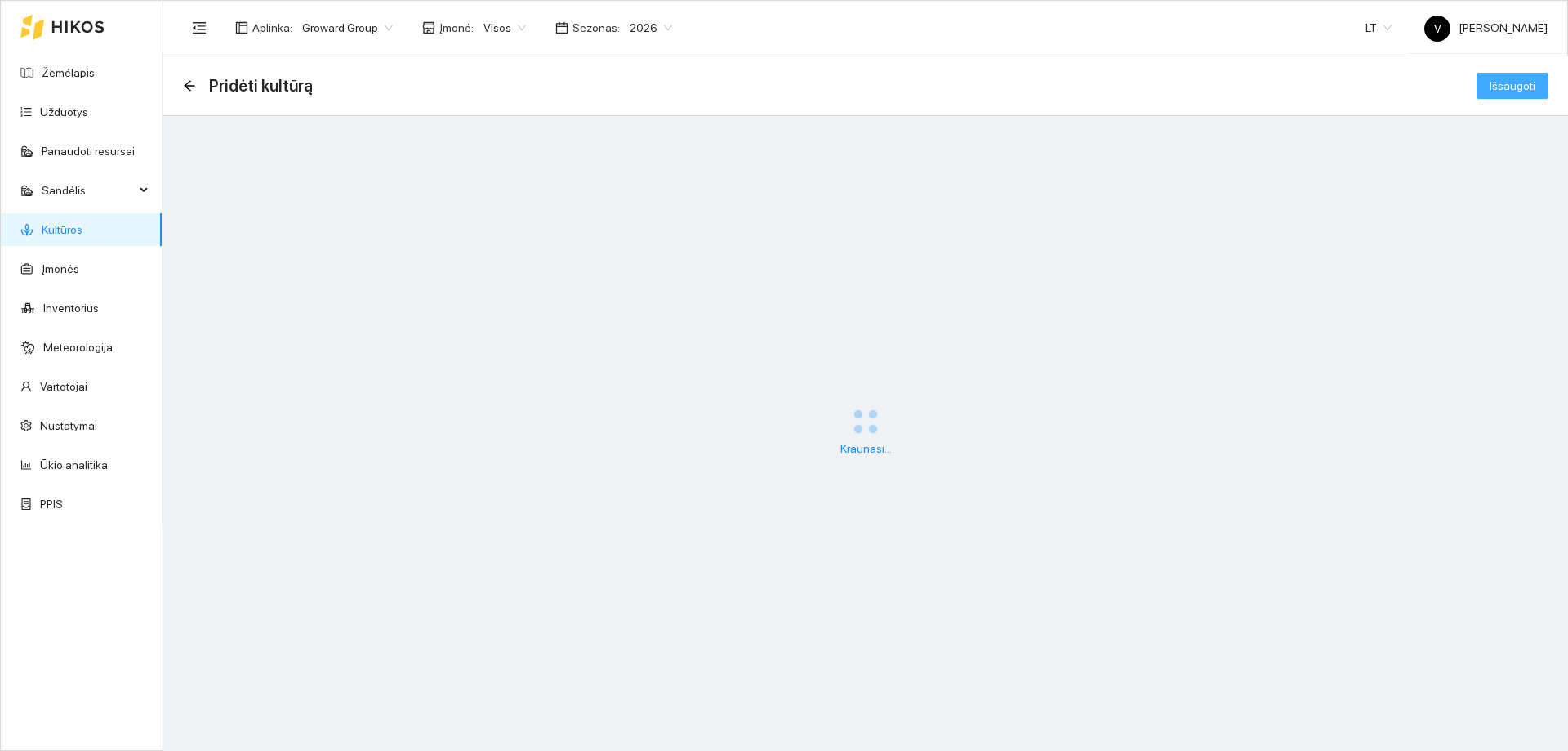
scroll to position [0, 0]
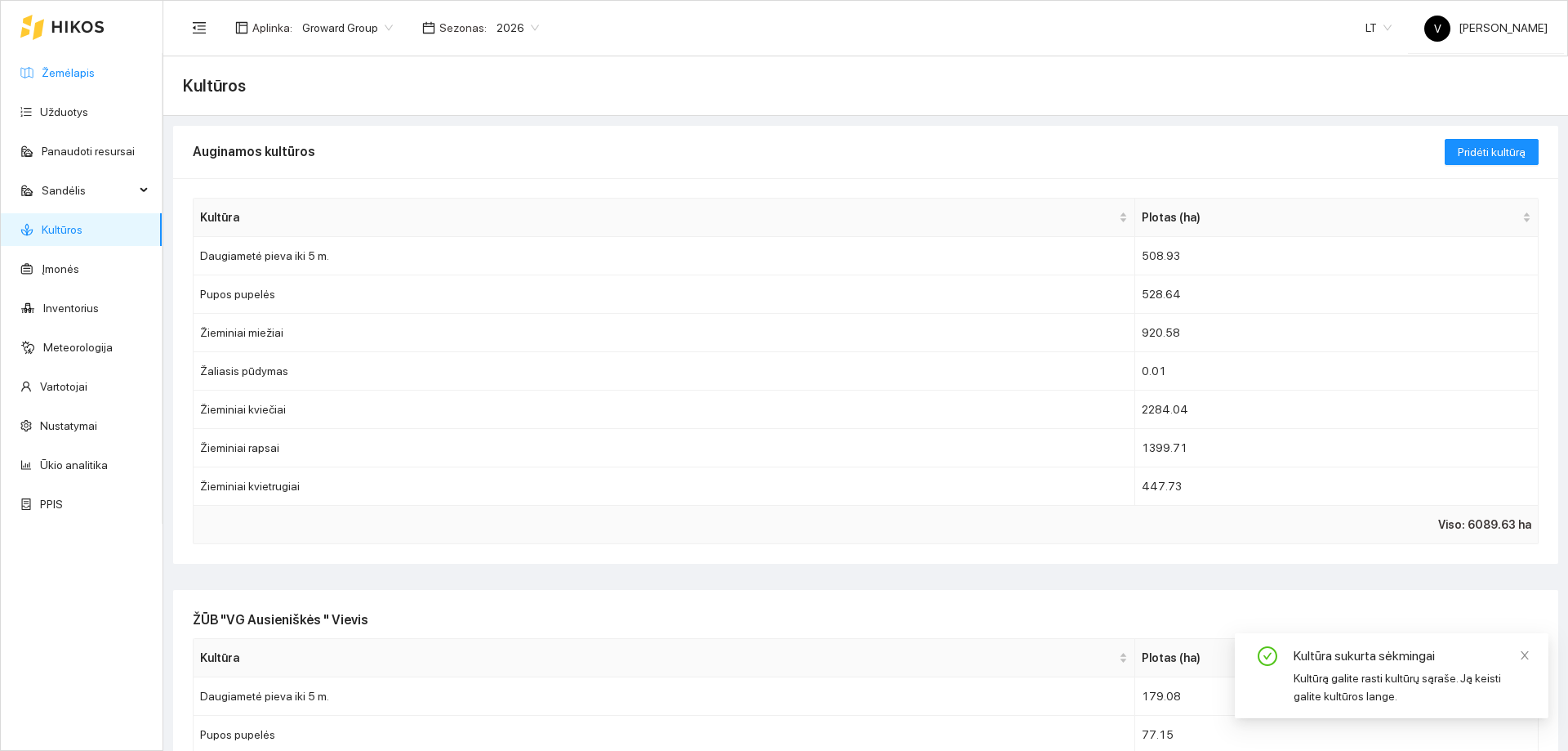
click at [45, 79] on link "Žemėlapis" at bounding box center [68, 72] width 53 height 13
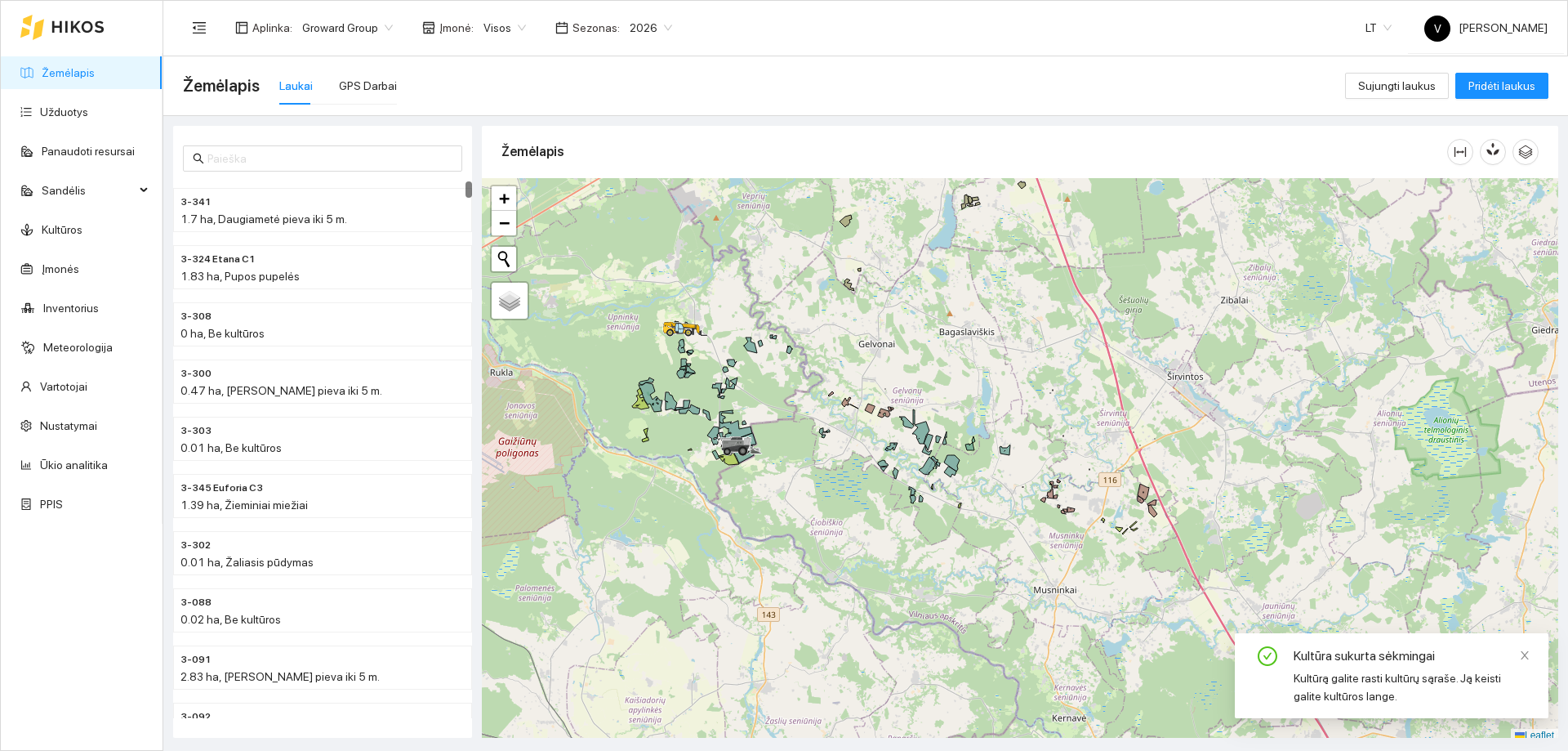
scroll to position [5, 0]
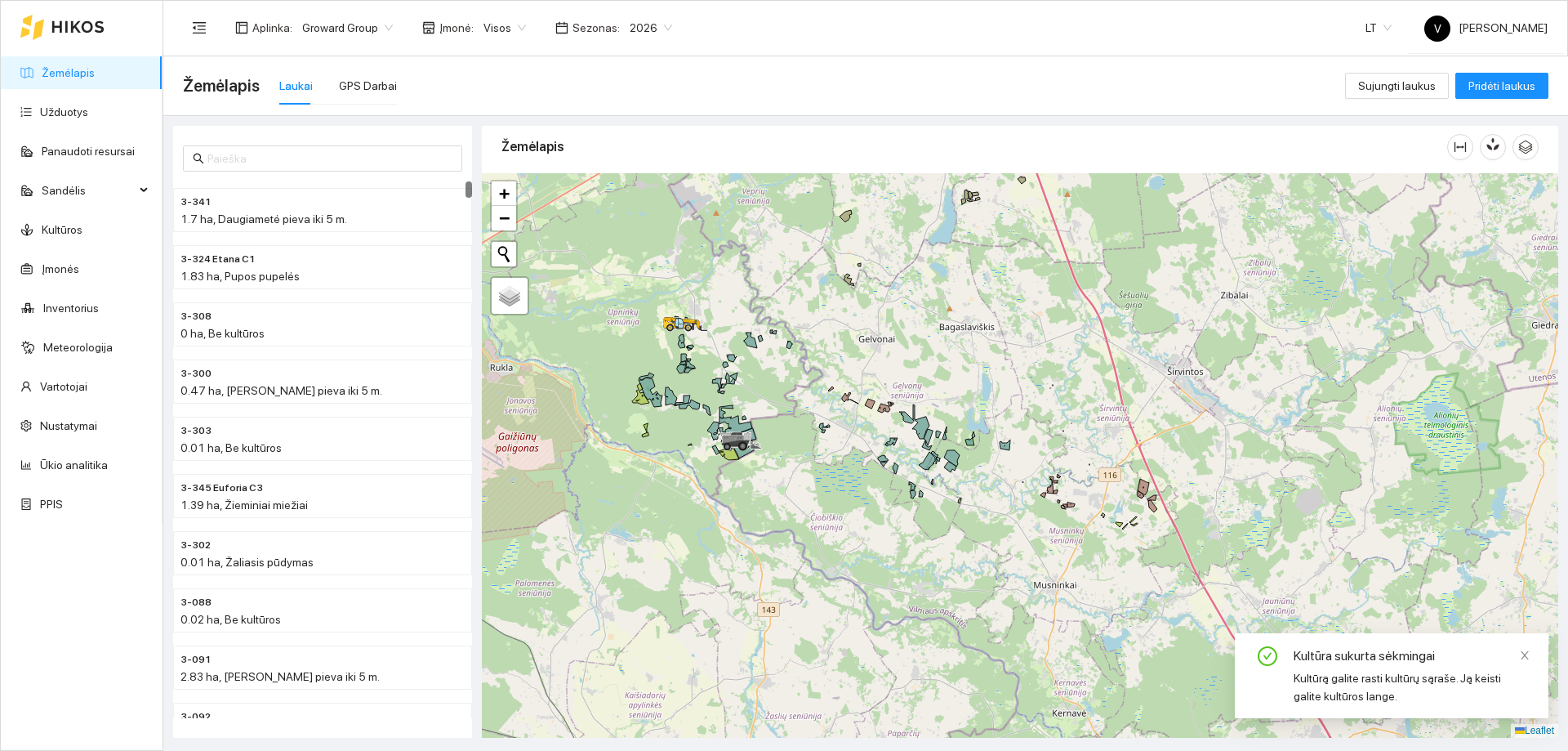
drag, startPoint x: 804, startPoint y: 475, endPoint x: 959, endPoint y: 535, distance: 166.2
click at [959, 535] on div at bounding box center [1020, 454] width 1076 height 564
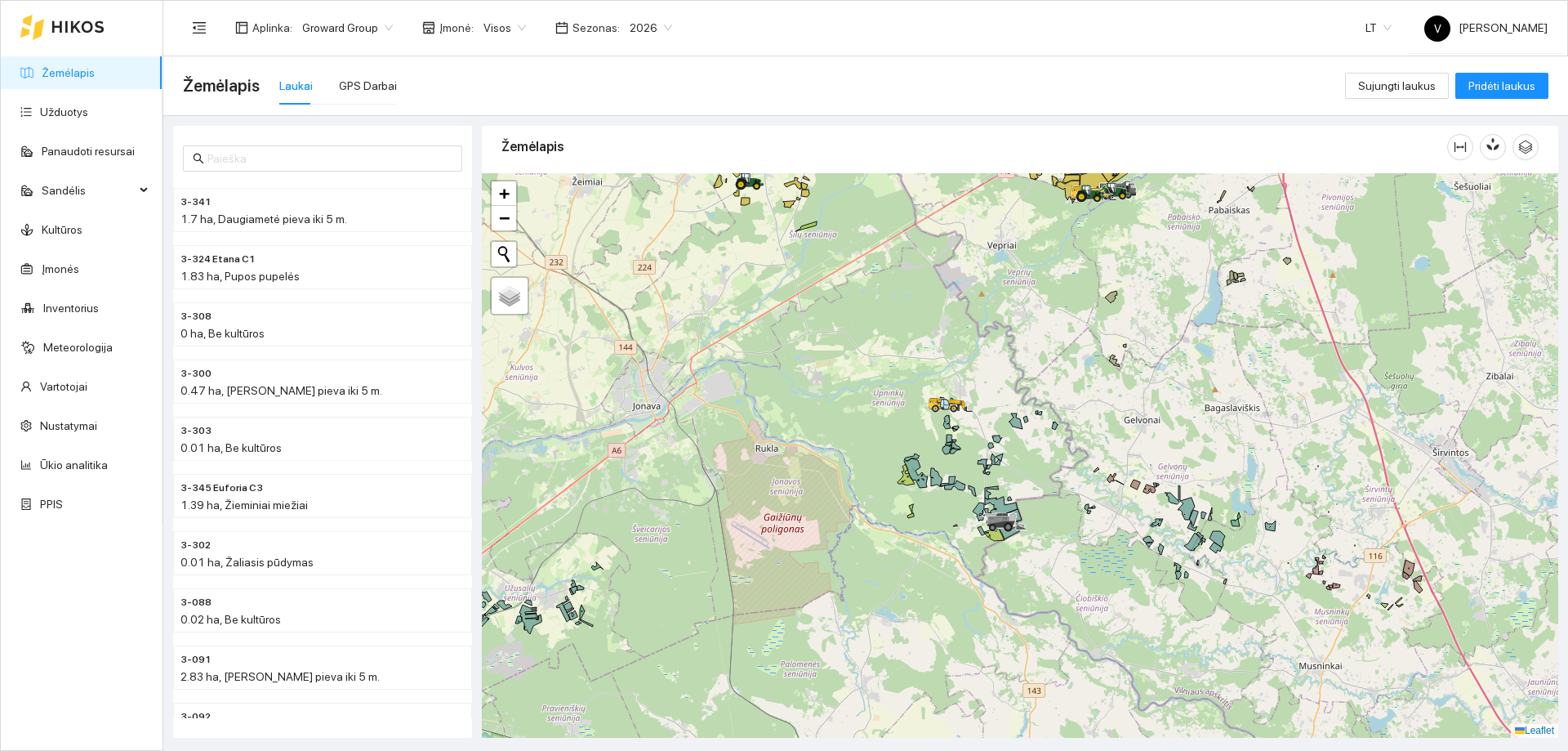
drag, startPoint x: 1025, startPoint y: 559, endPoint x: 1098, endPoint y: 535, distance: 76.8
click at [1074, 516] on div at bounding box center [1020, 454] width 1076 height 564
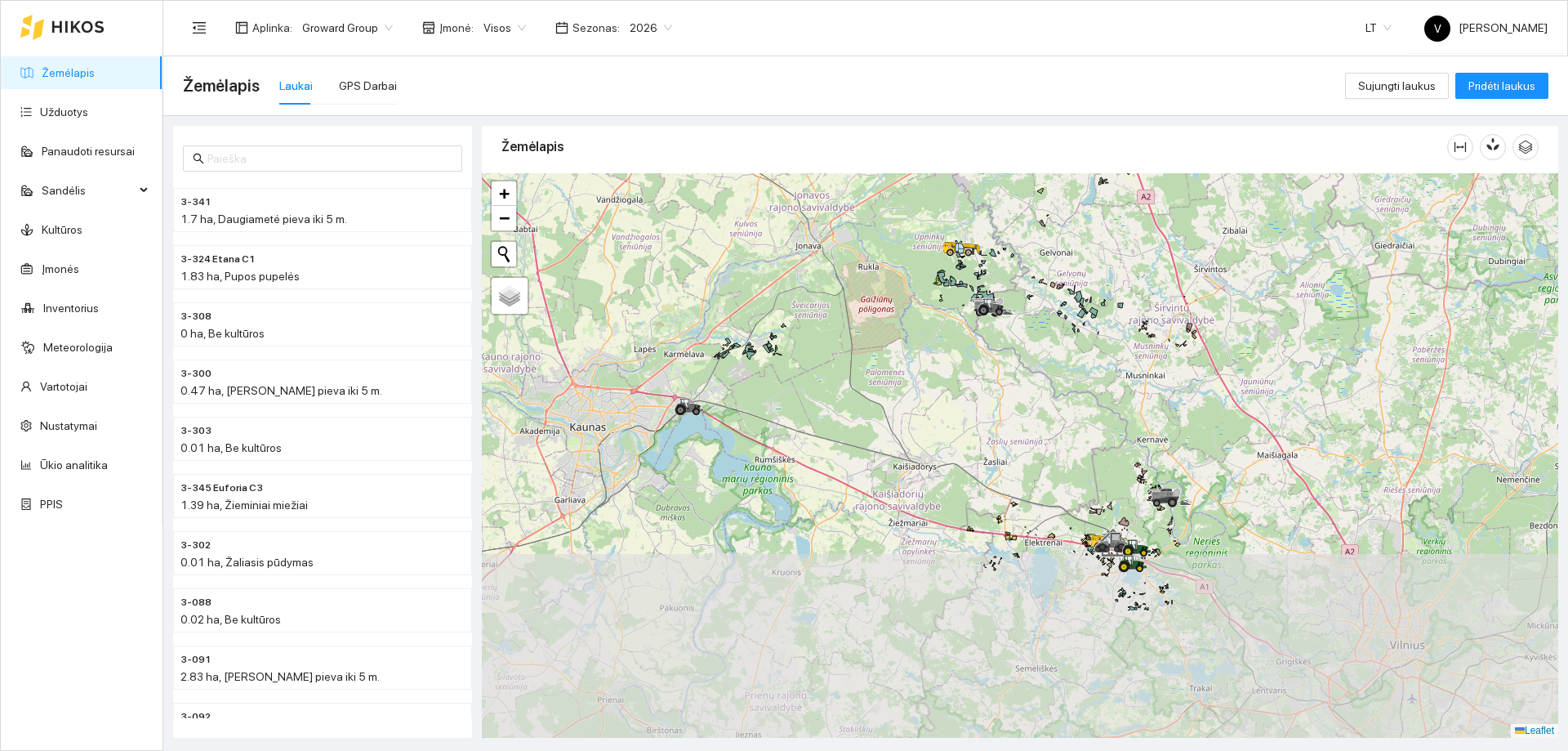
drag, startPoint x: 1019, startPoint y: 483, endPoint x: 1025, endPoint y: 469, distance: 15.2
click at [1004, 449] on div at bounding box center [1020, 454] width 1076 height 564
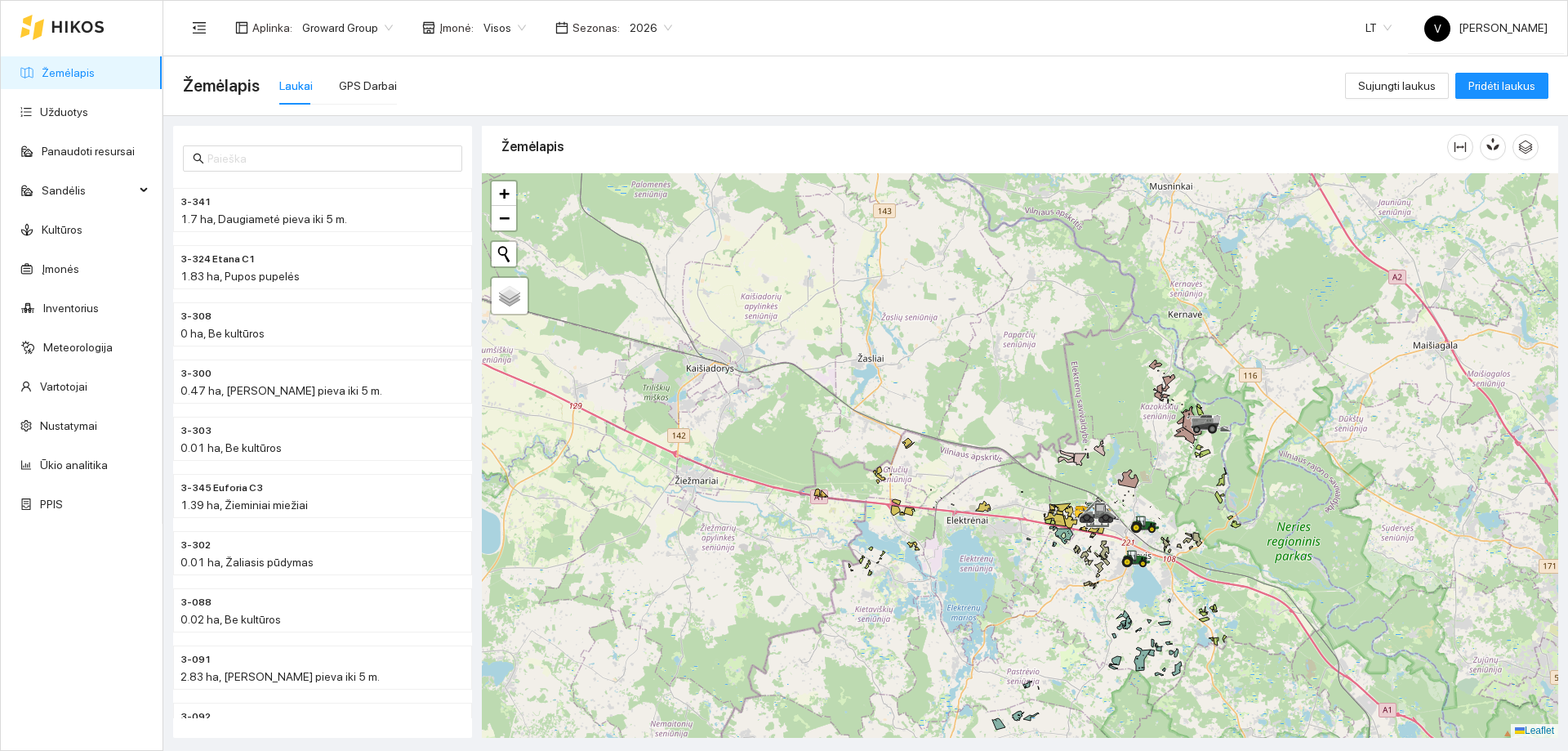
drag, startPoint x: 1143, startPoint y: 636, endPoint x: 1118, endPoint y: 520, distance: 118.7
click at [1118, 521] on div at bounding box center [1020, 454] width 1076 height 564
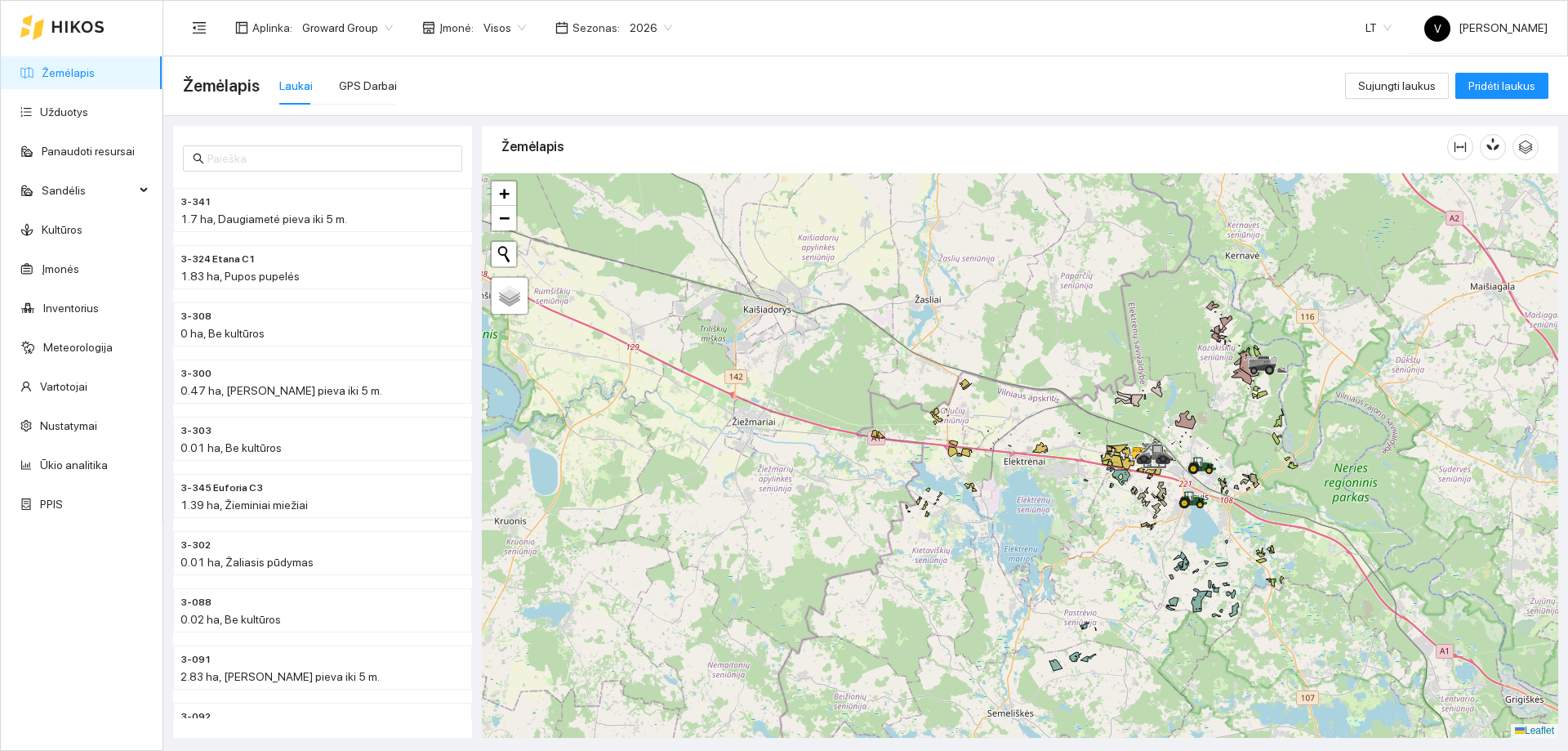
drag, startPoint x: 971, startPoint y: 480, endPoint x: 986, endPoint y: 524, distance: 46.5
click at [986, 524] on div at bounding box center [1020, 454] width 1076 height 564
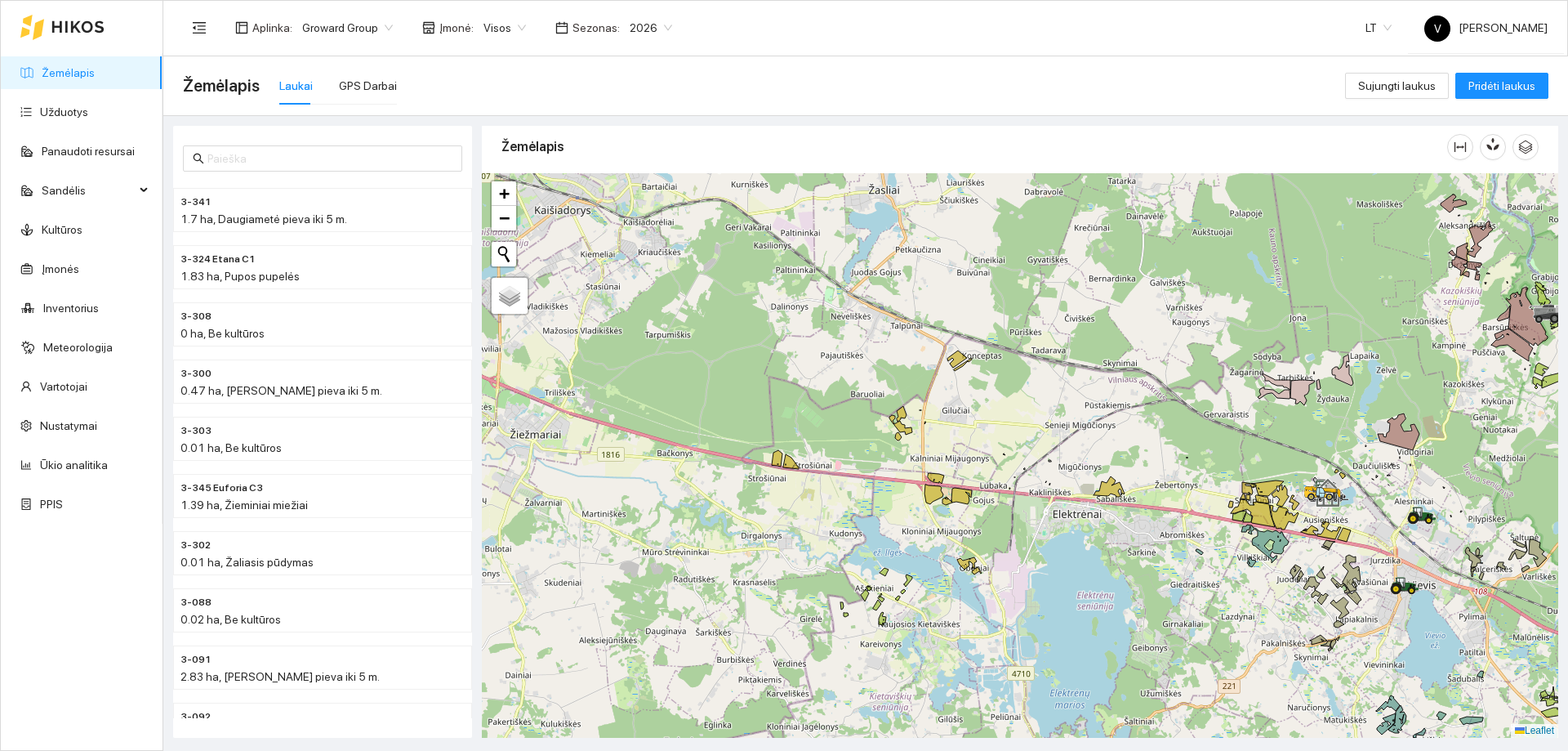
drag, startPoint x: 1113, startPoint y: 487, endPoint x: 1021, endPoint y: 541, distance: 106.7
click at [1021, 541] on div at bounding box center [1020, 454] width 1076 height 564
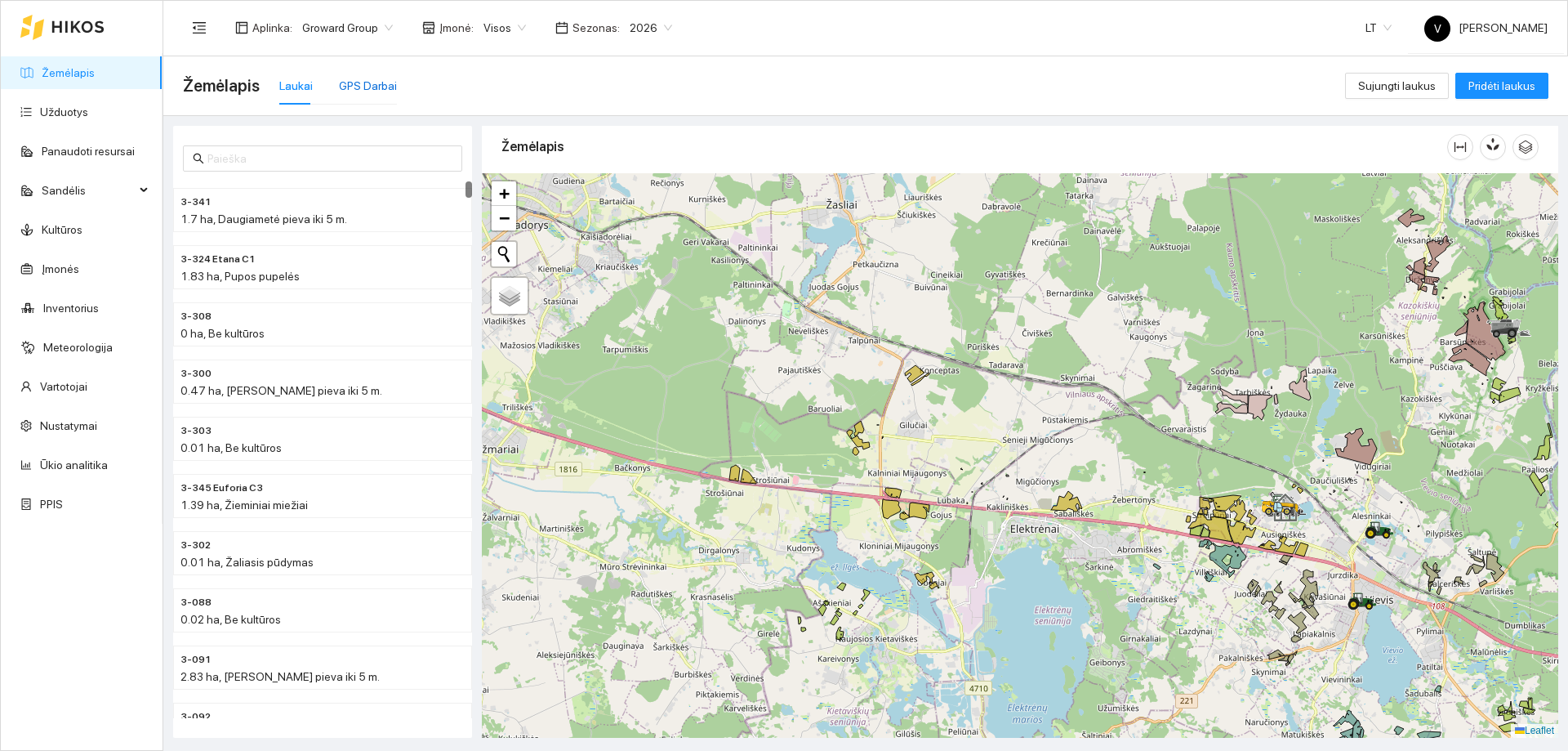
click at [377, 85] on div "GPS Darbai" at bounding box center [368, 86] width 58 height 18
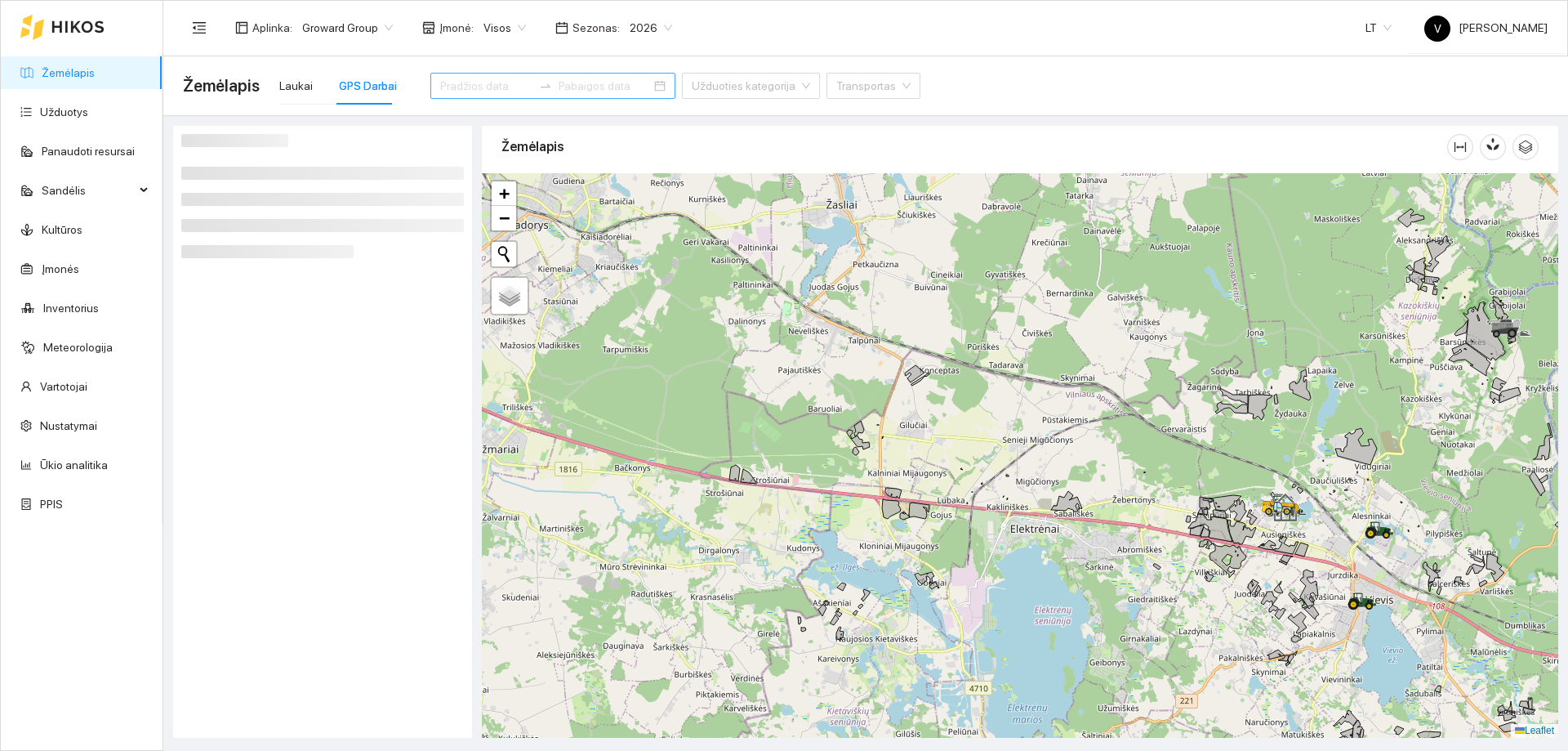
click at [631, 93] on div at bounding box center [552, 86] width 245 height 26
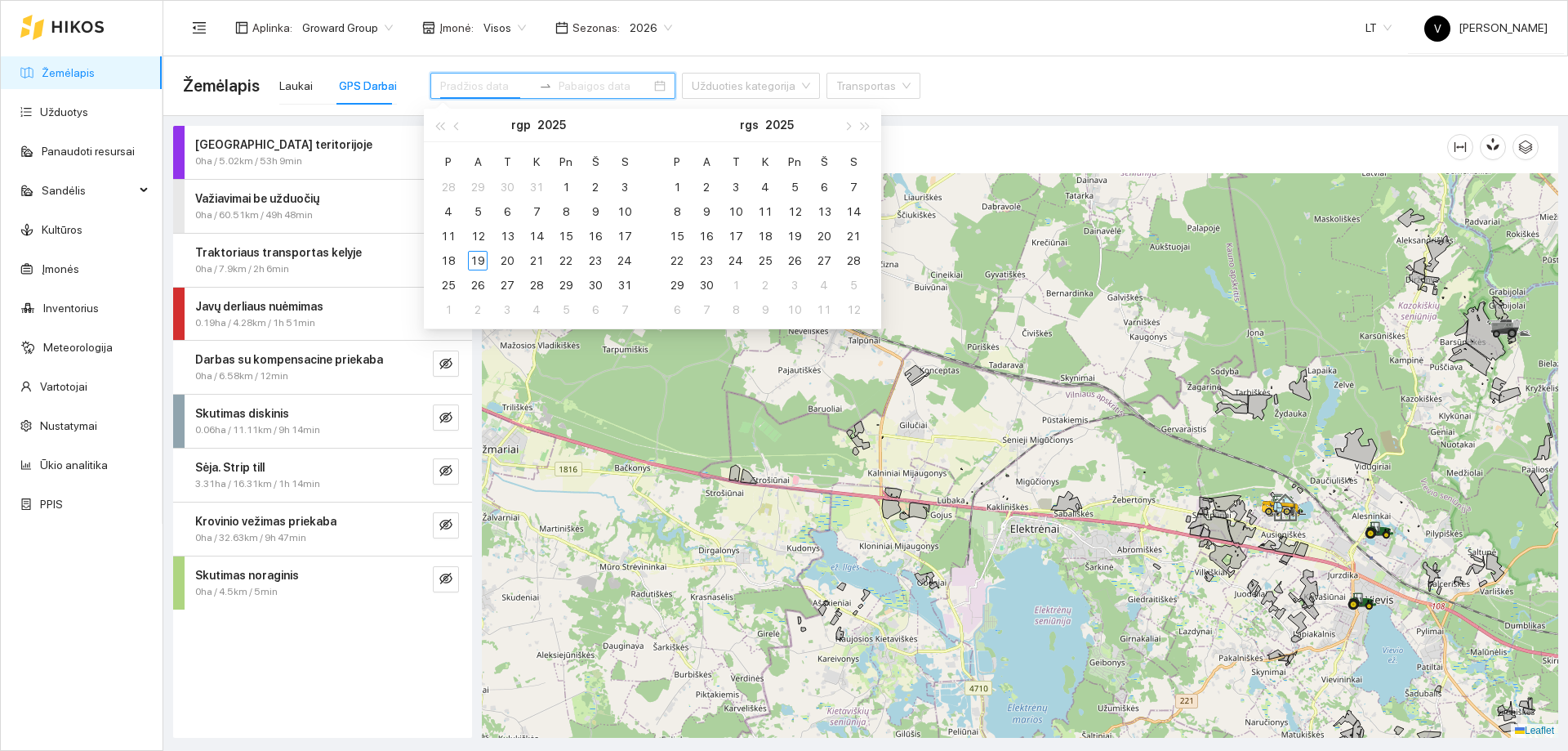
click at [631, 90] on div at bounding box center [552, 86] width 245 height 26
type input "[DATE]"
click at [482, 235] on div "12" at bounding box center [478, 237] width 20 height 20
type input "[DATE]"
click at [477, 265] on div "19" at bounding box center [478, 261] width 20 height 20
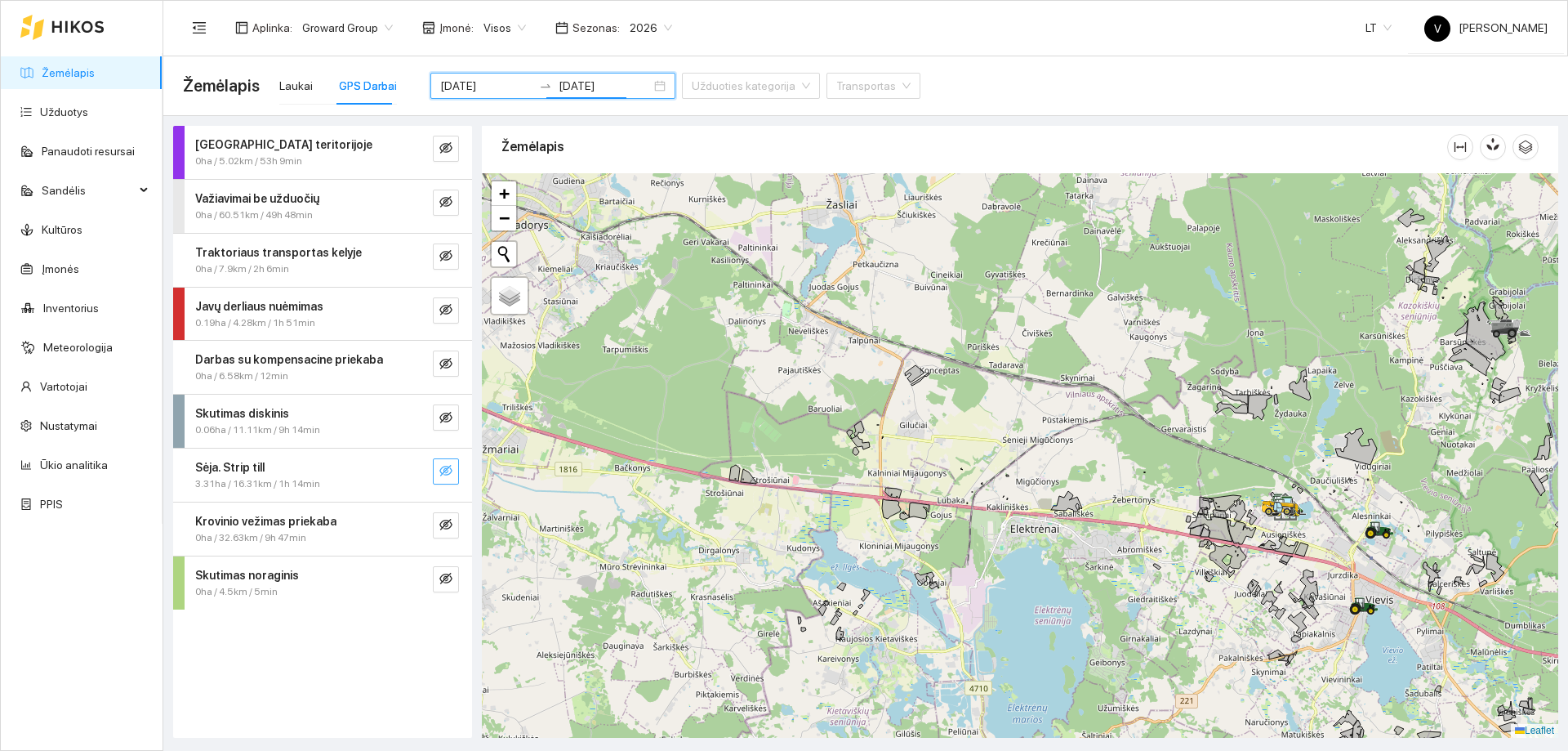
click at [438, 469] on button "button" at bounding box center [446, 471] width 26 height 26
click at [447, 468] on icon "eye" at bounding box center [445, 471] width 13 height 10
click at [437, 580] on button "button" at bounding box center [446, 579] width 26 height 26
click at [445, 581] on icon "eye" at bounding box center [445, 578] width 13 height 13
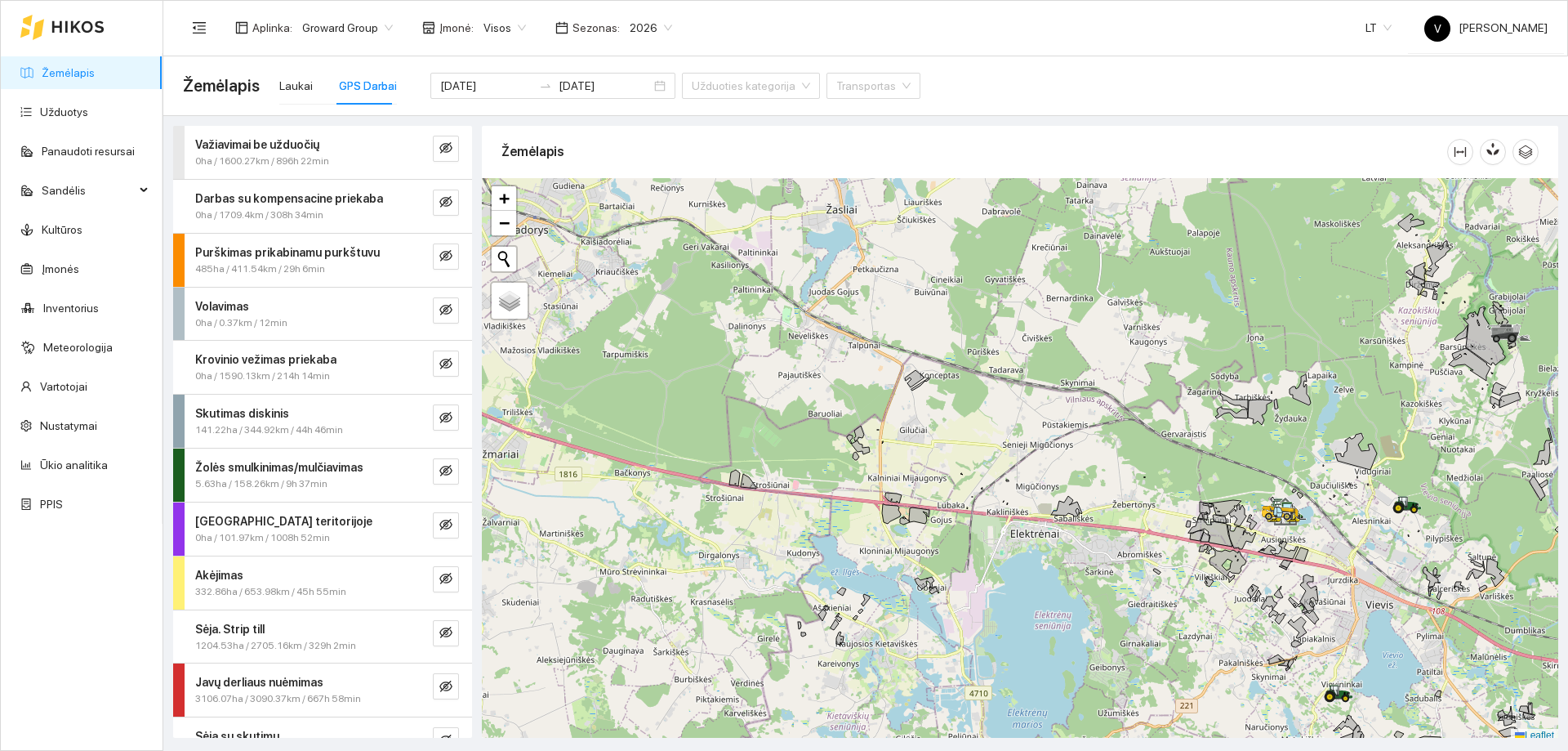
scroll to position [5, 0]
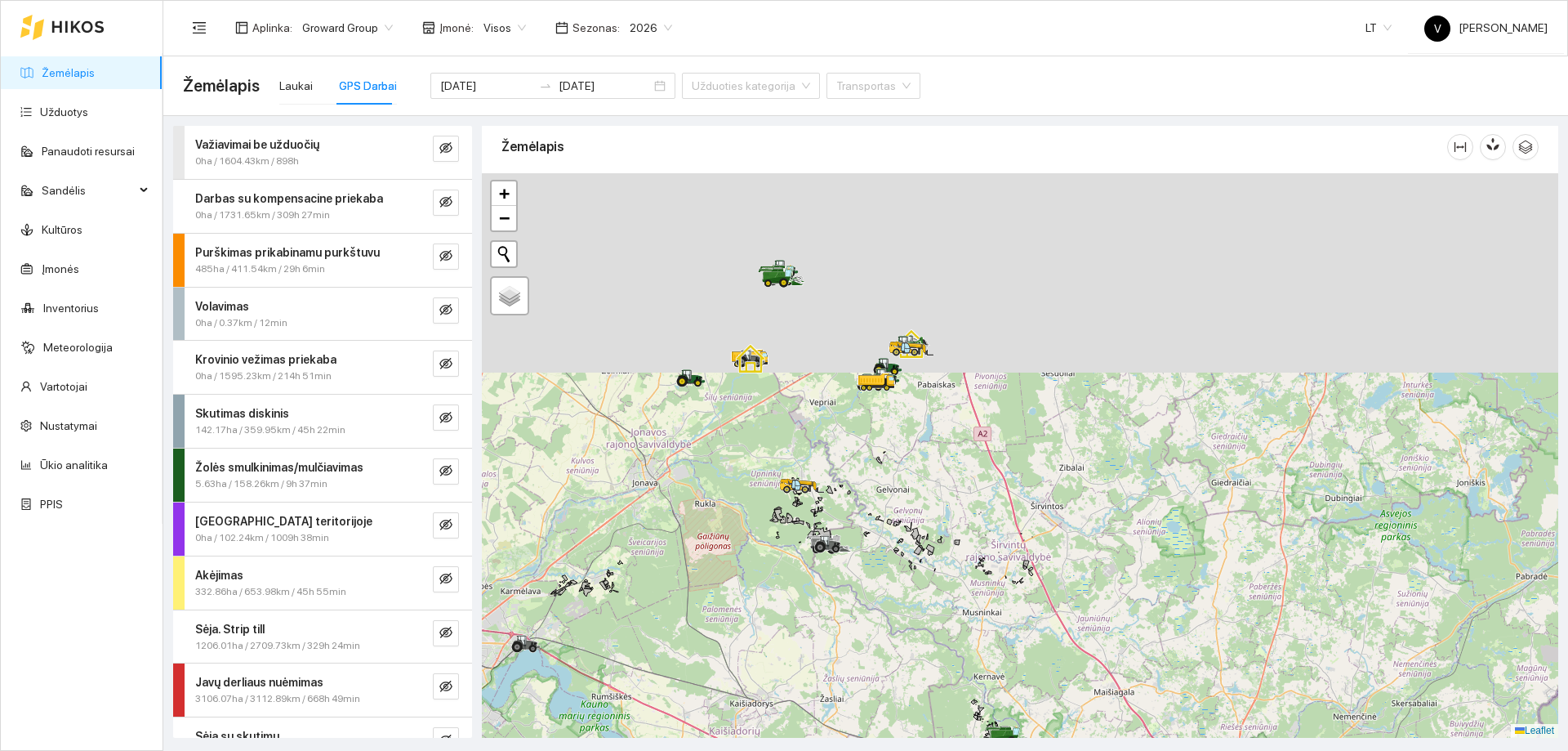
drag, startPoint x: 796, startPoint y: 599, endPoint x: 784, endPoint y: 659, distance: 61.2
click at [784, 659] on div at bounding box center [1020, 454] width 1076 height 564
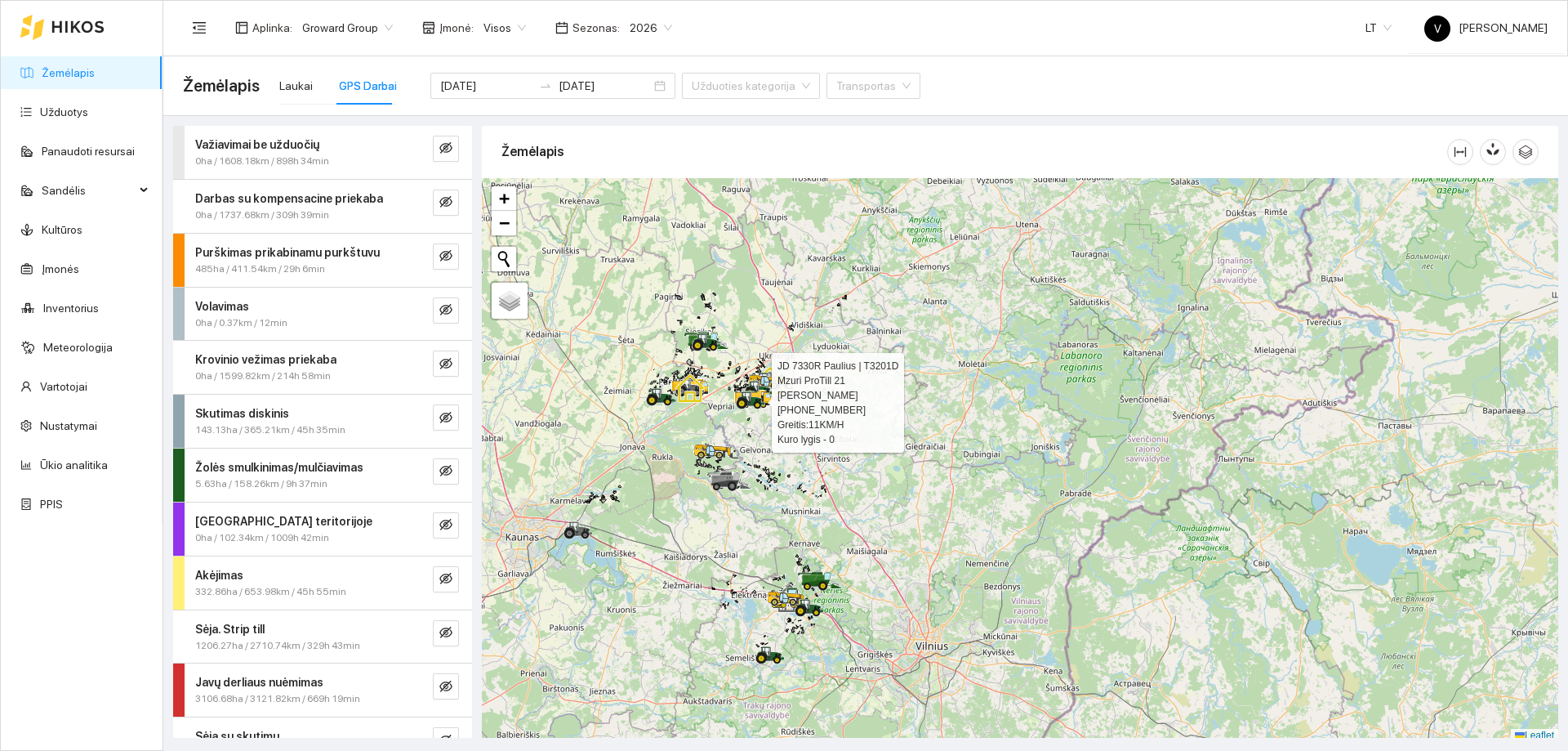
scroll to position [5, 0]
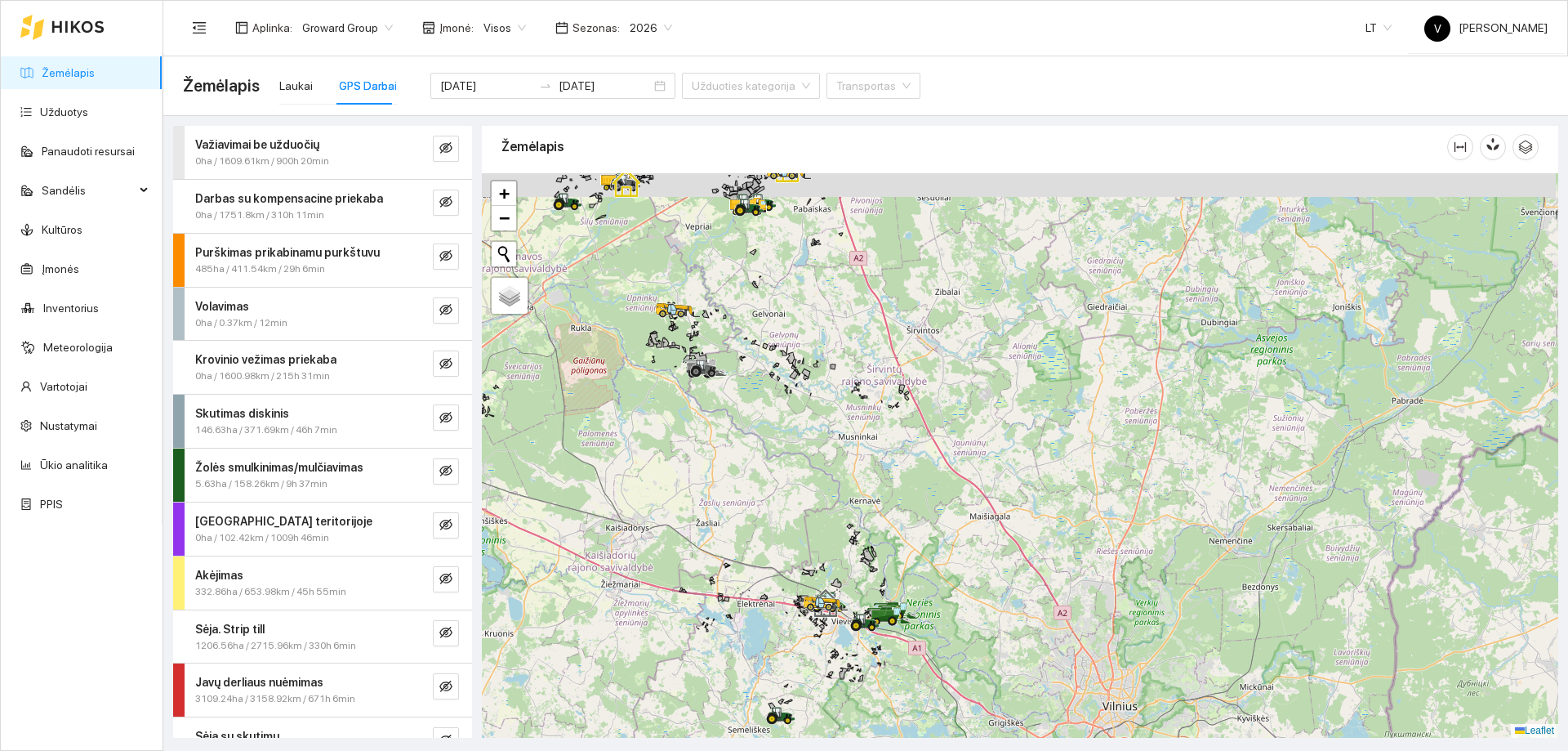
drag, startPoint x: 732, startPoint y: 529, endPoint x: 780, endPoint y: 707, distance: 184.4
click at [780, 707] on div at bounding box center [1020, 454] width 1076 height 564
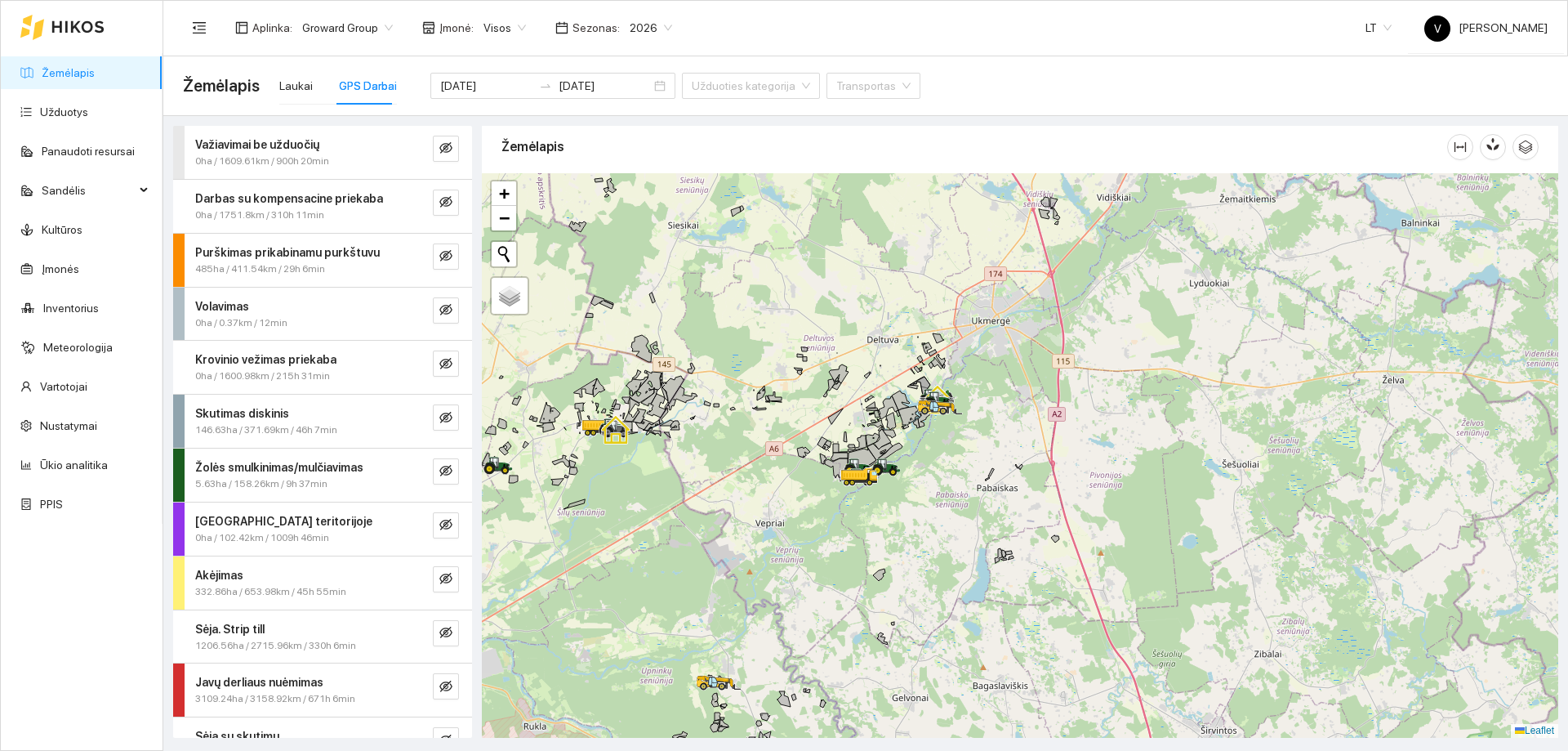
drag, startPoint x: 700, startPoint y: 401, endPoint x: 811, endPoint y: 511, distance: 156.3
click at [811, 511] on div at bounding box center [1020, 454] width 1076 height 564
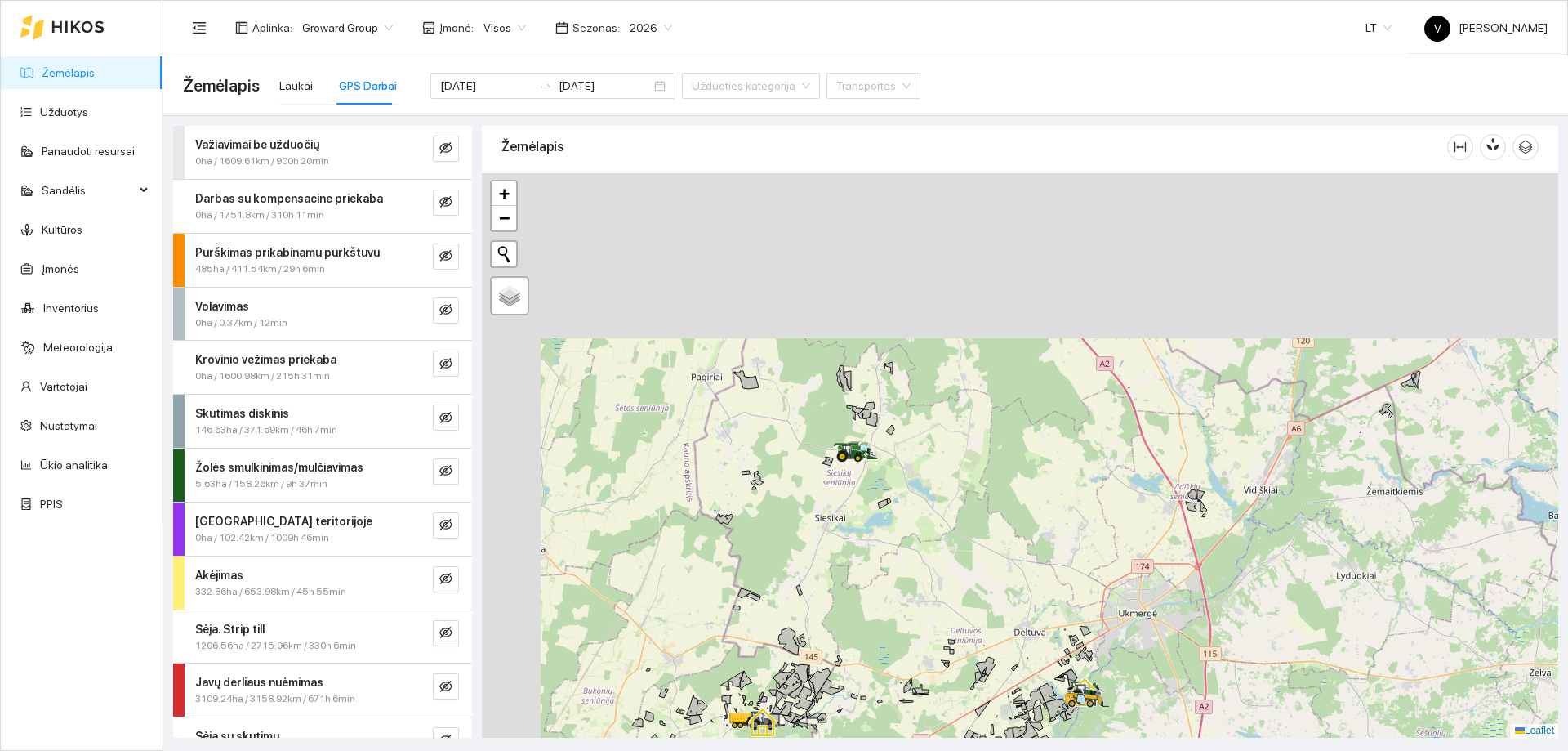
drag, startPoint x: 964, startPoint y: 366, endPoint x: 1051, endPoint y: 563, distance: 215.4
click at [1051, 563] on div at bounding box center [1020, 454] width 1076 height 564
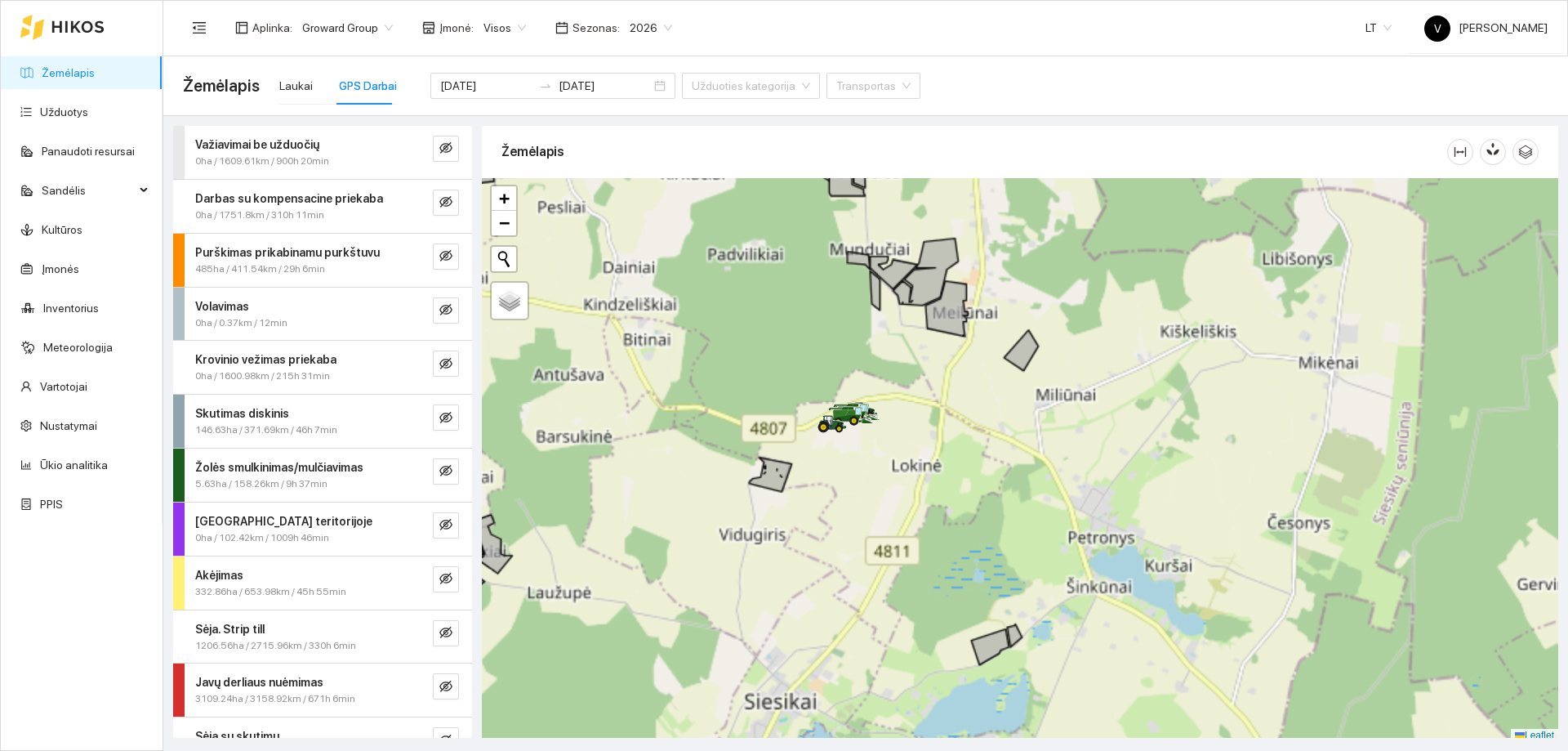
scroll to position [5, 0]
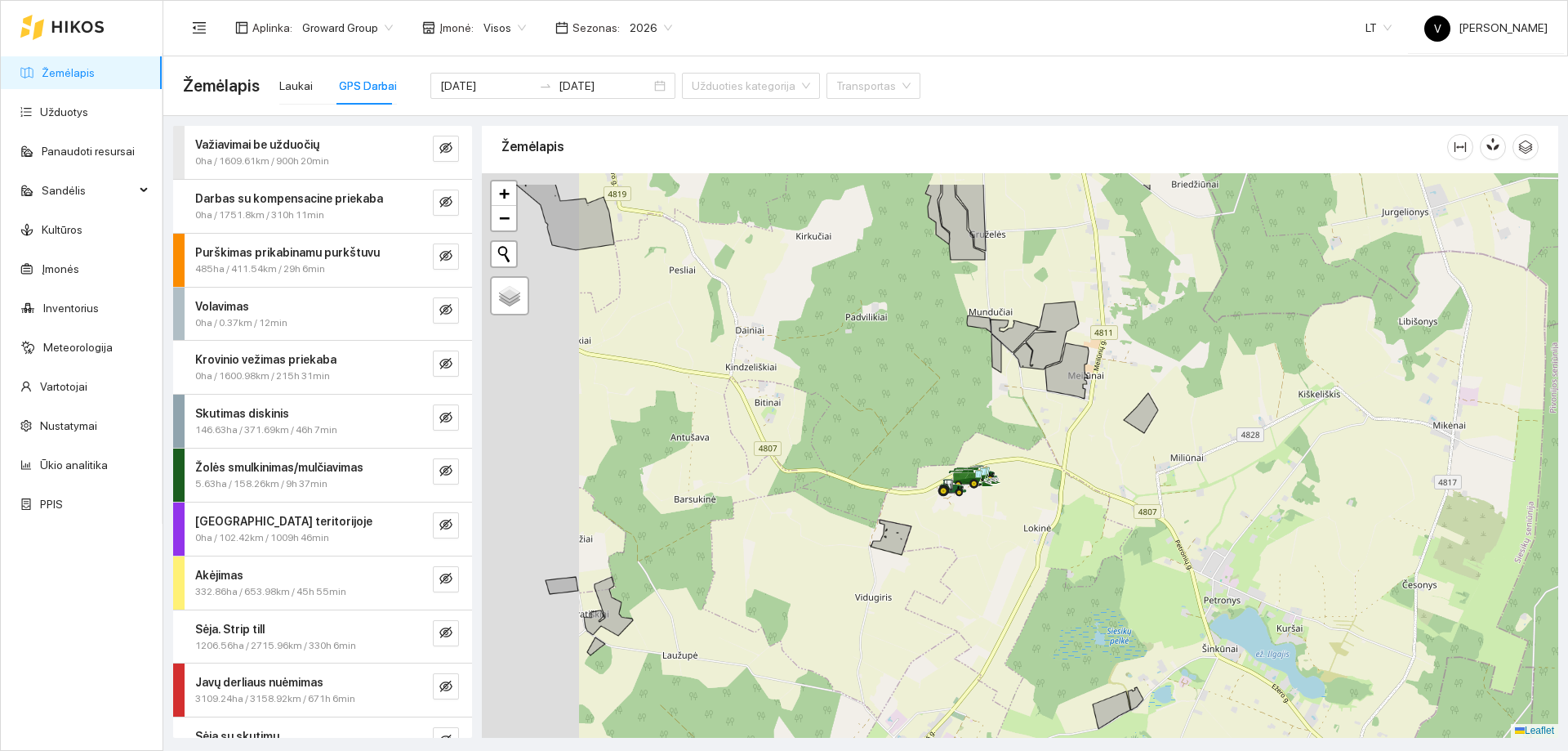
drag, startPoint x: 823, startPoint y: 476, endPoint x: 904, endPoint y: 514, distance: 89.5
click at [903, 513] on div at bounding box center [1020, 454] width 1076 height 564
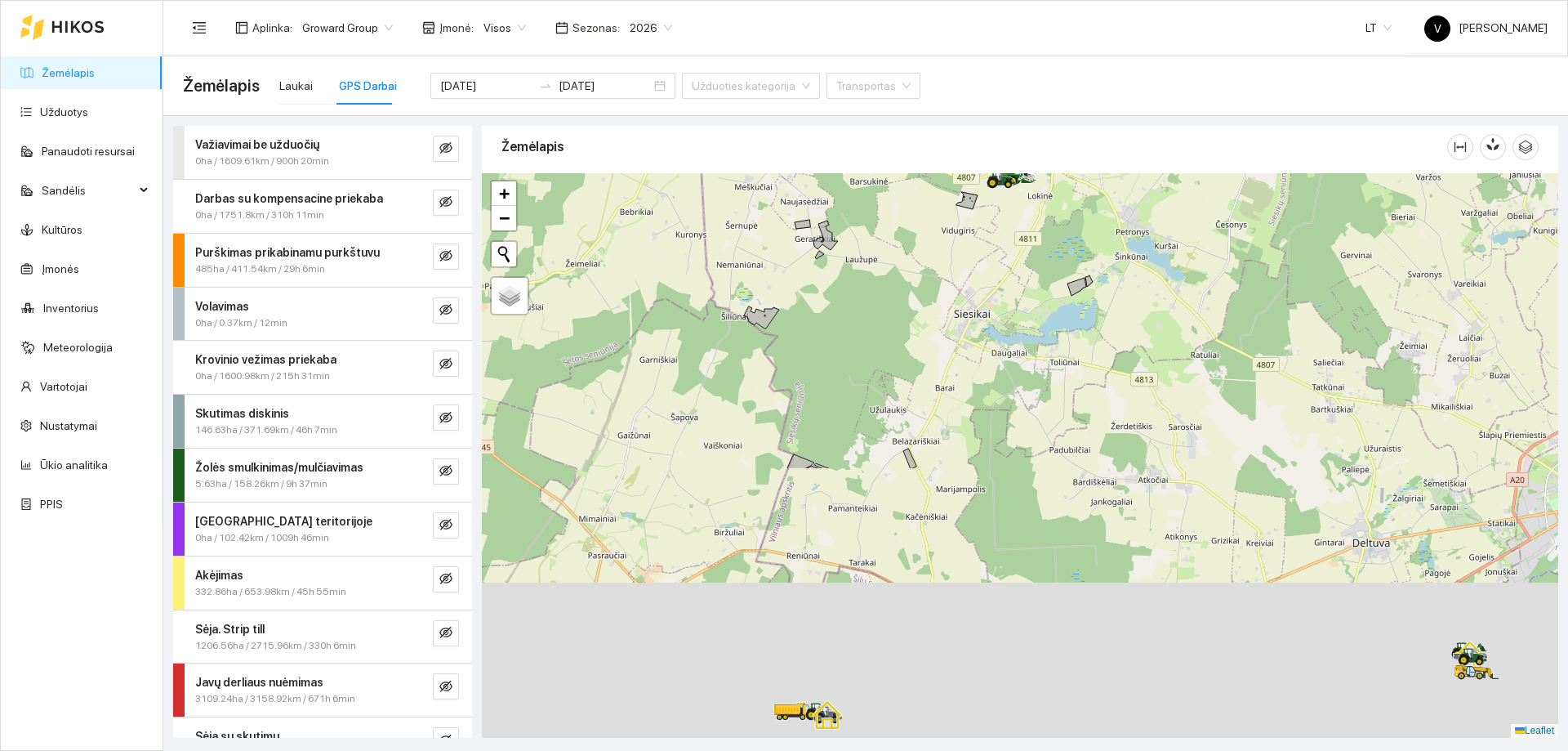
drag, startPoint x: 895, startPoint y: 619, endPoint x: 968, endPoint y: 291, distance: 336.0
click at [968, 291] on div at bounding box center [1020, 454] width 1076 height 564
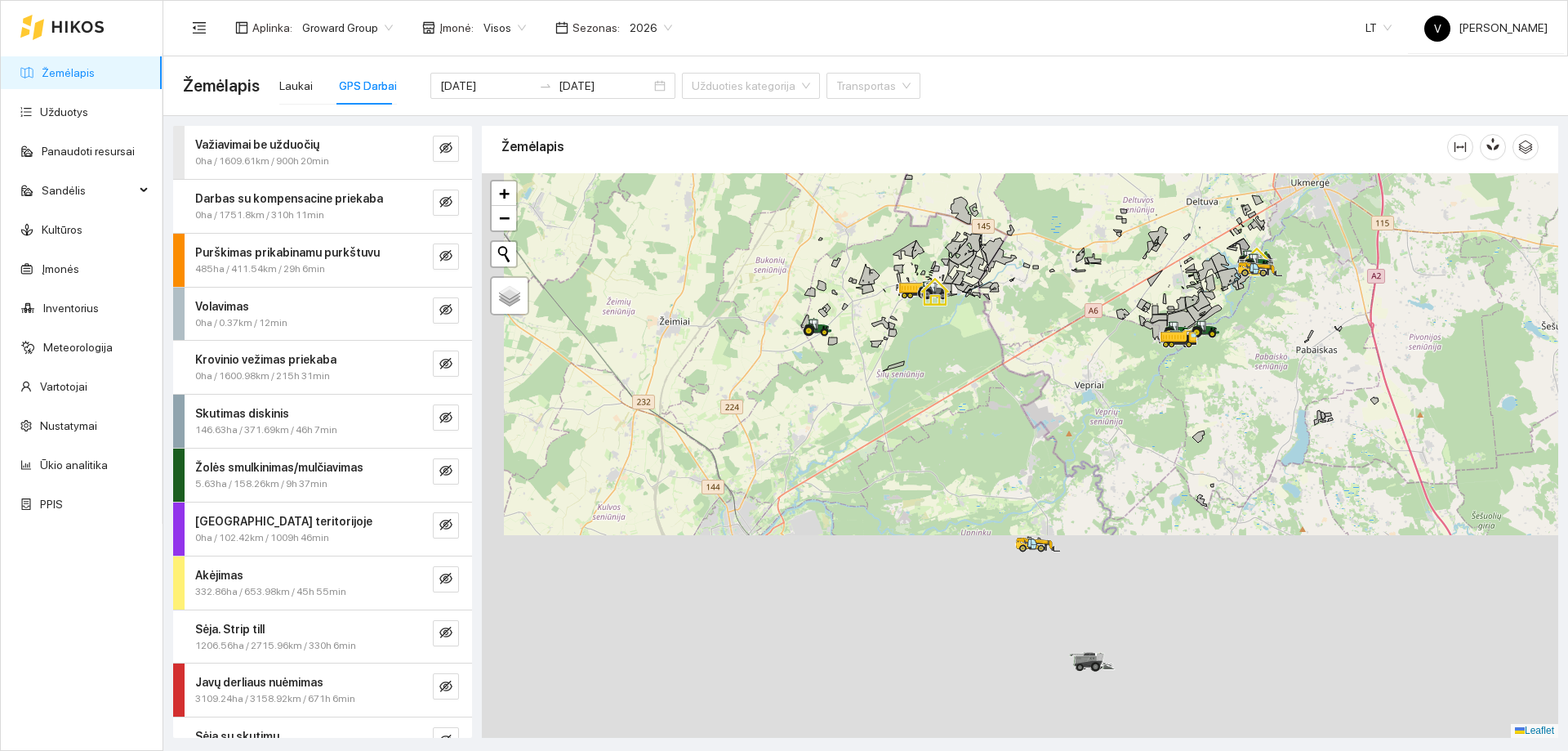
drag, startPoint x: 998, startPoint y: 356, endPoint x: 1007, endPoint y: 290, distance: 66.6
click at [1007, 290] on div at bounding box center [1020, 454] width 1076 height 564
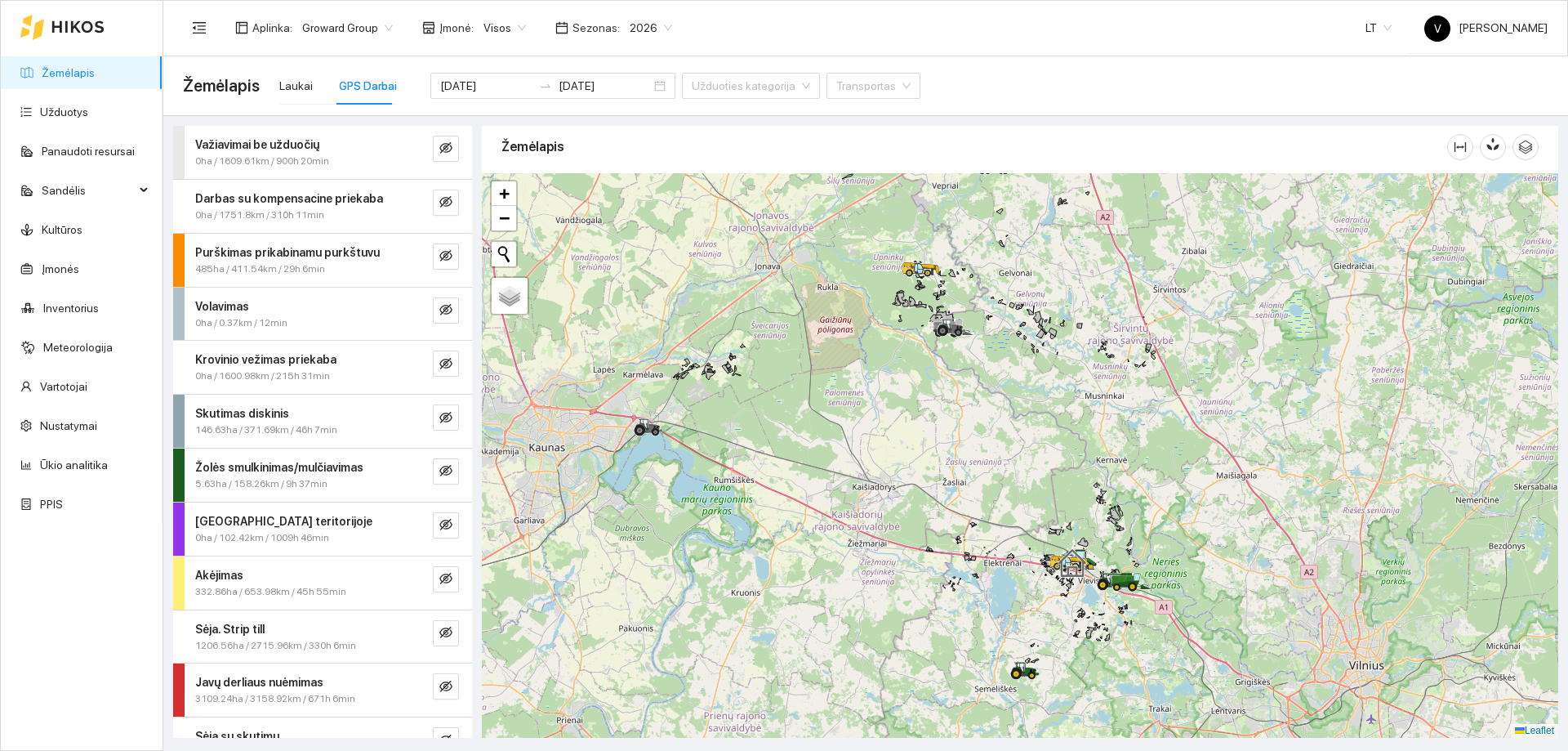
click at [791, 518] on div at bounding box center [1020, 454] width 1076 height 564
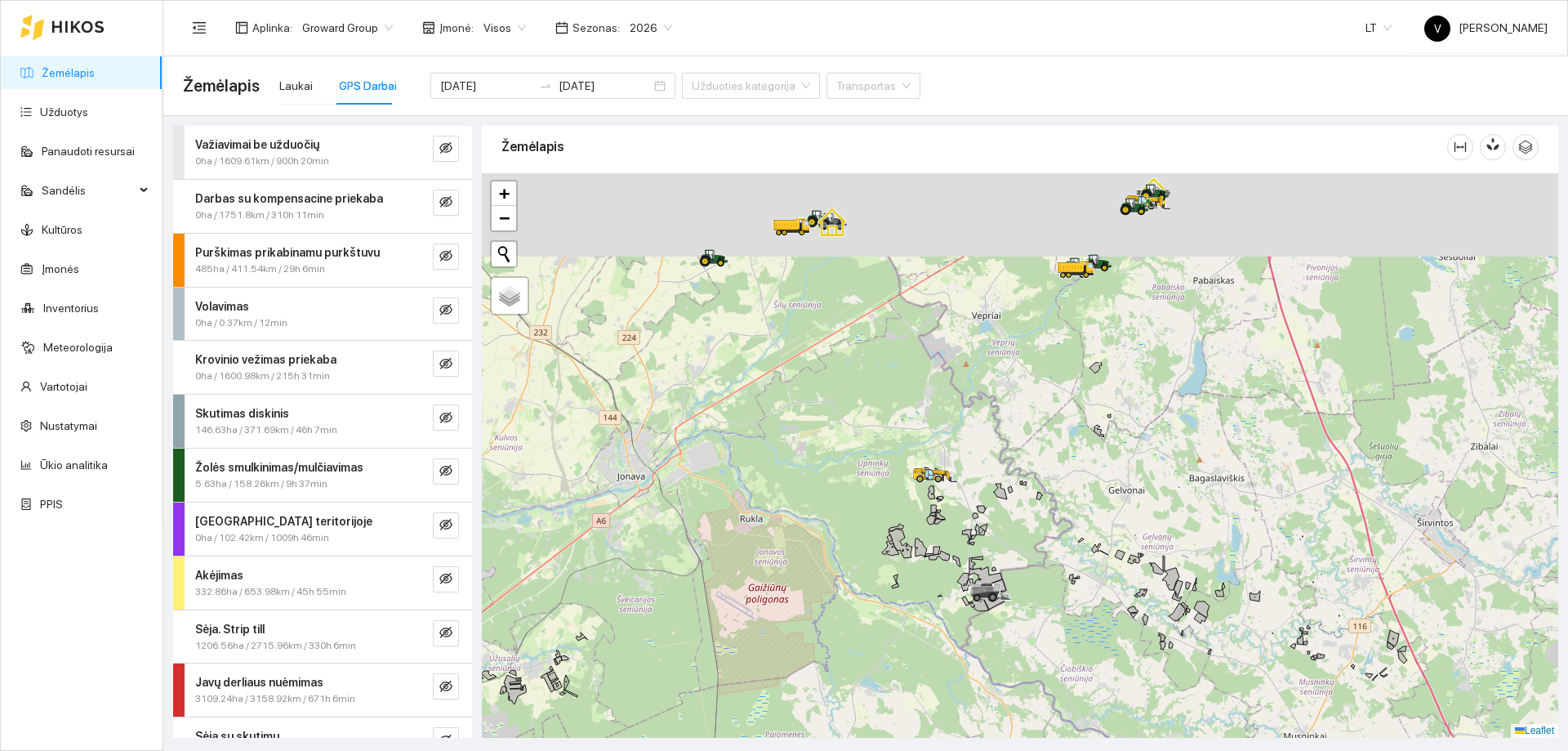
drag, startPoint x: 885, startPoint y: 534, endPoint x: 891, endPoint y: 609, distance: 75.2
click at [891, 609] on div at bounding box center [1020, 454] width 1076 height 564
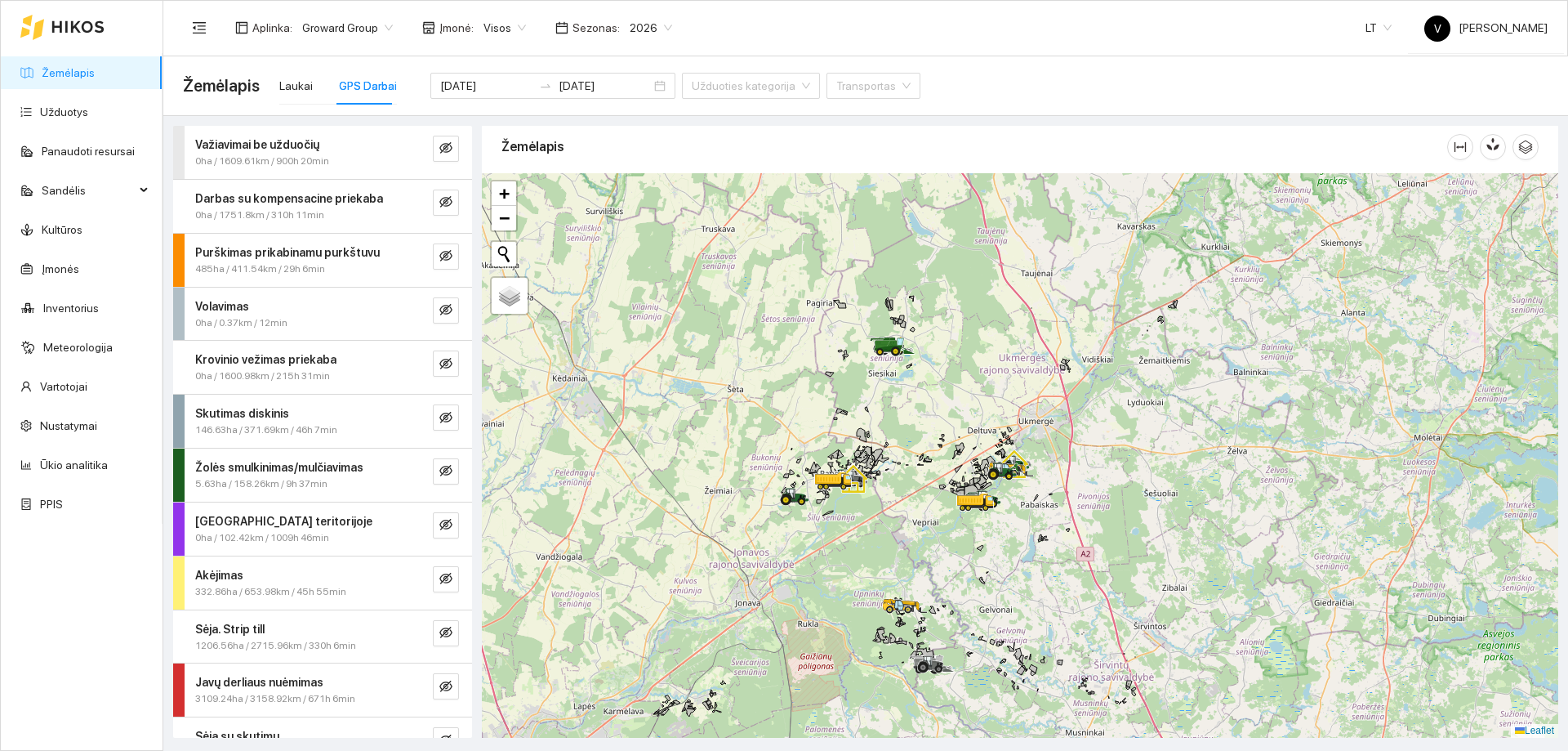
drag, startPoint x: 862, startPoint y: 509, endPoint x: 866, endPoint y: 608, distance: 99.1
click at [866, 608] on div at bounding box center [1020, 454] width 1076 height 564
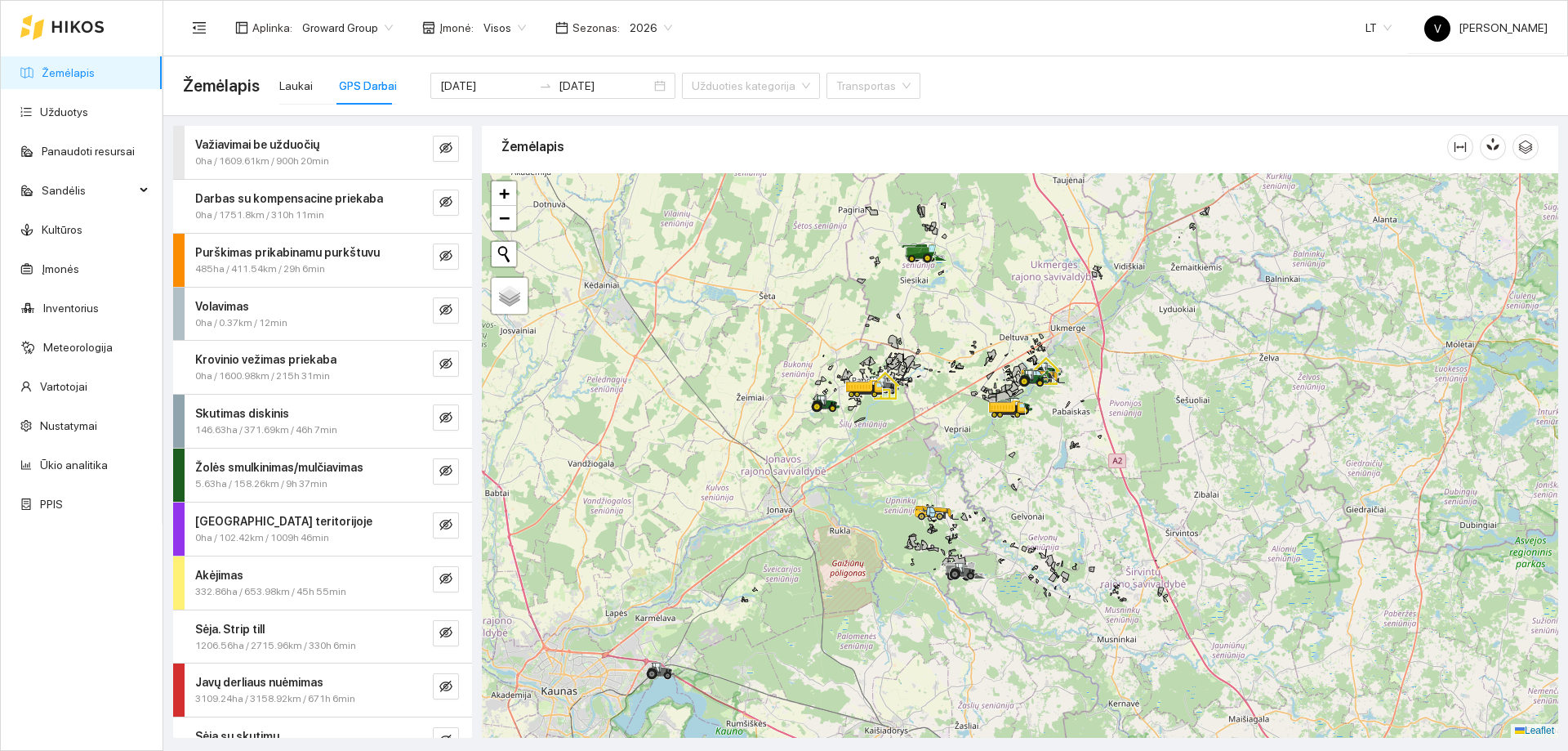
drag, startPoint x: 924, startPoint y: 462, endPoint x: 952, endPoint y: 264, distance: 200.0
click at [952, 264] on div at bounding box center [1020, 454] width 1076 height 564
